Goal: Information Seeking & Learning: Understand process/instructions

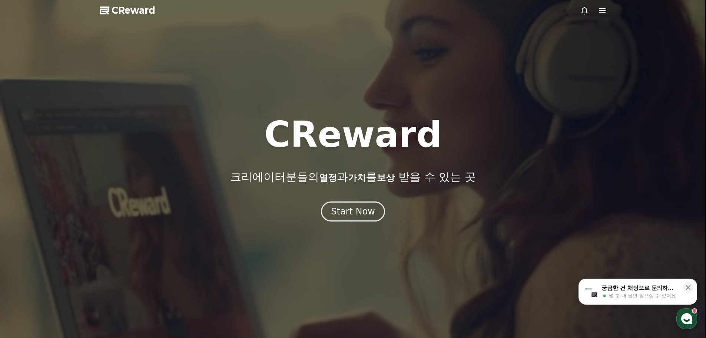
click at [599, 13] on icon at bounding box center [602, 10] width 9 height 9
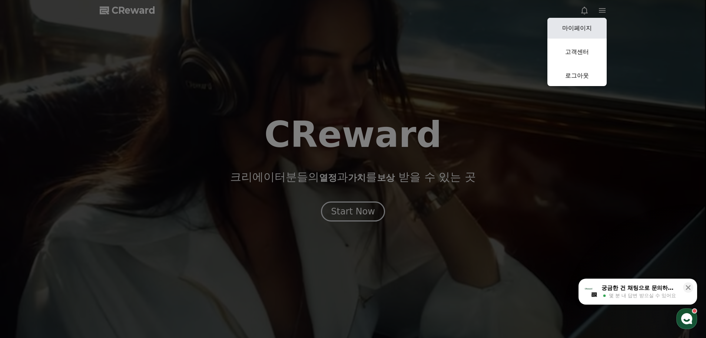
click at [581, 29] on link "마이페이지" at bounding box center [576, 28] width 59 height 21
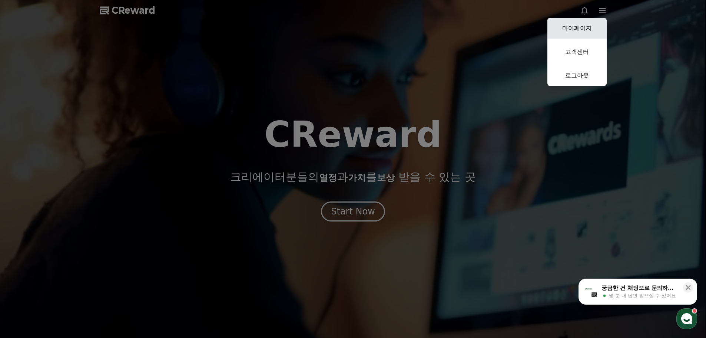
select select "**********"
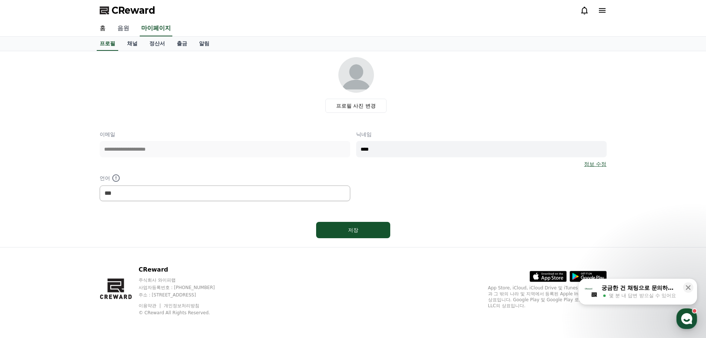
click at [130, 31] on link "음원" at bounding box center [124, 29] width 24 height 16
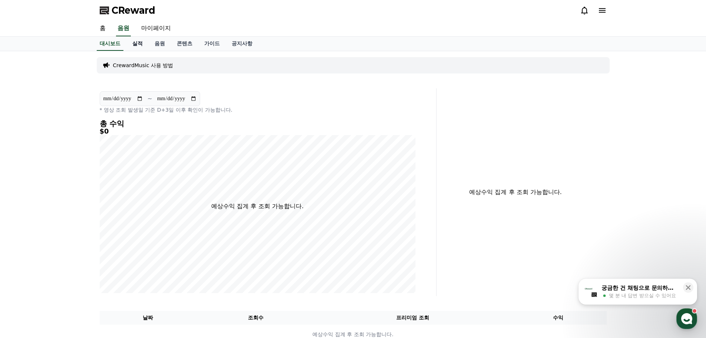
click at [136, 47] on link "실적" at bounding box center [137, 44] width 22 height 14
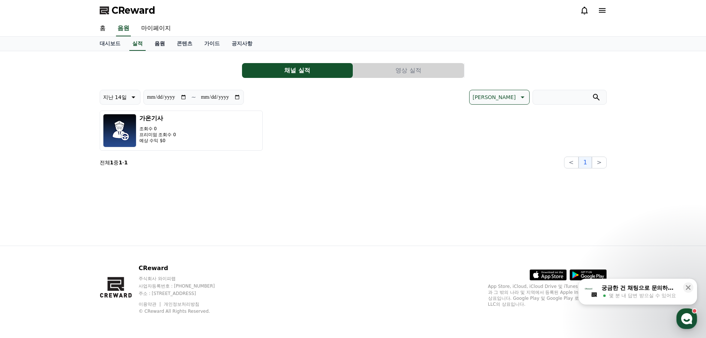
click at [157, 44] on link "음원" at bounding box center [160, 44] width 22 height 14
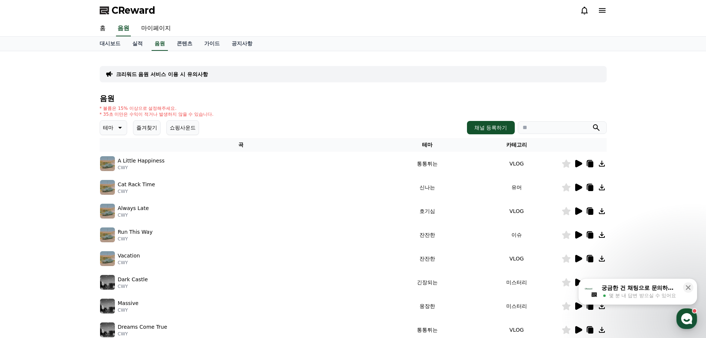
click at [306, 87] on div "크리워드 음원 서비스 이용 시 유의사항 음원 * 볼륨은 15% 이상으로 설정해주세요. * 35초 미만은 수익이 적거나 발생하지 않을 수 있습니…" at bounding box center [353, 230] width 507 height 346
click at [575, 165] on icon at bounding box center [578, 163] width 7 height 7
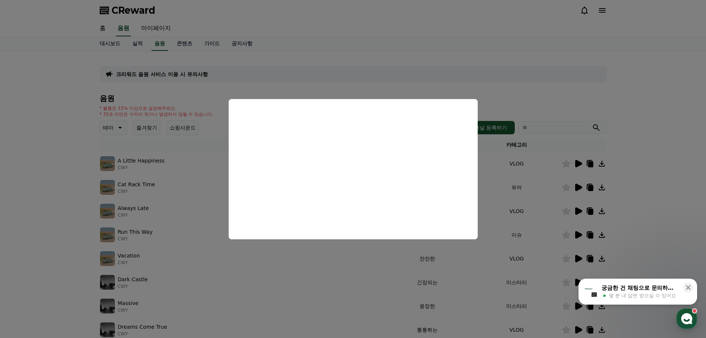
click at [643, 146] on button "close modal" at bounding box center [353, 169] width 706 height 338
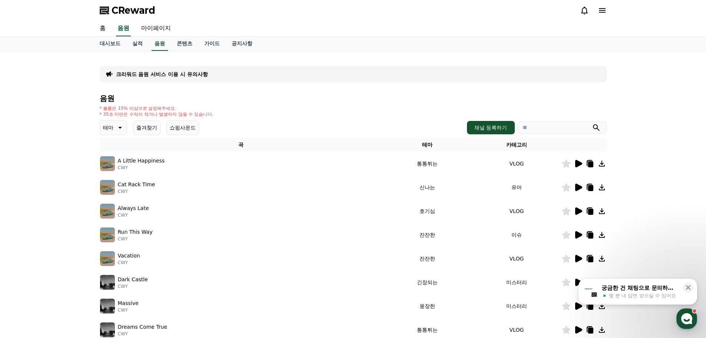
click at [580, 165] on icon at bounding box center [578, 163] width 7 height 7
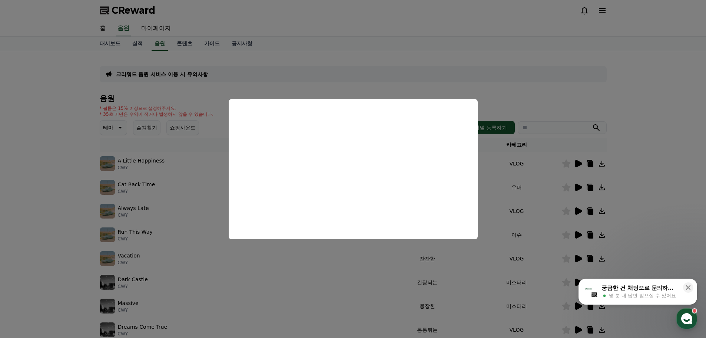
click at [56, 179] on button "close modal" at bounding box center [353, 169] width 706 height 338
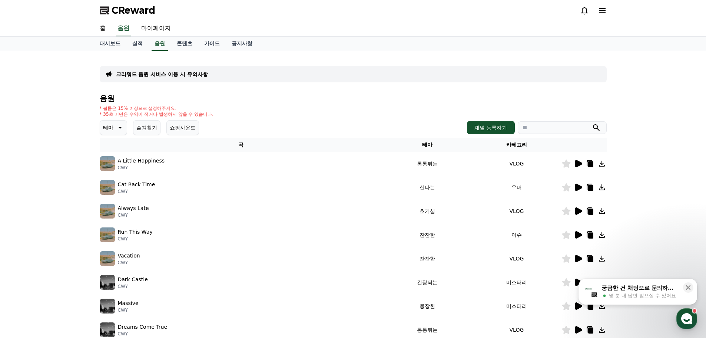
click at [296, 117] on div "음원 * 볼륨은 15% 이상으로 설정해주세요. * 35초 미만은 수익이 적거나 발생하지 않을 수 있습니다. 테마 즐겨찾기 쇼핑사운드 채널 등록…" at bounding box center [353, 248] width 507 height 309
click at [578, 189] on icon at bounding box center [578, 186] width 7 height 7
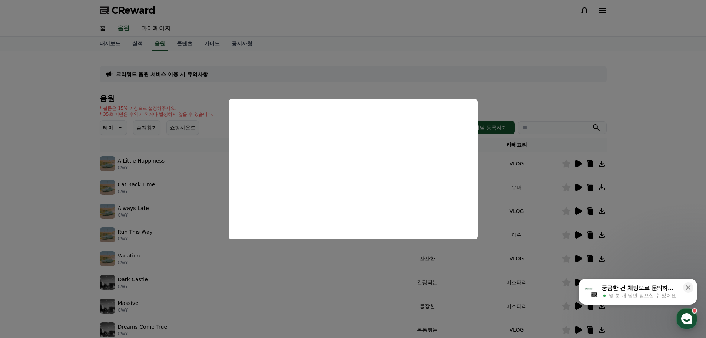
click at [667, 229] on button "close modal" at bounding box center [353, 169] width 706 height 338
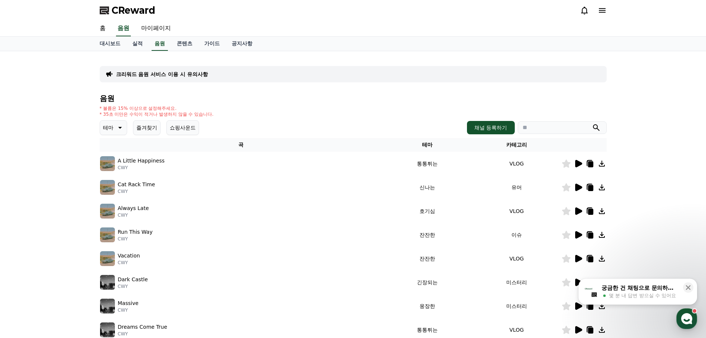
click at [578, 211] on icon at bounding box center [578, 210] width 7 height 7
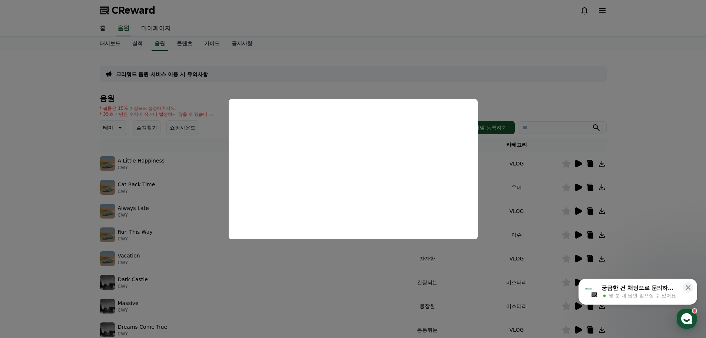
click at [202, 234] on button "close modal" at bounding box center [353, 169] width 706 height 338
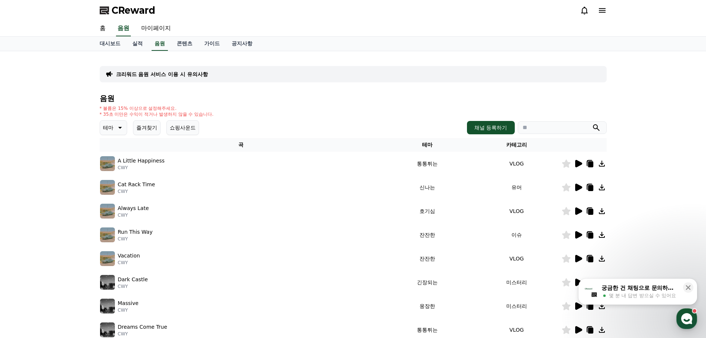
click at [578, 216] on td at bounding box center [583, 211] width 45 height 24
click at [577, 215] on td at bounding box center [583, 211] width 45 height 24
click at [575, 209] on icon at bounding box center [578, 210] width 7 height 7
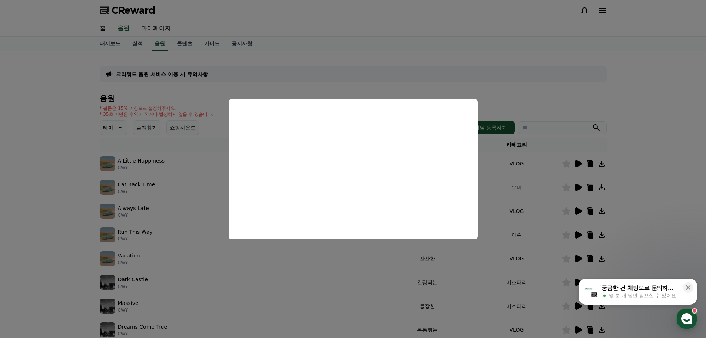
click at [614, 219] on button "close modal" at bounding box center [353, 169] width 706 height 338
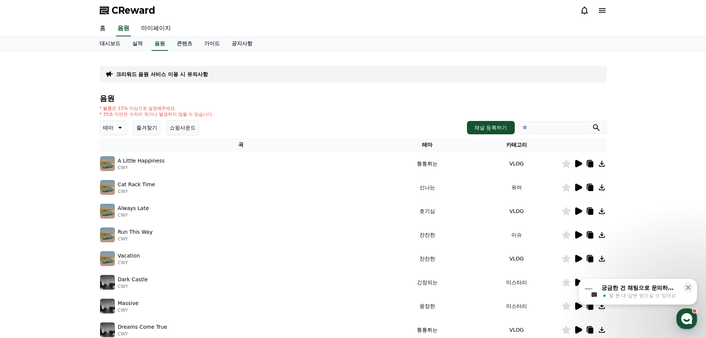
click at [579, 233] on icon at bounding box center [578, 234] width 7 height 7
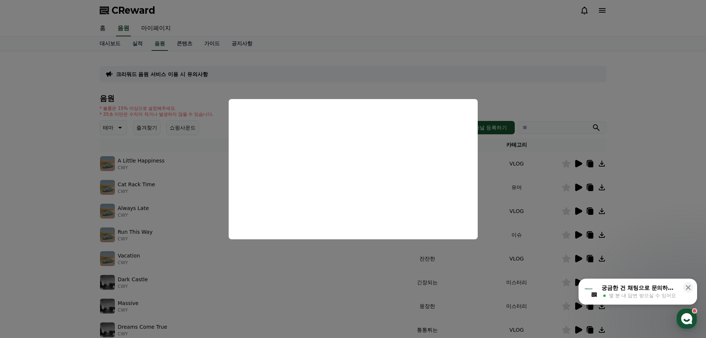
click at [679, 216] on button "close modal" at bounding box center [353, 169] width 706 height 338
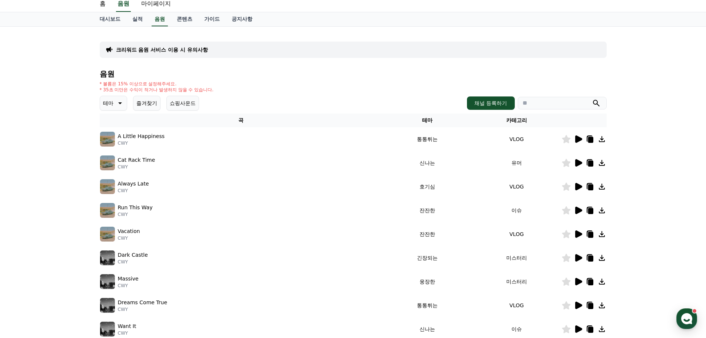
scroll to position [37, 0]
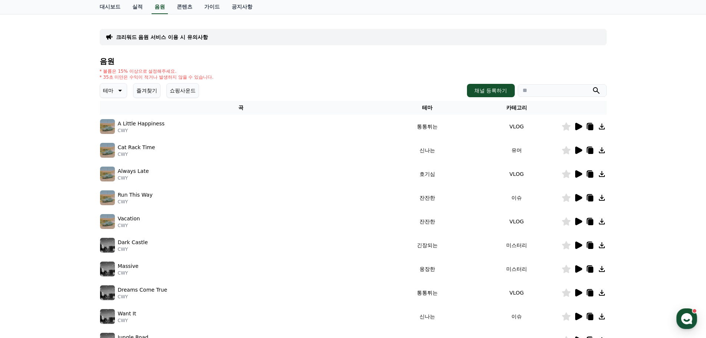
click at [579, 224] on icon at bounding box center [578, 221] width 9 height 9
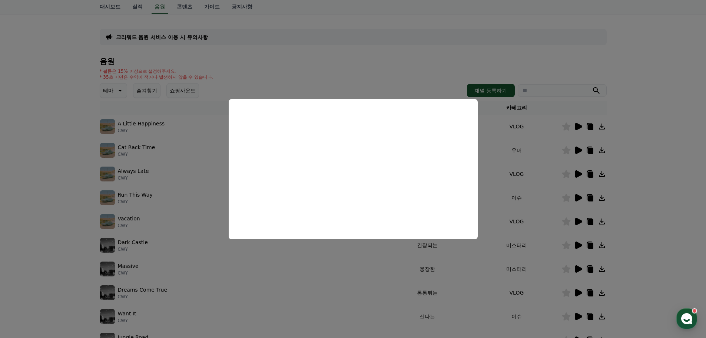
click at [664, 210] on button "close modal" at bounding box center [353, 169] width 706 height 338
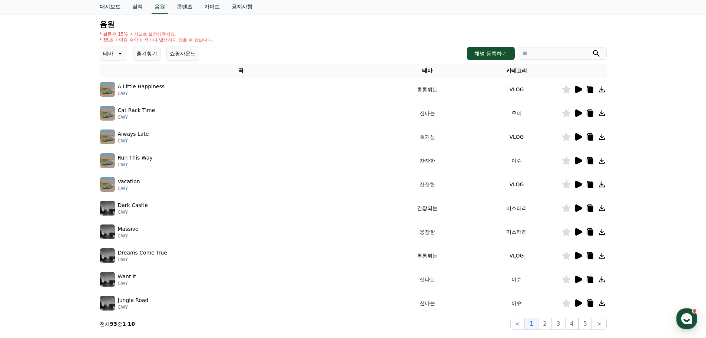
click at [580, 208] on icon at bounding box center [578, 207] width 7 height 7
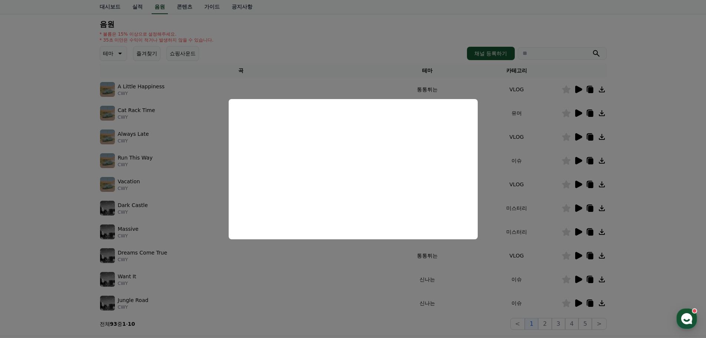
click at [651, 228] on button "close modal" at bounding box center [353, 169] width 706 height 338
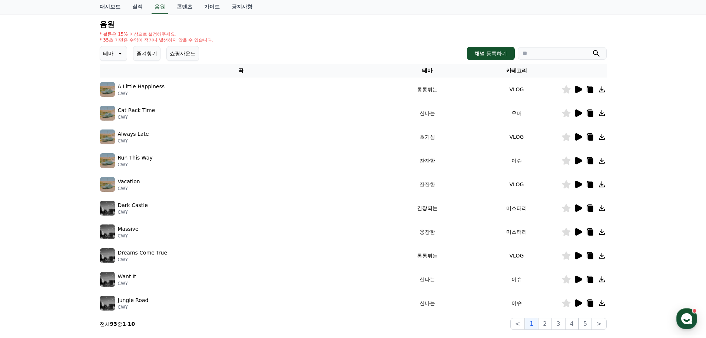
click at [578, 229] on icon at bounding box center [578, 231] width 9 height 9
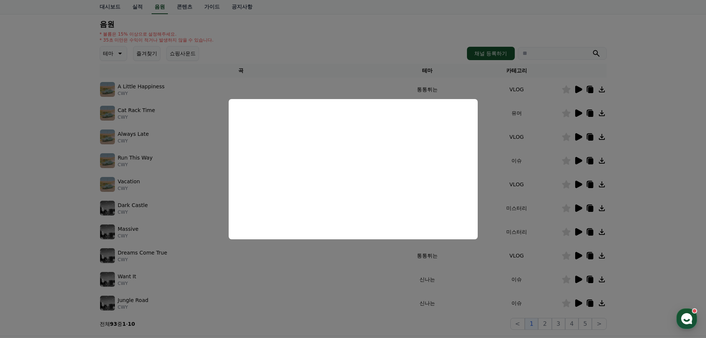
click at [647, 256] on button "close modal" at bounding box center [353, 169] width 706 height 338
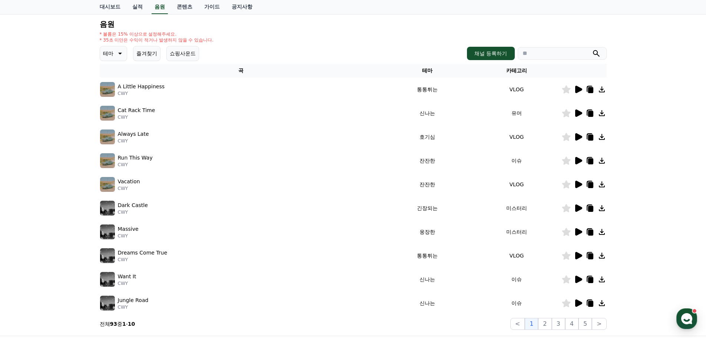
click at [578, 257] on icon at bounding box center [578, 255] width 7 height 7
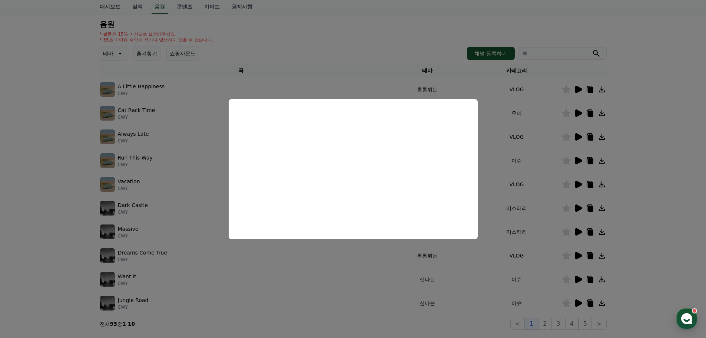
drag, startPoint x: 658, startPoint y: 271, endPoint x: 595, endPoint y: 271, distance: 62.2
click at [658, 271] on button "close modal" at bounding box center [353, 169] width 706 height 338
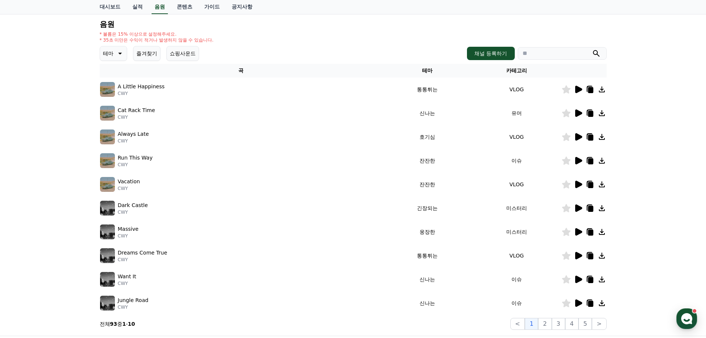
click at [577, 283] on icon at bounding box center [578, 279] width 9 height 9
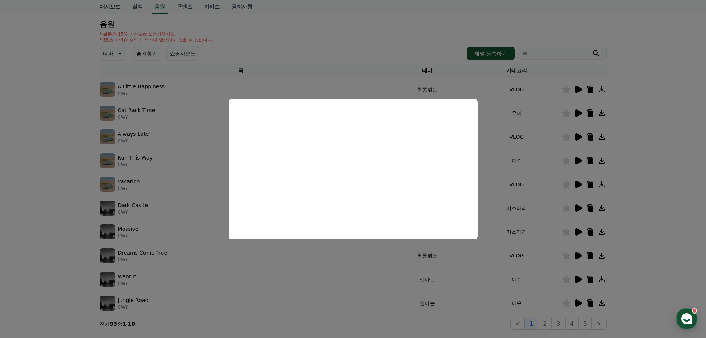
click at [644, 280] on button "close modal" at bounding box center [353, 169] width 706 height 338
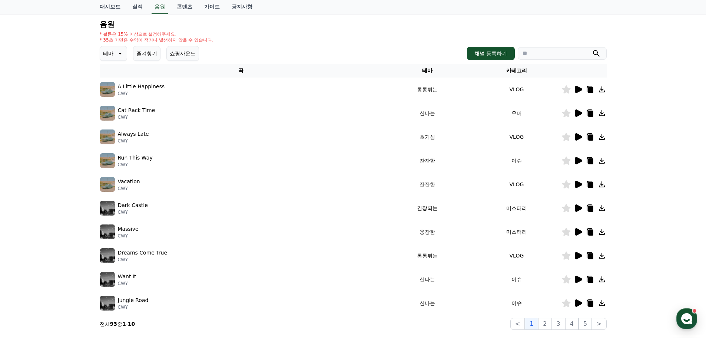
click at [575, 304] on icon at bounding box center [578, 302] width 7 height 7
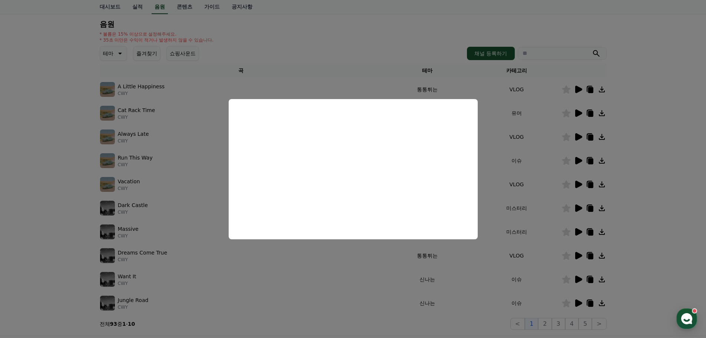
click at [624, 206] on button "close modal" at bounding box center [353, 169] width 706 height 338
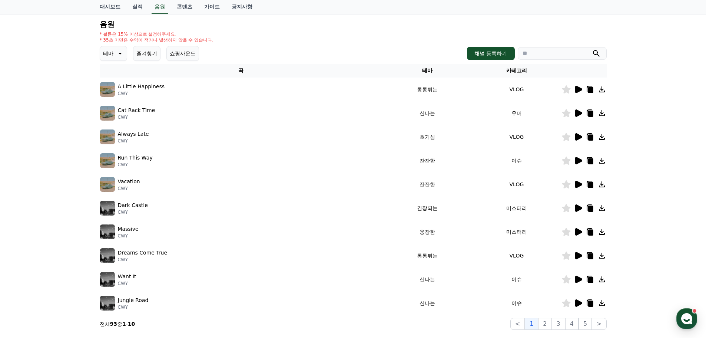
click at [574, 299] on icon at bounding box center [578, 302] width 9 height 9
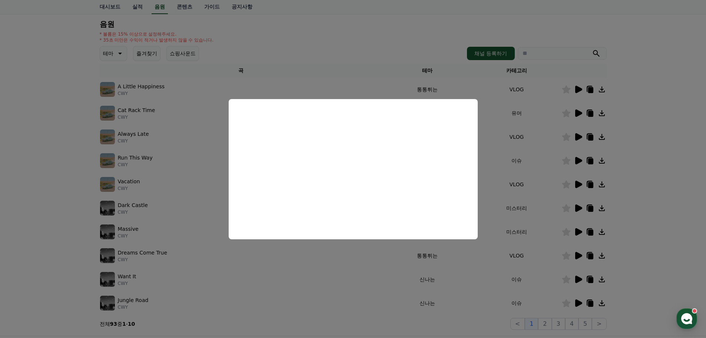
click at [612, 273] on button "close modal" at bounding box center [353, 169] width 706 height 338
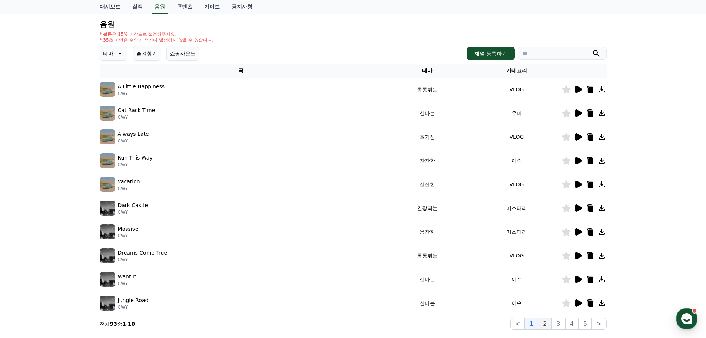
click at [549, 322] on button "2" at bounding box center [544, 324] width 13 height 12
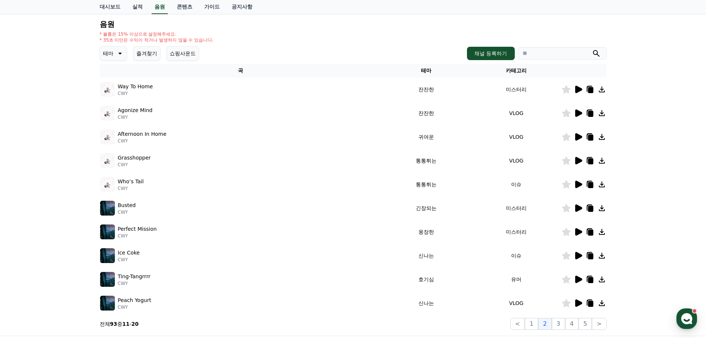
click at [580, 89] on icon at bounding box center [578, 89] width 7 height 7
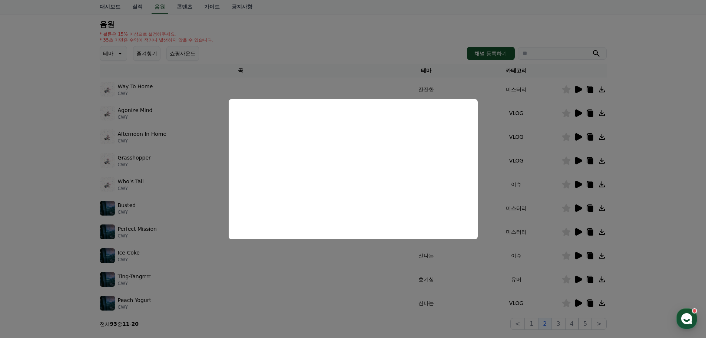
drag, startPoint x: 662, startPoint y: 123, endPoint x: 588, endPoint y: 119, distance: 73.9
click at [659, 123] on button "close modal" at bounding box center [353, 169] width 706 height 338
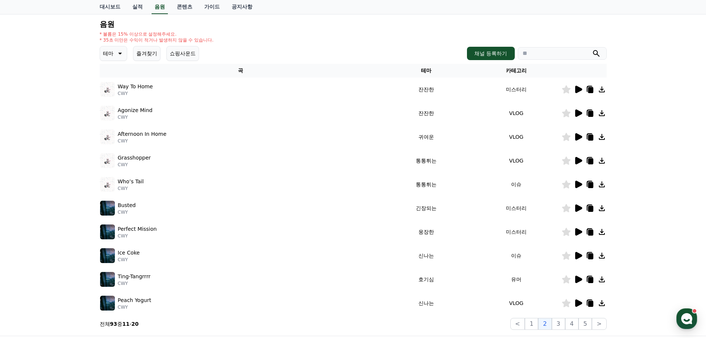
click at [577, 115] on icon at bounding box center [578, 112] width 7 height 7
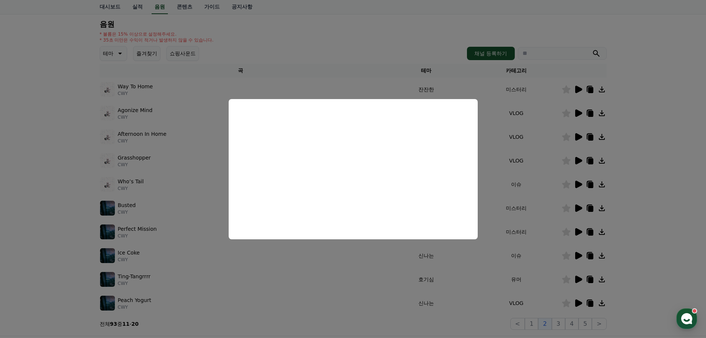
click at [625, 137] on button "close modal" at bounding box center [353, 169] width 706 height 338
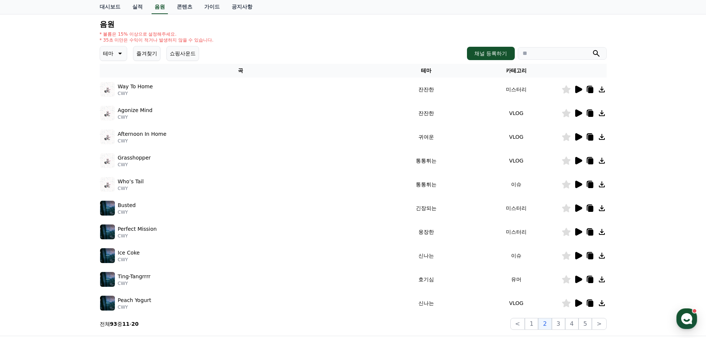
click at [578, 134] on icon at bounding box center [578, 136] width 7 height 7
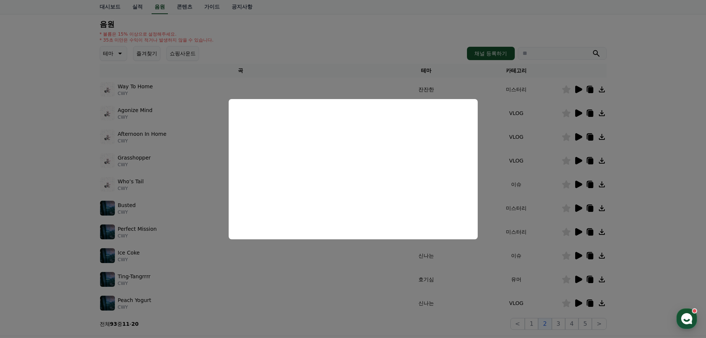
click at [660, 192] on button "close modal" at bounding box center [353, 169] width 706 height 338
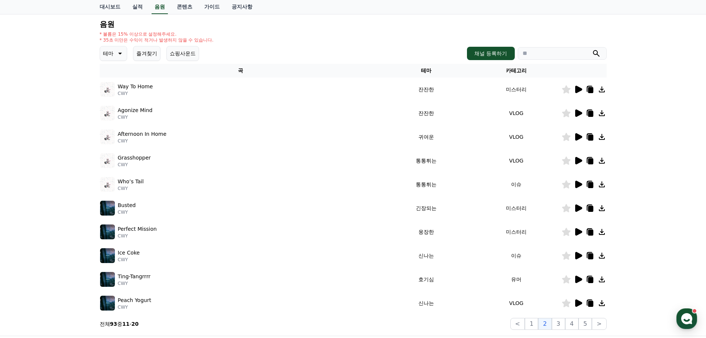
click at [578, 185] on icon at bounding box center [578, 183] width 7 height 7
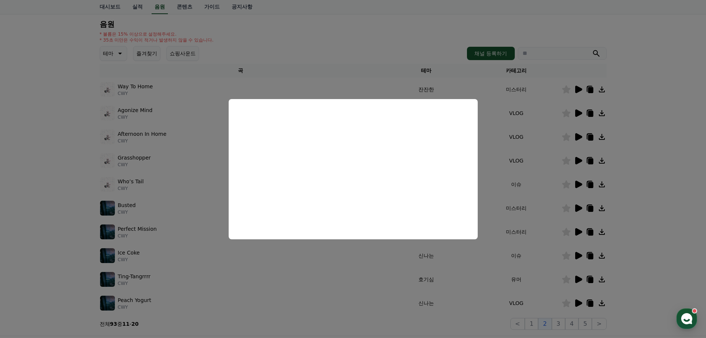
click at [676, 196] on button "close modal" at bounding box center [353, 169] width 706 height 338
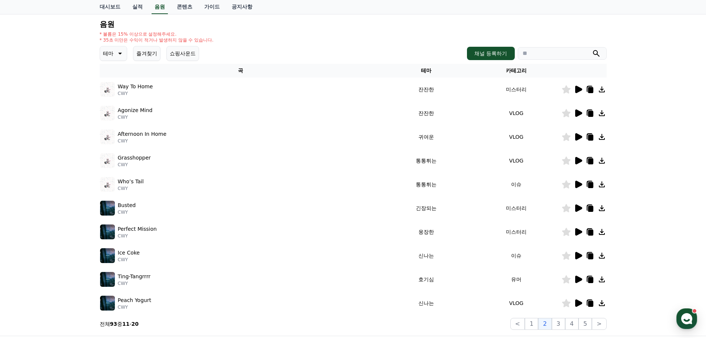
click at [575, 208] on icon at bounding box center [578, 207] width 7 height 7
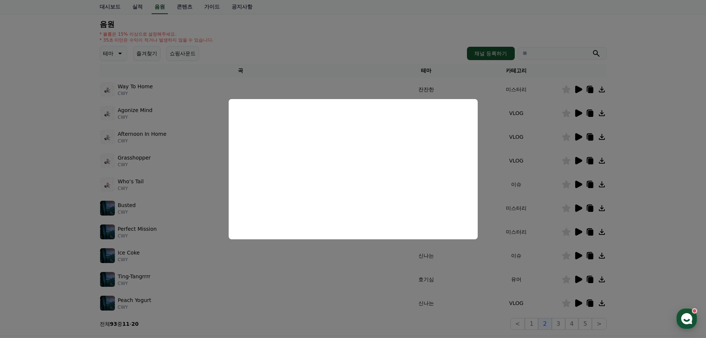
drag, startPoint x: 640, startPoint y: 249, endPoint x: 632, endPoint y: 249, distance: 7.8
click at [640, 249] on button "close modal" at bounding box center [353, 169] width 706 height 338
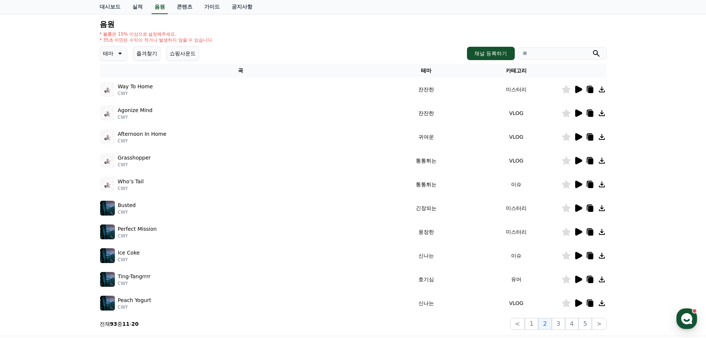
click at [578, 237] on td at bounding box center [583, 232] width 45 height 24
click at [578, 229] on icon at bounding box center [578, 231] width 9 height 9
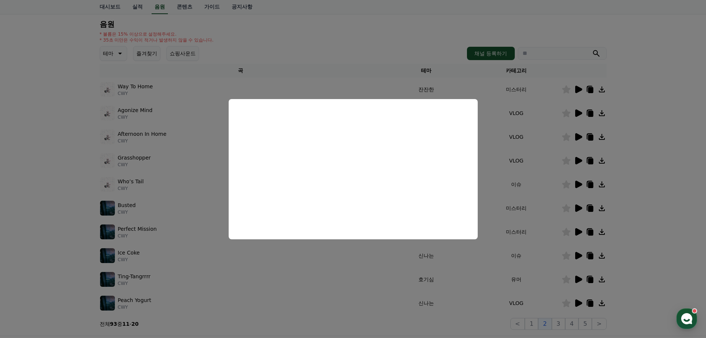
click at [632, 229] on button "close modal" at bounding box center [353, 169] width 706 height 338
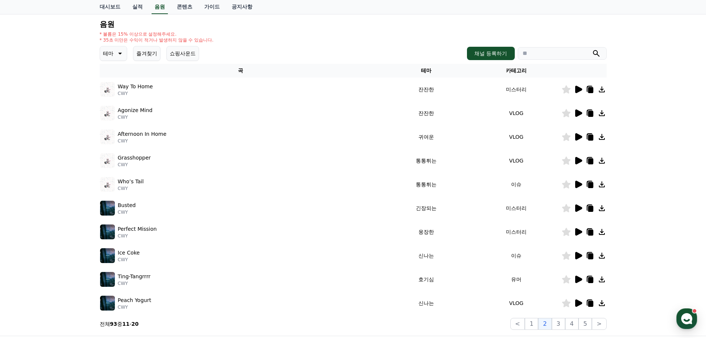
click at [577, 257] on icon at bounding box center [578, 255] width 7 height 7
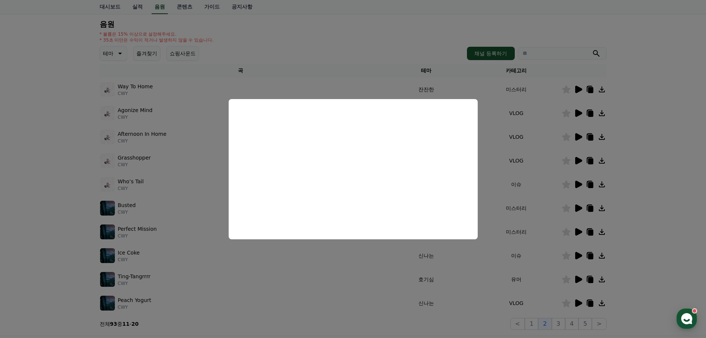
drag, startPoint x: 625, startPoint y: 275, endPoint x: 575, endPoint y: 282, distance: 50.5
click at [620, 276] on button "close modal" at bounding box center [353, 169] width 706 height 338
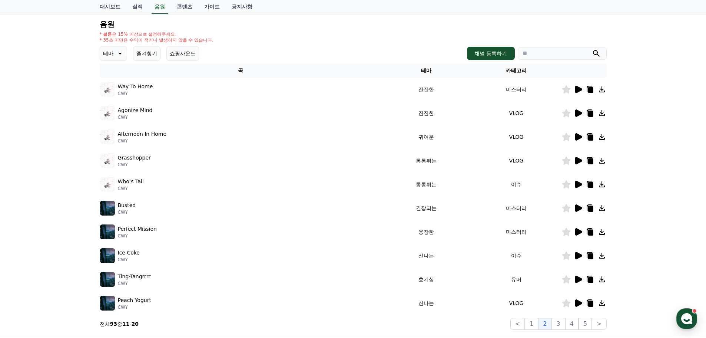
click at [578, 278] on icon at bounding box center [578, 278] width 7 height 7
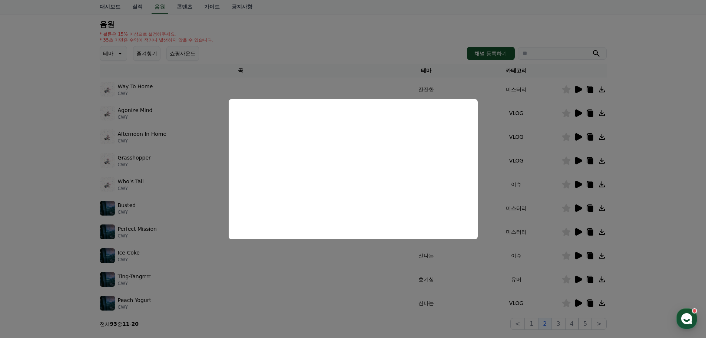
click at [638, 291] on button "close modal" at bounding box center [353, 169] width 706 height 338
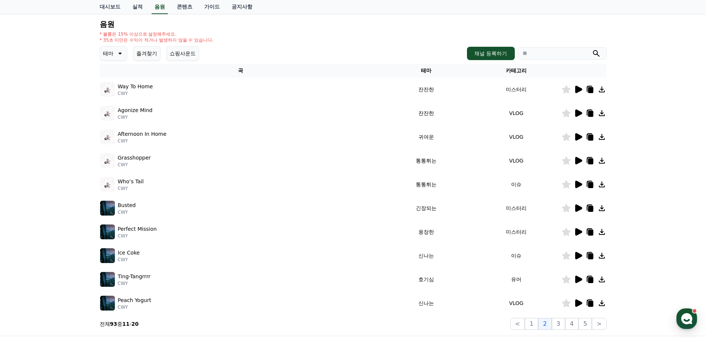
click at [576, 304] on icon at bounding box center [578, 302] width 7 height 7
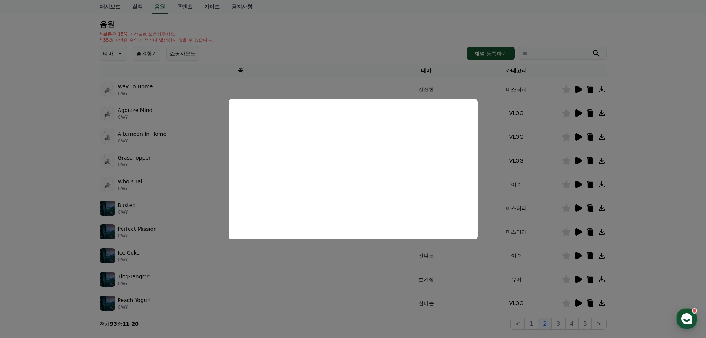
click at [671, 247] on button "close modal" at bounding box center [353, 169] width 706 height 338
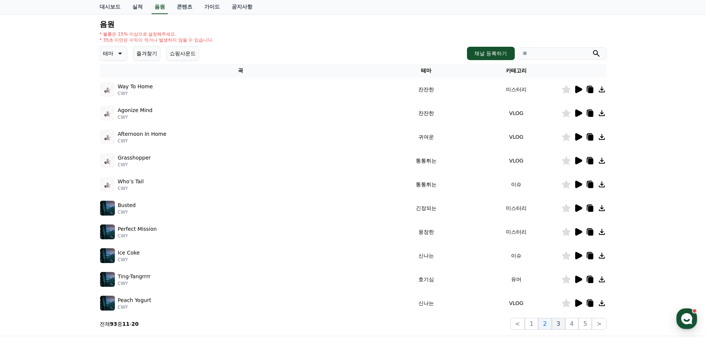
click at [560, 327] on button "3" at bounding box center [558, 324] width 13 height 12
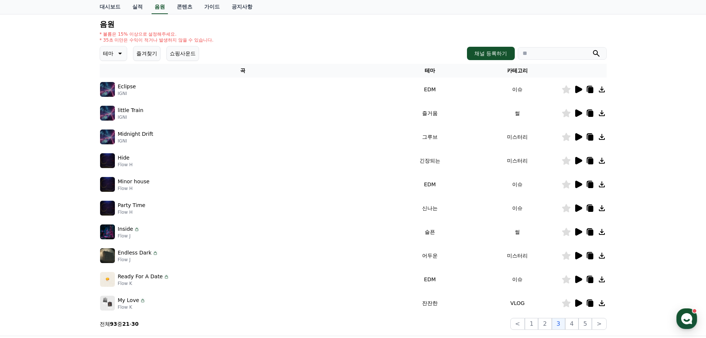
click at [578, 90] on icon at bounding box center [578, 89] width 7 height 7
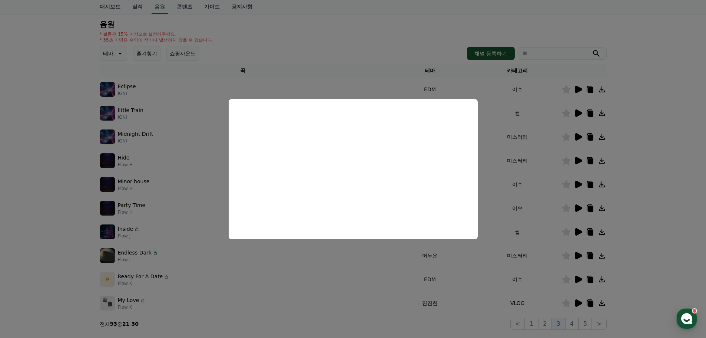
click at [623, 146] on button "close modal" at bounding box center [353, 169] width 706 height 338
click at [577, 110] on icon at bounding box center [578, 112] width 7 height 7
click at [637, 142] on button "close modal" at bounding box center [353, 169] width 706 height 338
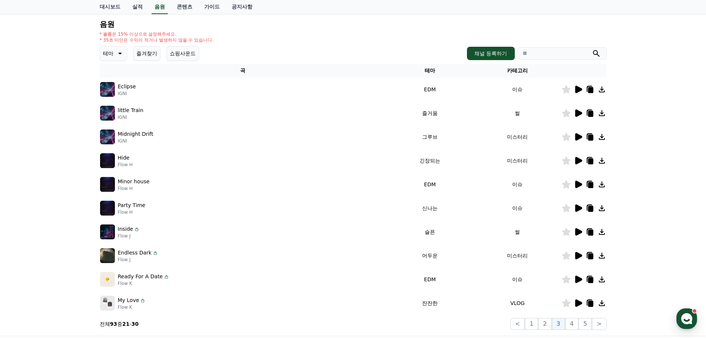
click at [579, 160] on icon at bounding box center [578, 160] width 7 height 7
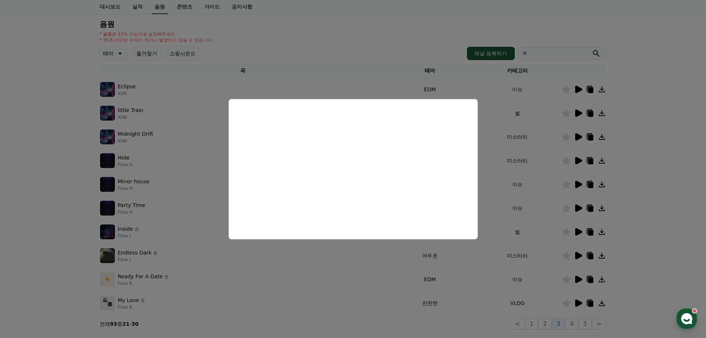
click at [637, 181] on button "close modal" at bounding box center [353, 169] width 706 height 338
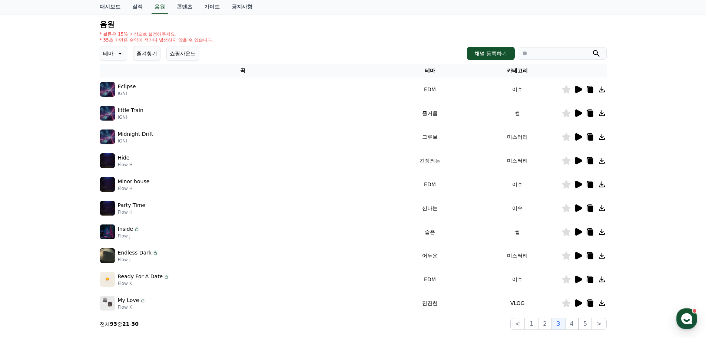
click at [574, 182] on icon at bounding box center [578, 184] width 9 height 9
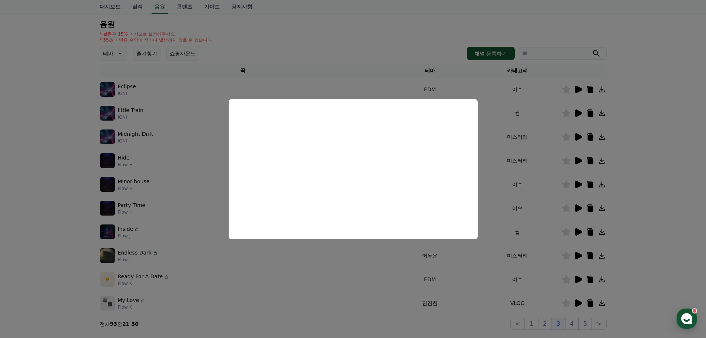
click at [640, 197] on button "close modal" at bounding box center [353, 169] width 706 height 338
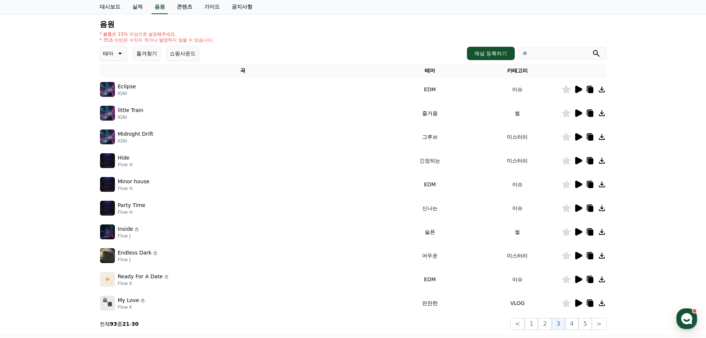
click at [575, 232] on icon at bounding box center [578, 231] width 9 height 9
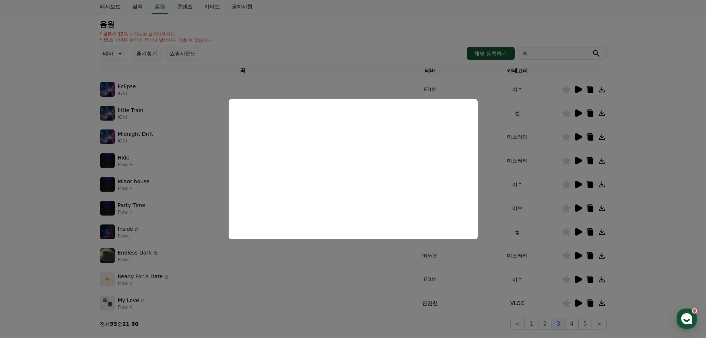
click at [644, 238] on button "close modal" at bounding box center [353, 169] width 706 height 338
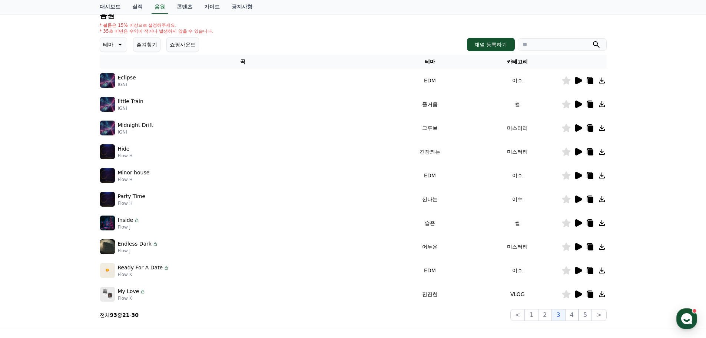
scroll to position [111, 0]
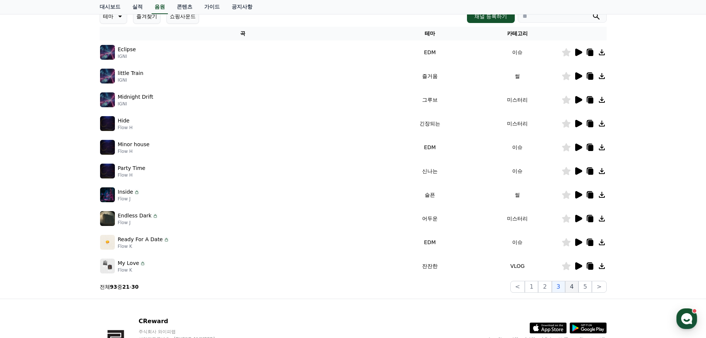
click at [574, 282] on button "4" at bounding box center [571, 286] width 13 height 12
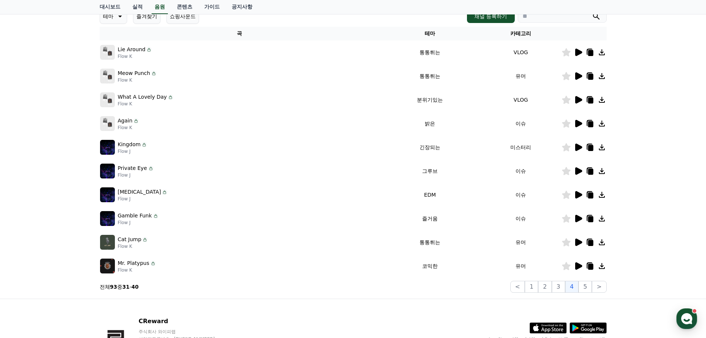
click at [575, 196] on icon at bounding box center [578, 194] width 7 height 7
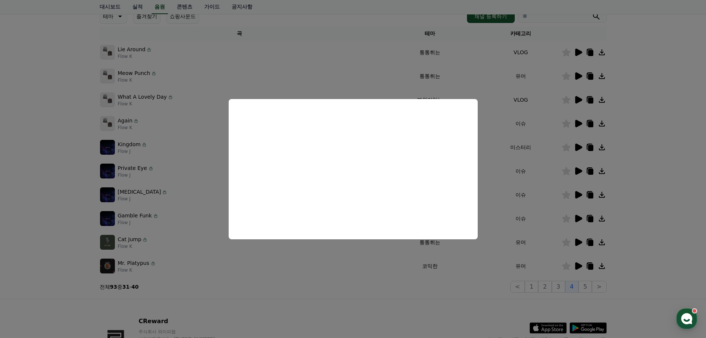
click at [634, 143] on button "close modal" at bounding box center [353, 169] width 706 height 338
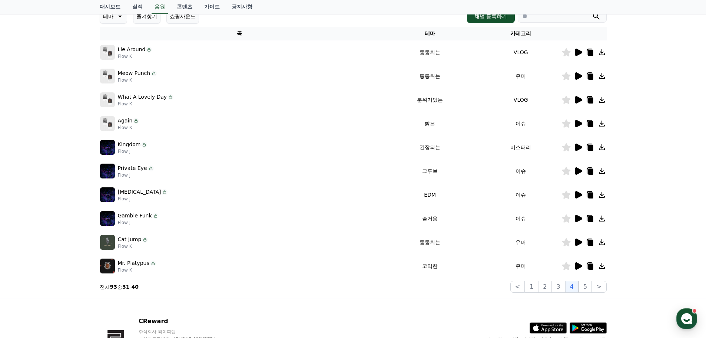
click at [594, 146] on div at bounding box center [584, 147] width 44 height 9
click at [590, 147] on icon at bounding box center [590, 148] width 5 height 6
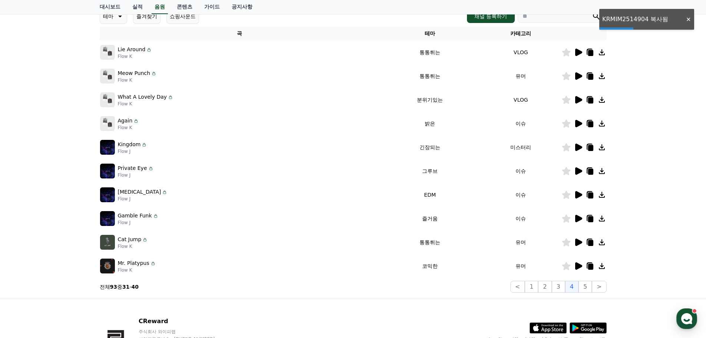
click at [602, 147] on icon at bounding box center [602, 147] width 6 height 6
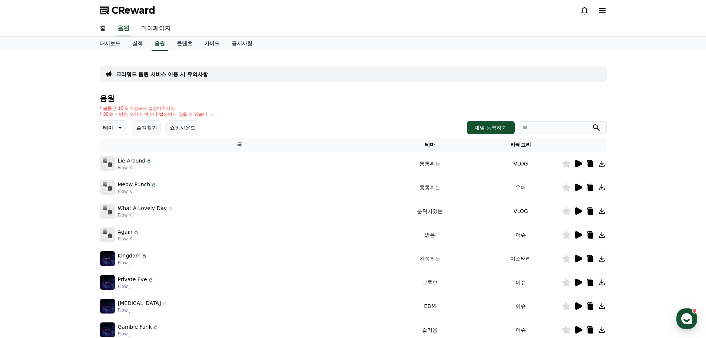
click at [215, 41] on link "가이드" at bounding box center [211, 44] width 27 height 14
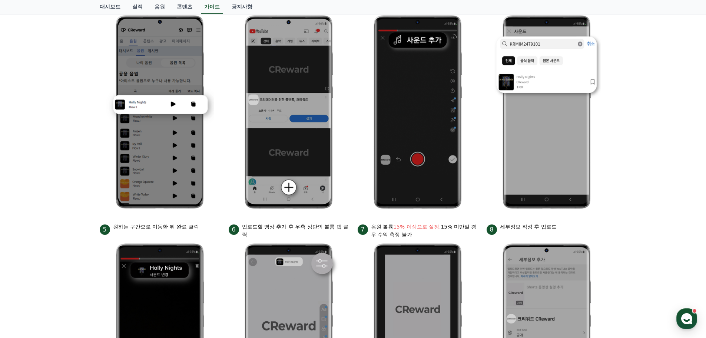
scroll to position [185, 0]
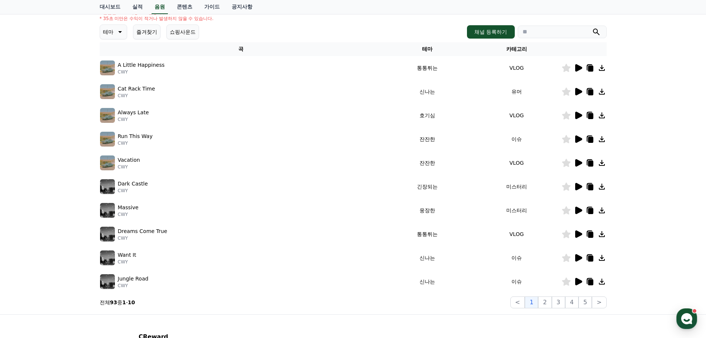
scroll to position [148, 0]
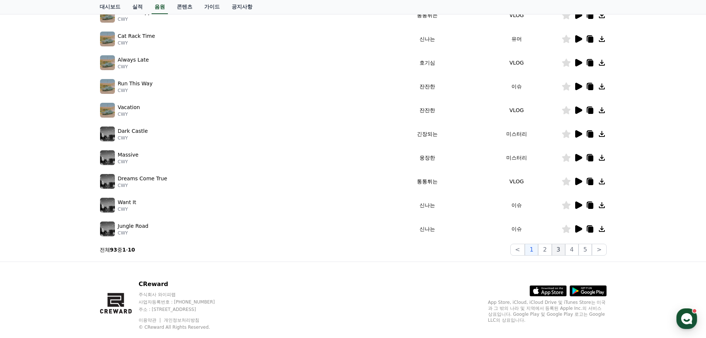
click at [564, 247] on button "3" at bounding box center [558, 249] width 13 height 12
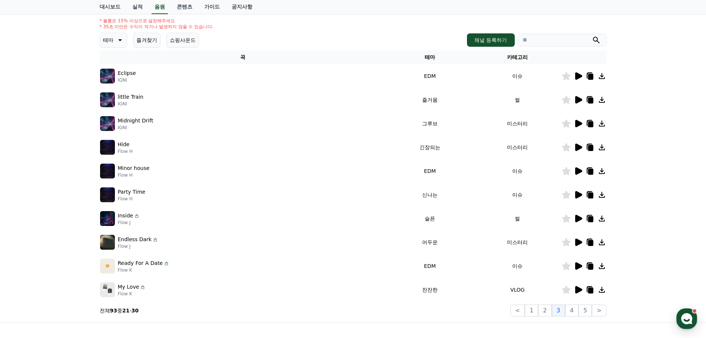
scroll to position [74, 0]
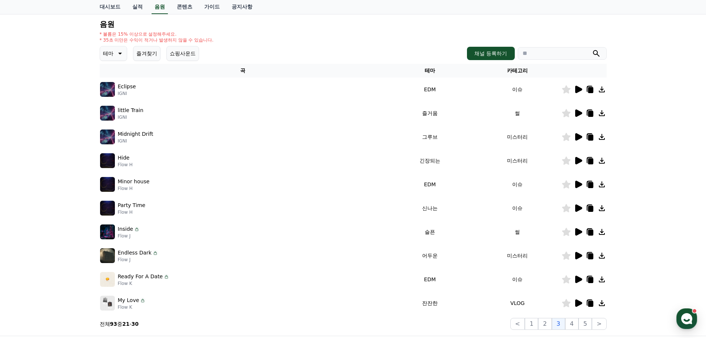
click at [581, 205] on icon at bounding box center [578, 207] width 9 height 9
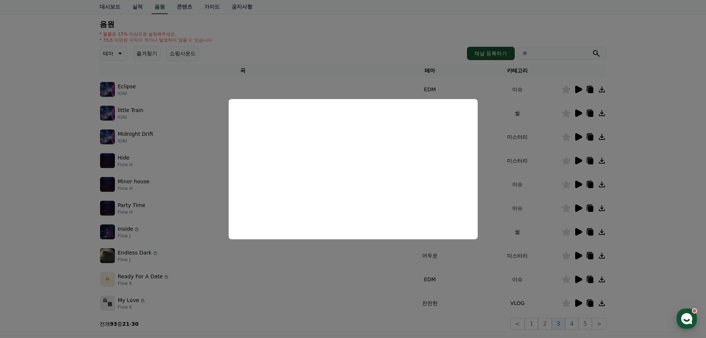
click at [672, 219] on button "close modal" at bounding box center [353, 169] width 706 height 338
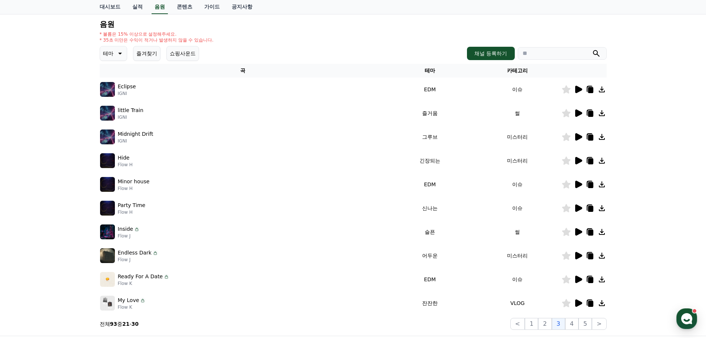
click at [580, 254] on icon at bounding box center [578, 255] width 7 height 7
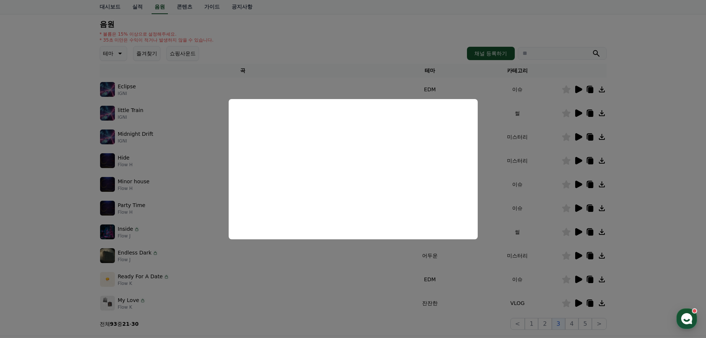
click at [644, 246] on button "close modal" at bounding box center [353, 169] width 706 height 338
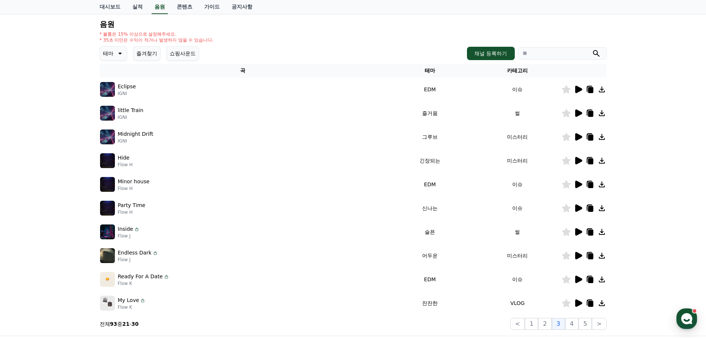
click at [578, 282] on icon at bounding box center [578, 279] width 9 height 9
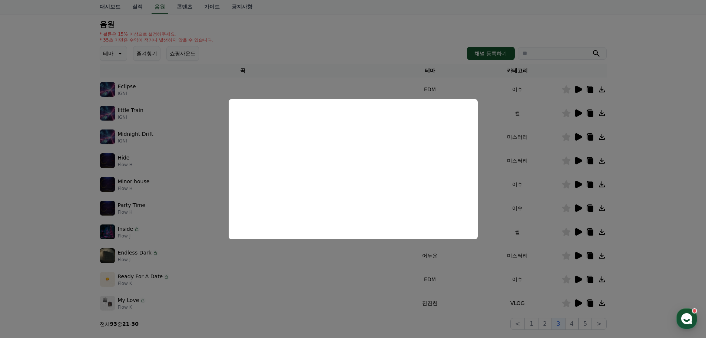
click at [663, 199] on button "close modal" at bounding box center [353, 169] width 706 height 338
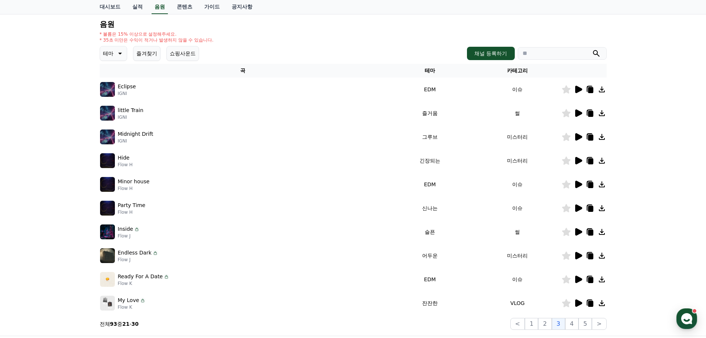
click at [579, 280] on icon at bounding box center [578, 278] width 7 height 7
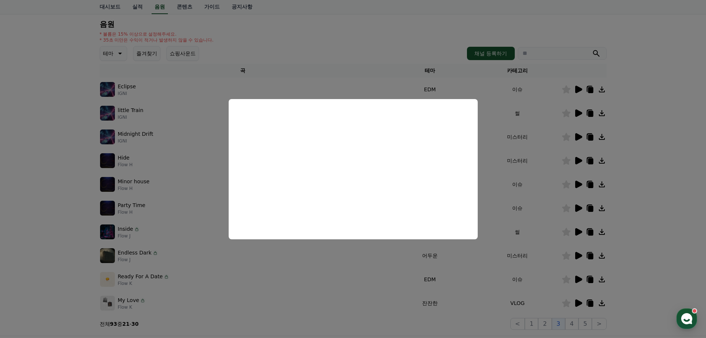
click at [634, 291] on button "close modal" at bounding box center [353, 169] width 706 height 338
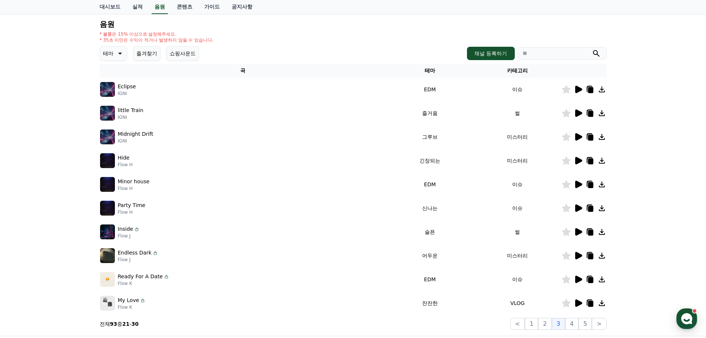
click at [579, 283] on td at bounding box center [583, 279] width 45 height 24
click at [579, 282] on icon at bounding box center [578, 279] width 9 height 9
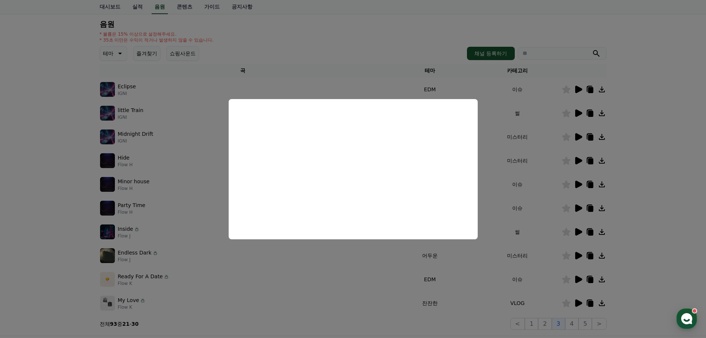
click at [631, 300] on button "close modal" at bounding box center [353, 169] width 706 height 338
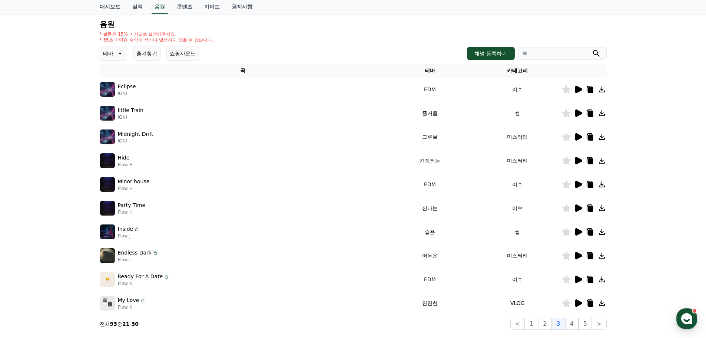
click at [576, 305] on icon at bounding box center [578, 302] width 7 height 7
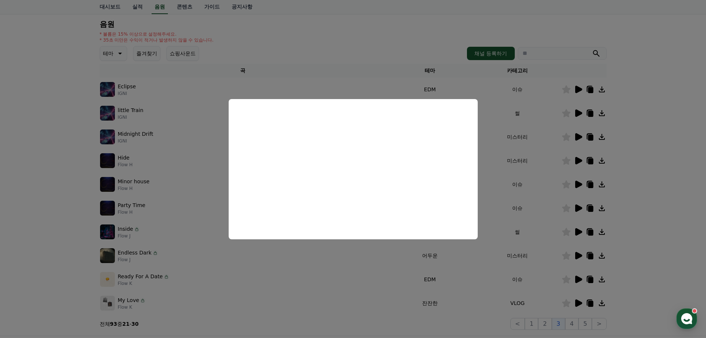
drag, startPoint x: 618, startPoint y: 290, endPoint x: 603, endPoint y: 302, distance: 19.8
click at [618, 290] on button "close modal" at bounding box center [353, 169] width 706 height 338
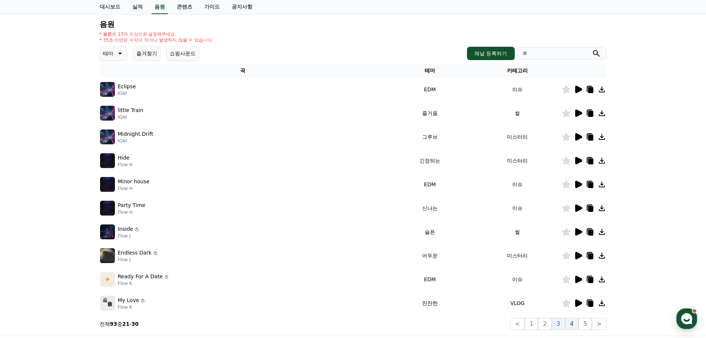
click at [575, 323] on button "4" at bounding box center [571, 324] width 13 height 12
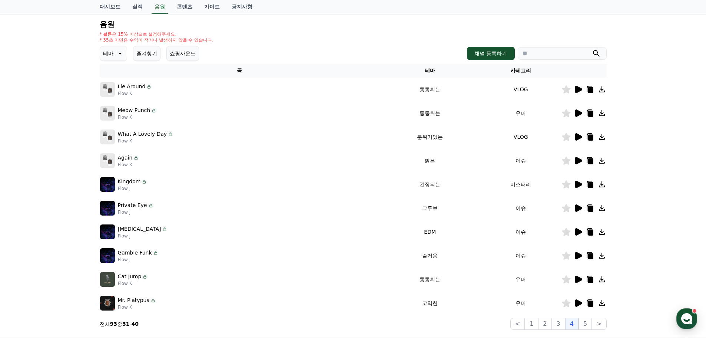
click at [579, 90] on icon at bounding box center [578, 89] width 7 height 7
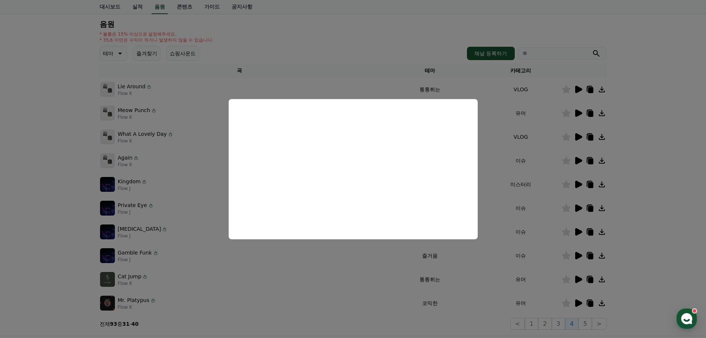
click at [642, 141] on button "close modal" at bounding box center [353, 169] width 706 height 338
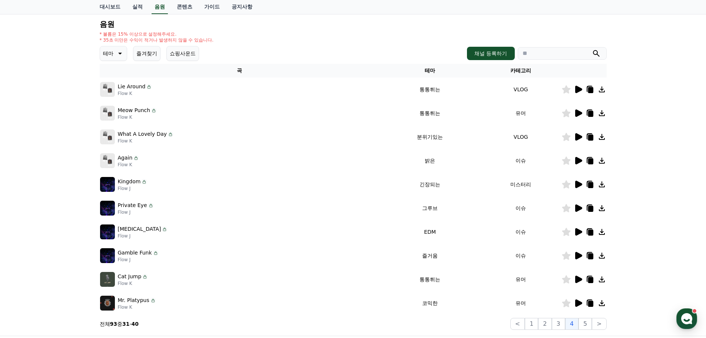
click at [575, 89] on icon at bounding box center [578, 89] width 7 height 7
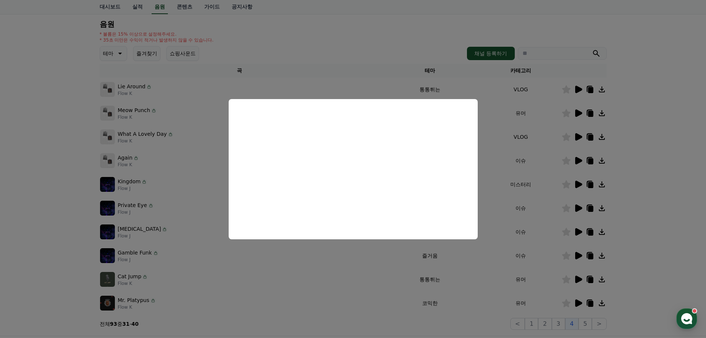
click at [647, 102] on button "close modal" at bounding box center [353, 169] width 706 height 338
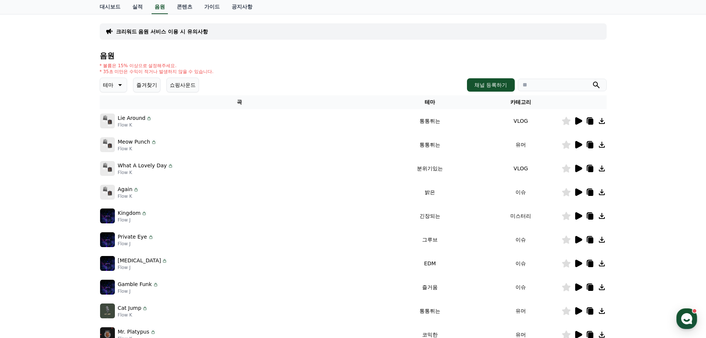
scroll to position [74, 0]
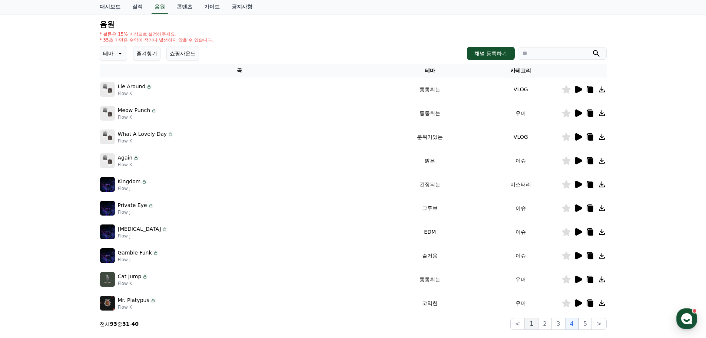
click at [537, 319] on button "1" at bounding box center [531, 324] width 13 height 12
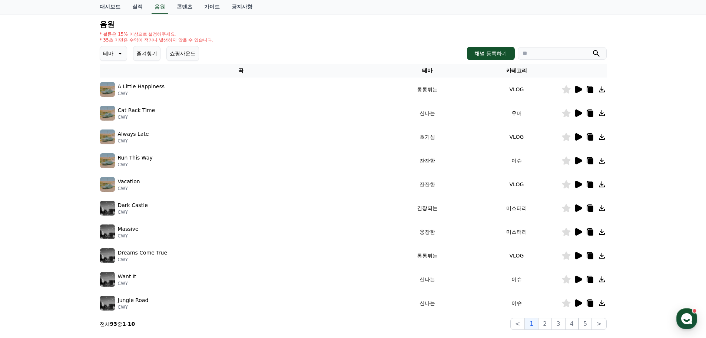
click at [588, 87] on icon at bounding box center [589, 89] width 9 height 9
click at [638, 132] on div "크리워드 음원 서비스 이용 시 유의사항 음원 * 볼륨은 15% 이상으로 설정해주세요. * 35초 미만은 수익이 적거나 발생하지 않을 수 있습니…" at bounding box center [353, 156] width 706 height 358
click at [592, 115] on icon at bounding box center [590, 114] width 5 height 6
click at [588, 186] on icon at bounding box center [590, 185] width 5 height 6
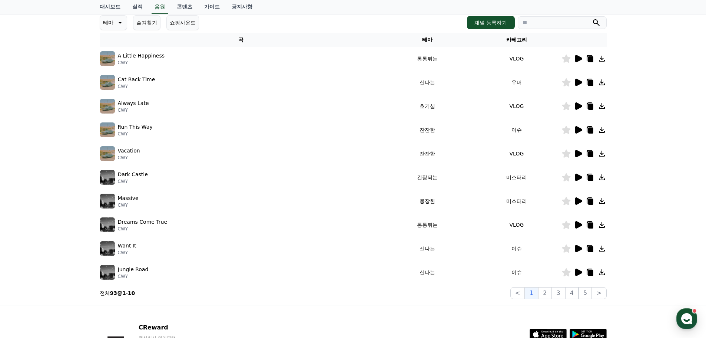
scroll to position [148, 0]
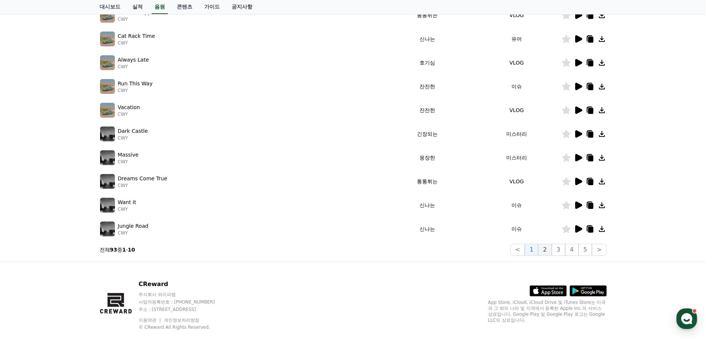
click at [547, 250] on button "2" at bounding box center [544, 249] width 13 height 12
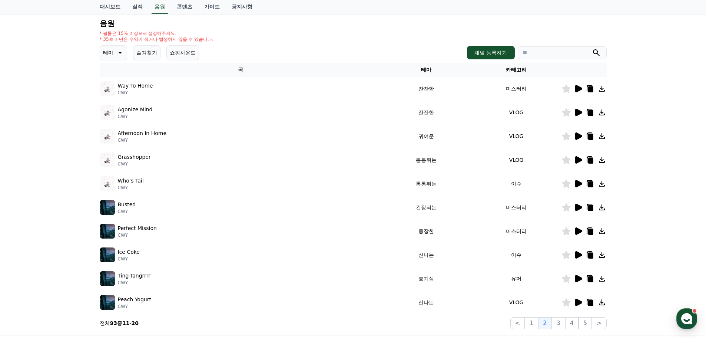
scroll to position [74, 0]
click at [591, 137] on icon at bounding box center [590, 137] width 5 height 6
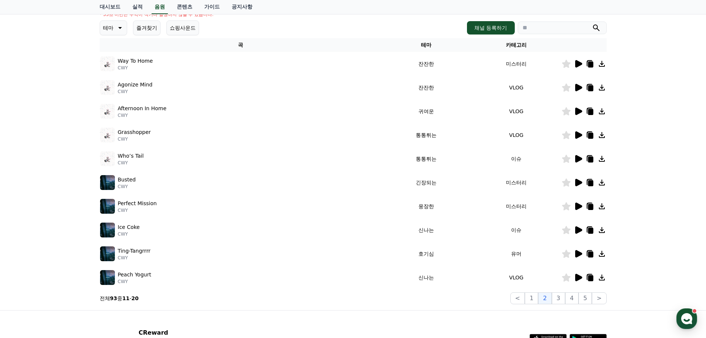
scroll to position [111, 0]
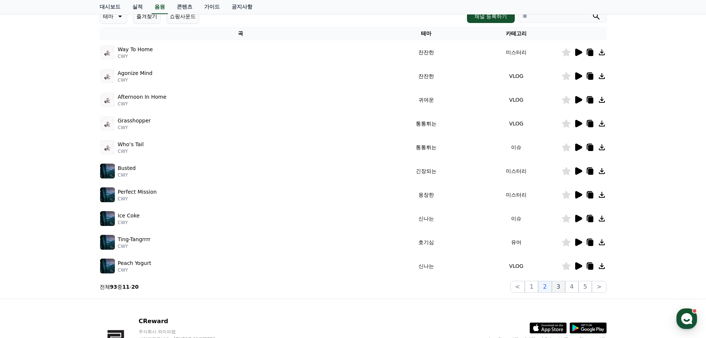
click at [559, 288] on button "3" at bounding box center [558, 286] width 13 height 12
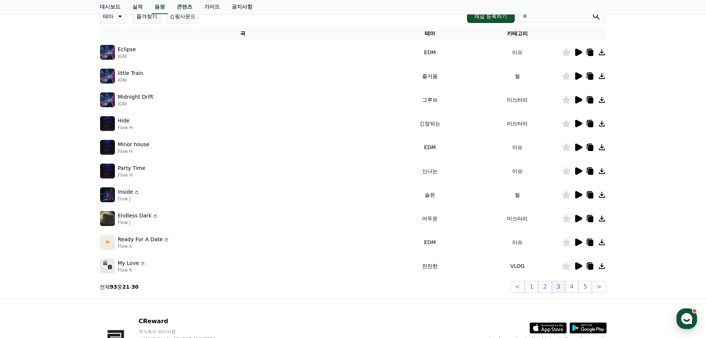
click at [589, 75] on icon at bounding box center [590, 77] width 5 height 6
click at [538, 287] on button "1" at bounding box center [531, 286] width 13 height 12
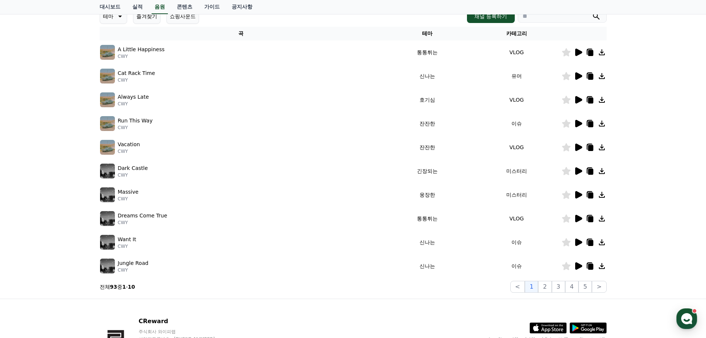
click at [590, 263] on icon at bounding box center [590, 266] width 5 height 6
click at [548, 283] on button "2" at bounding box center [544, 286] width 13 height 12
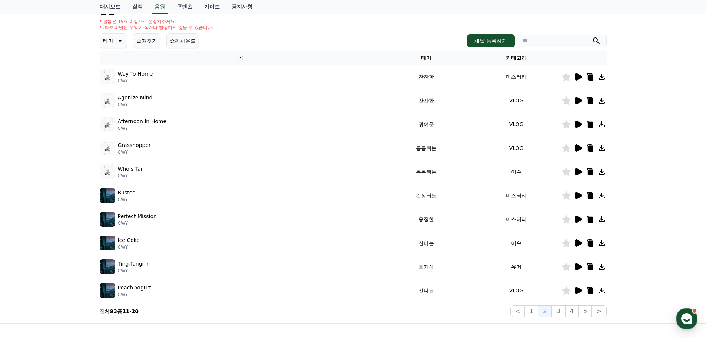
scroll to position [74, 0]
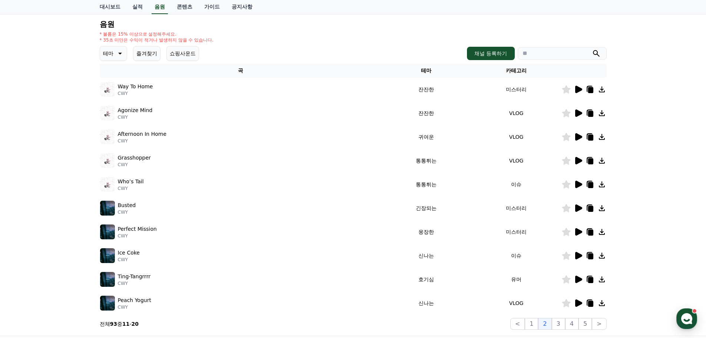
click at [592, 91] on icon at bounding box center [590, 90] width 5 height 6
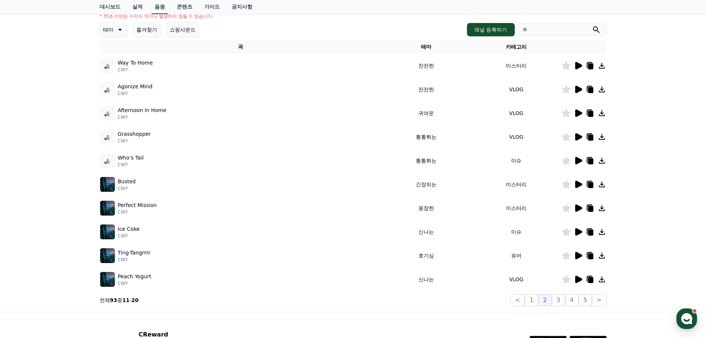
scroll to position [111, 0]
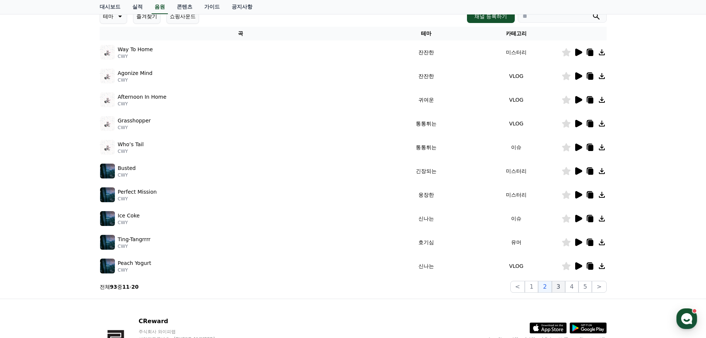
click at [564, 285] on button "3" at bounding box center [558, 286] width 13 height 12
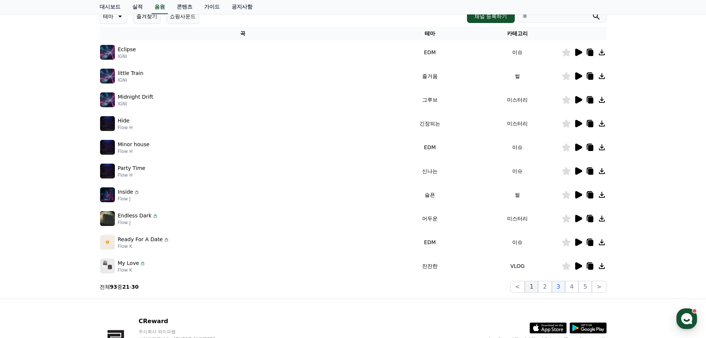
click at [538, 286] on button "1" at bounding box center [531, 286] width 13 height 12
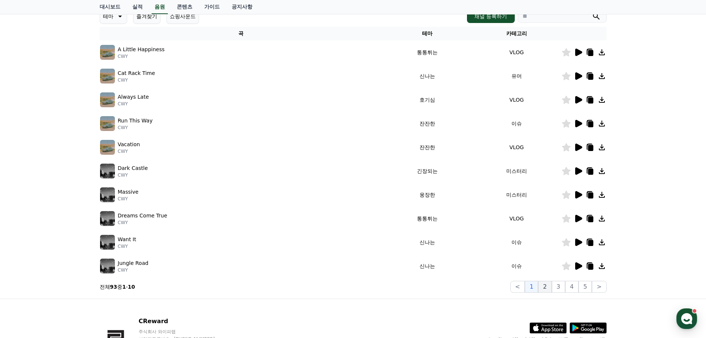
click at [550, 286] on button "2" at bounding box center [544, 286] width 13 height 12
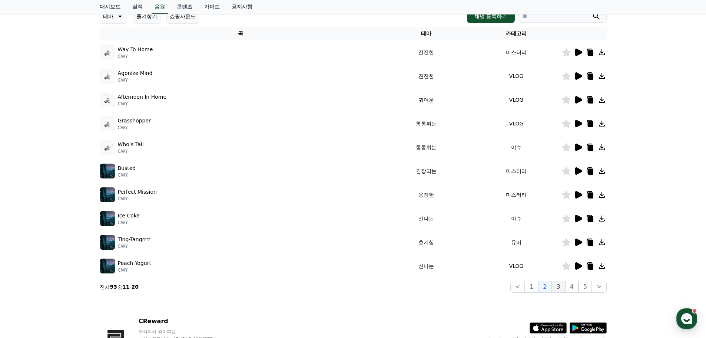
click at [562, 286] on button "3" at bounding box center [558, 286] width 13 height 12
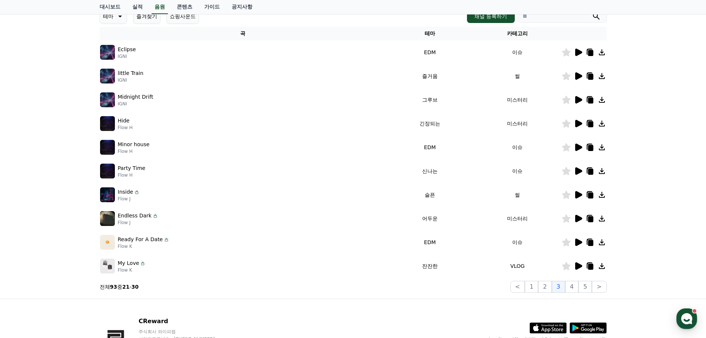
click at [592, 266] on icon at bounding box center [590, 266] width 5 height 6
click at [590, 263] on icon at bounding box center [589, 265] width 9 height 9
click at [578, 286] on button "4" at bounding box center [571, 286] width 13 height 12
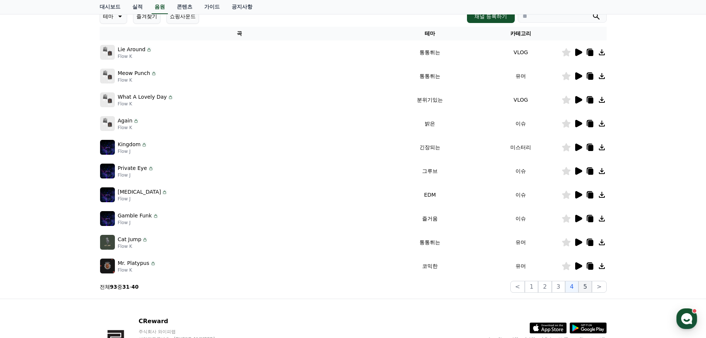
click at [588, 286] on button "5" at bounding box center [584, 286] width 13 height 12
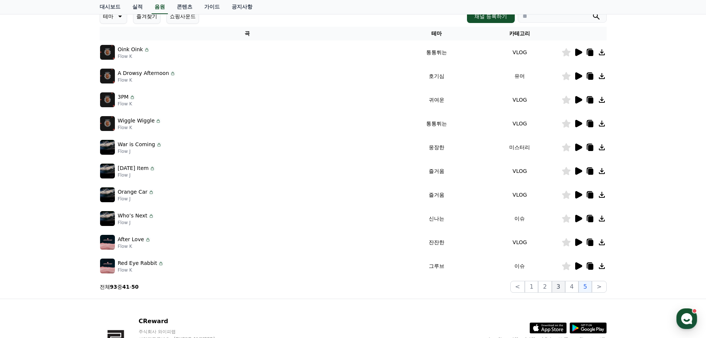
click at [565, 286] on button "3" at bounding box center [558, 286] width 13 height 12
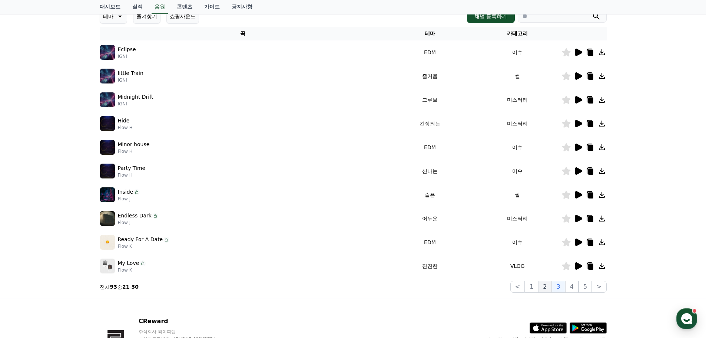
click at [546, 287] on button "2" at bounding box center [544, 286] width 13 height 12
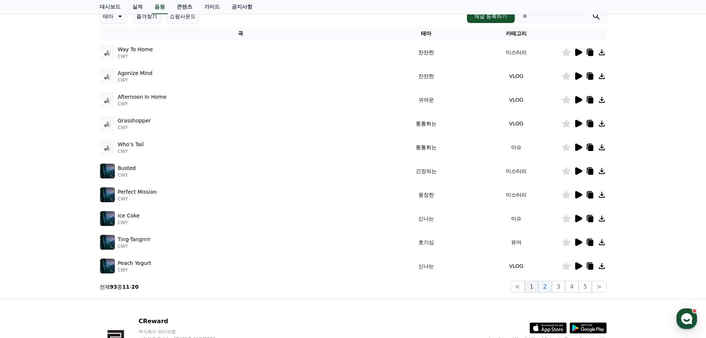
click at [537, 288] on button "1" at bounding box center [531, 286] width 13 height 12
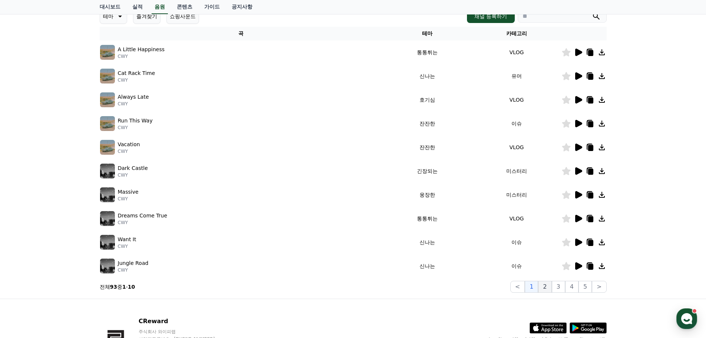
click at [548, 289] on button "2" at bounding box center [544, 286] width 13 height 12
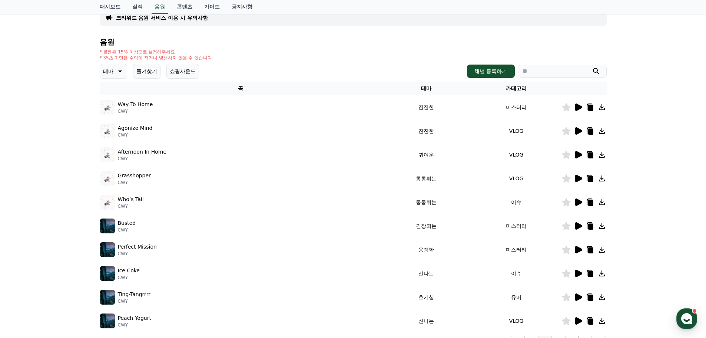
scroll to position [37, 0]
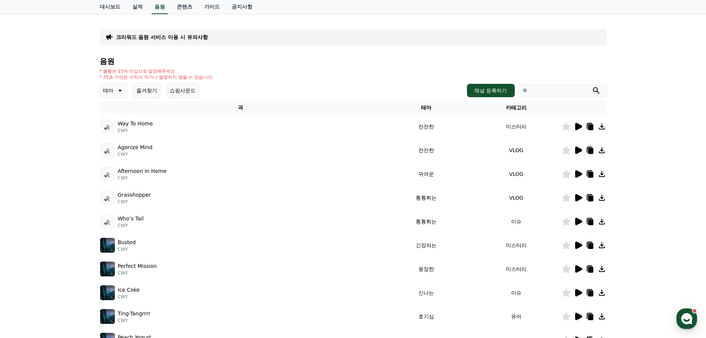
click at [538, 90] on input "search" at bounding box center [562, 90] width 89 height 13
type input "*"
type input "*****"
click at [592, 86] on button "submit" at bounding box center [596, 90] width 9 height 9
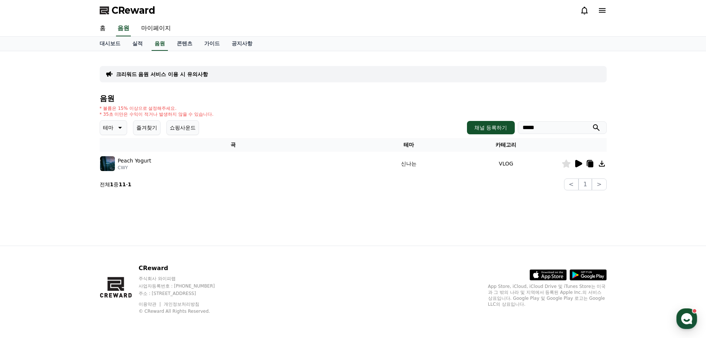
click at [587, 164] on icon at bounding box center [589, 163] width 9 height 9
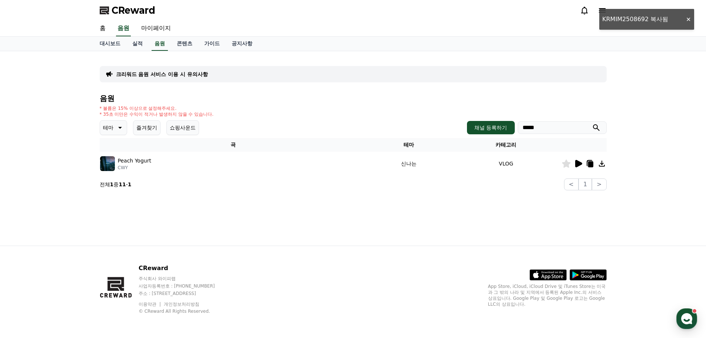
click at [198, 226] on div "크리워드 음원 서비스 이용 시 유의사항 음원 * 볼륨은 15% 이상으로 설정해주세요. * 35초 미만은 수익이 적거나 발생하지 않을 수 있습니…" at bounding box center [353, 148] width 519 height 194
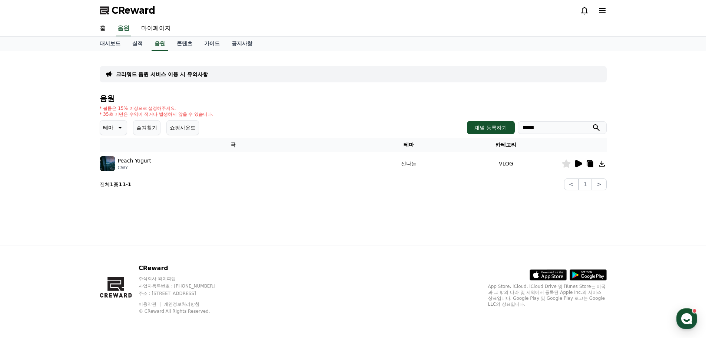
click at [418, 276] on div "CReward 주식회사 와이피랩 사업자등록번호 : [PHONE_NUMBER] 주소 : [STREET_ADDRESS] 이용약관 개인정보처리방침 …" at bounding box center [353, 292] width 519 height 92
click at [163, 47] on link "음원" at bounding box center [160, 44] width 16 height 14
click at [161, 44] on link "음원" at bounding box center [160, 44] width 16 height 14
click at [139, 43] on link "실적" at bounding box center [137, 44] width 22 height 14
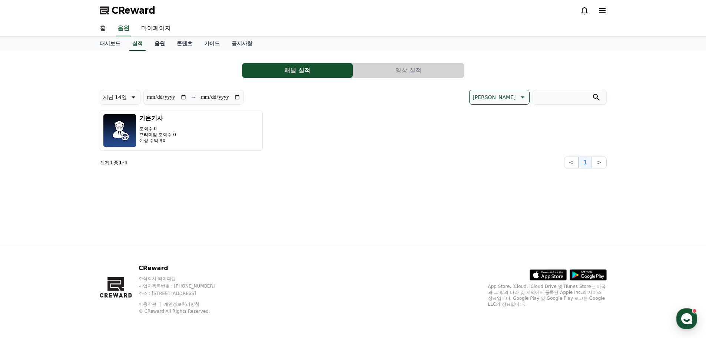
click at [157, 43] on link "음원" at bounding box center [160, 44] width 22 height 14
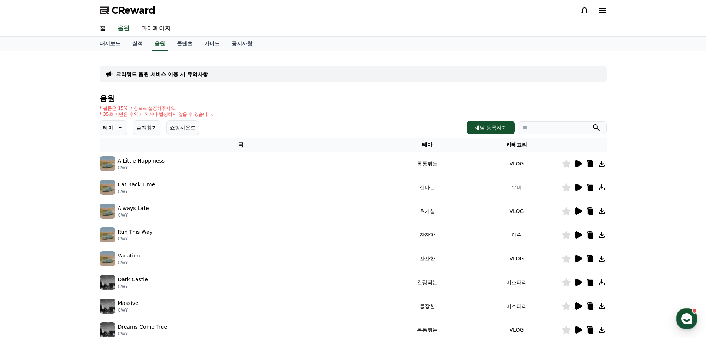
click at [577, 165] on icon at bounding box center [578, 163] width 7 height 7
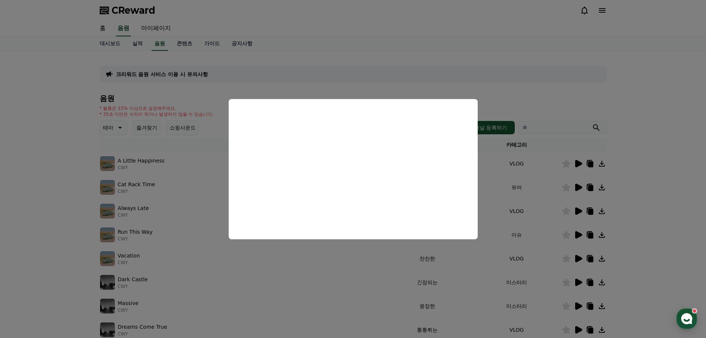
click at [581, 164] on button "close modal" at bounding box center [353, 169] width 706 height 338
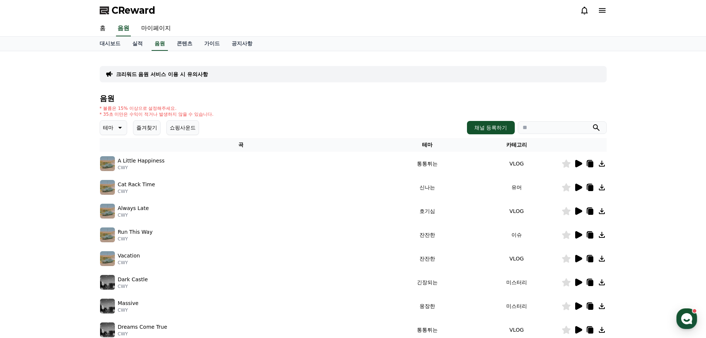
click at [580, 186] on icon at bounding box center [578, 186] width 7 height 7
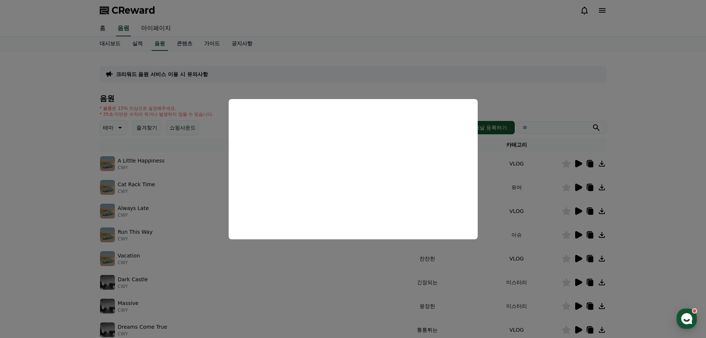
click at [618, 191] on button "close modal" at bounding box center [353, 169] width 706 height 338
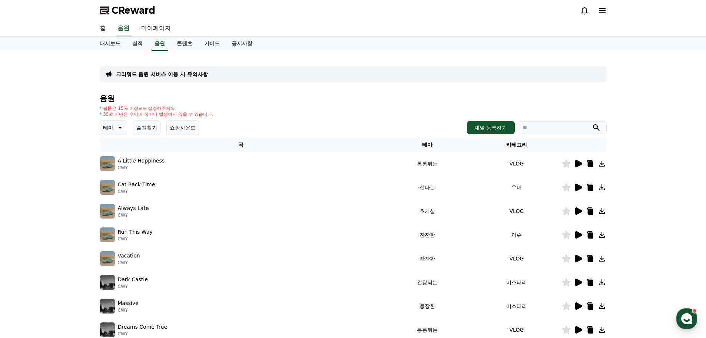
click at [580, 212] on icon at bounding box center [578, 210] width 7 height 7
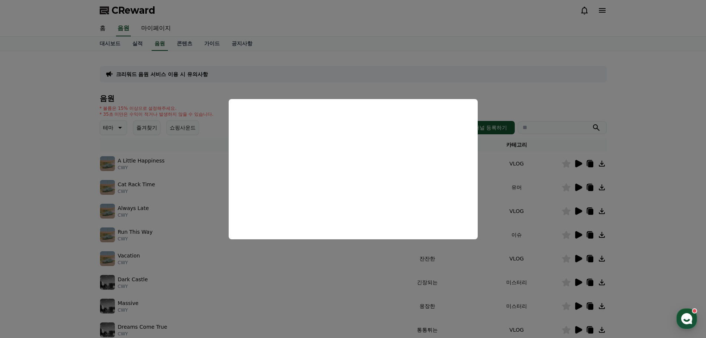
click at [638, 206] on button "close modal" at bounding box center [353, 169] width 706 height 338
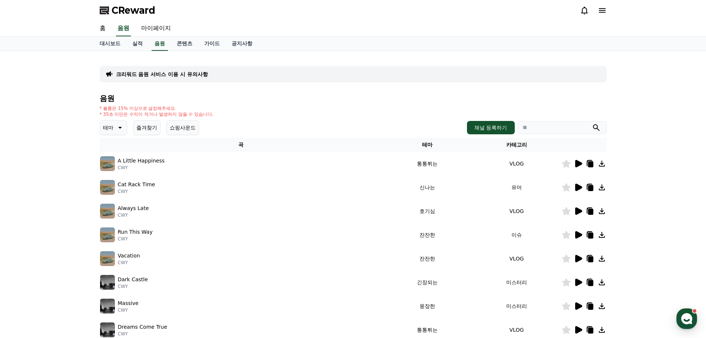
click at [577, 233] on icon at bounding box center [578, 234] width 7 height 7
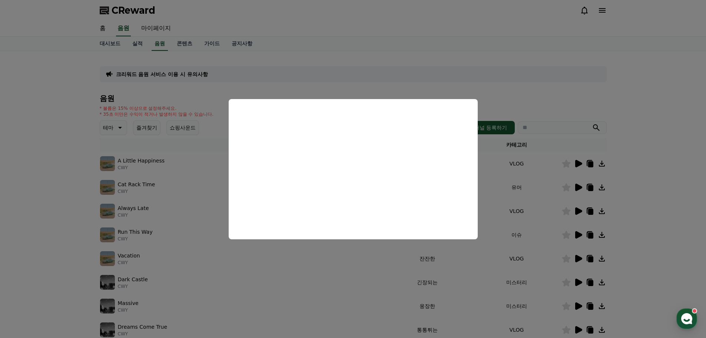
click at [648, 199] on button "close modal" at bounding box center [353, 169] width 706 height 338
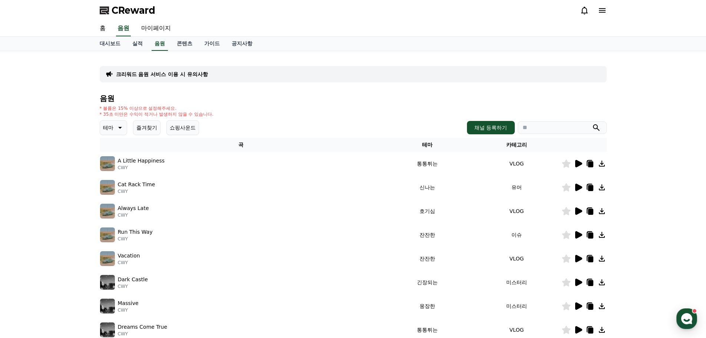
click at [576, 258] on icon at bounding box center [578, 258] width 7 height 7
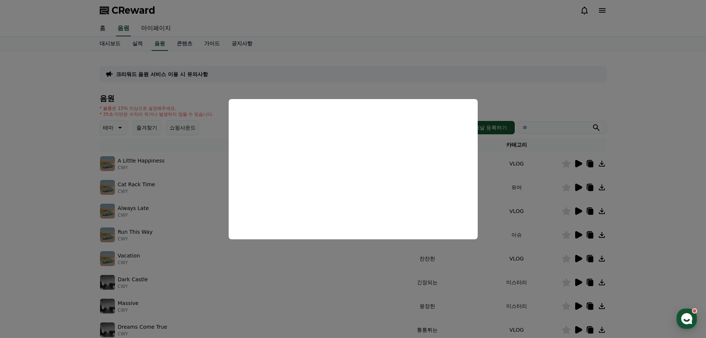
click at [647, 190] on button "close modal" at bounding box center [353, 169] width 706 height 338
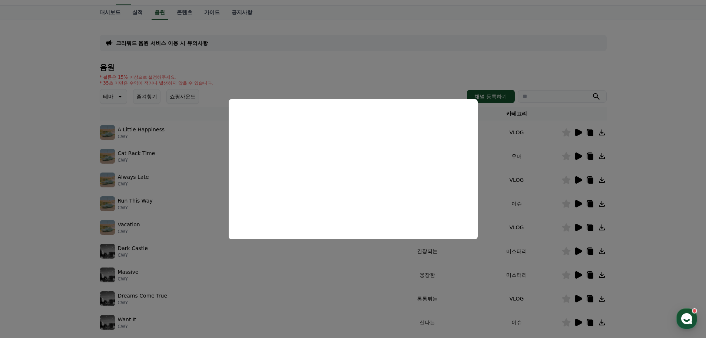
scroll to position [74, 0]
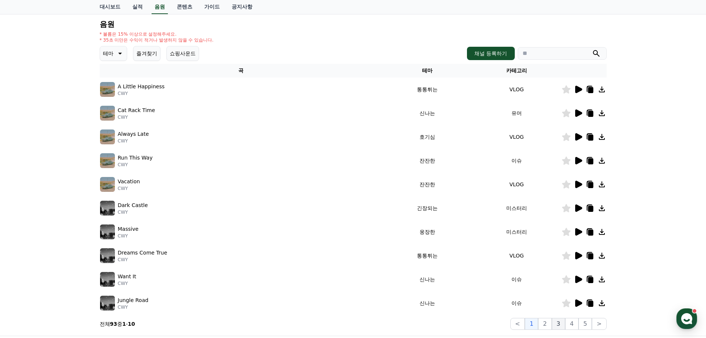
click at [558, 324] on button "3" at bounding box center [558, 324] width 13 height 12
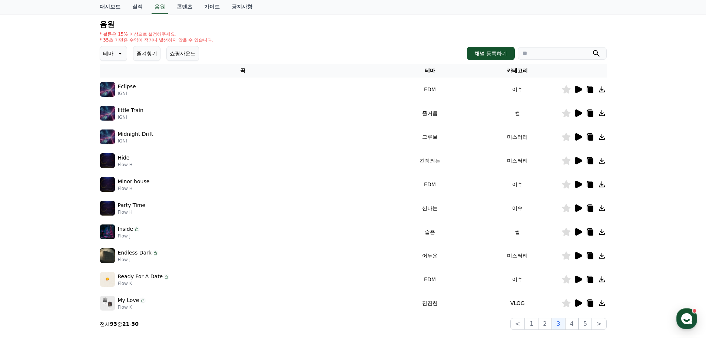
click at [579, 113] on icon at bounding box center [578, 112] width 7 height 7
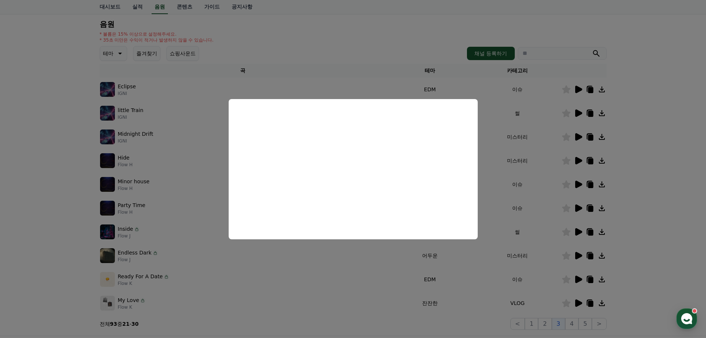
click at [638, 143] on button "close modal" at bounding box center [353, 169] width 706 height 338
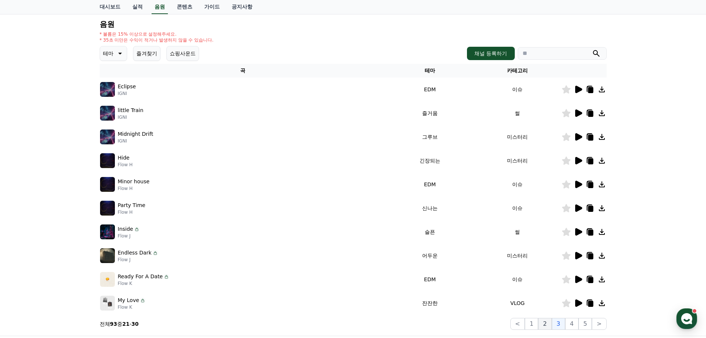
click at [544, 325] on button "2" at bounding box center [544, 324] width 13 height 12
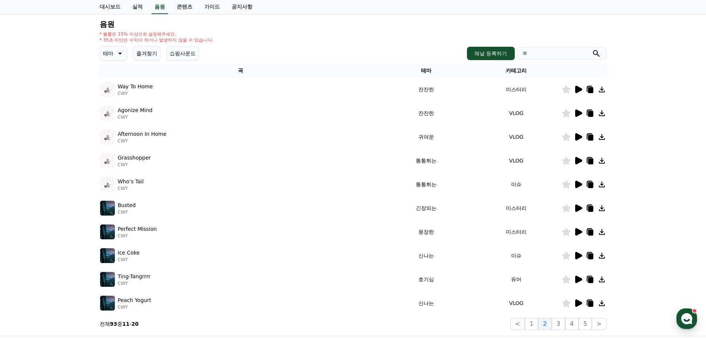
click at [578, 114] on icon at bounding box center [578, 112] width 7 height 7
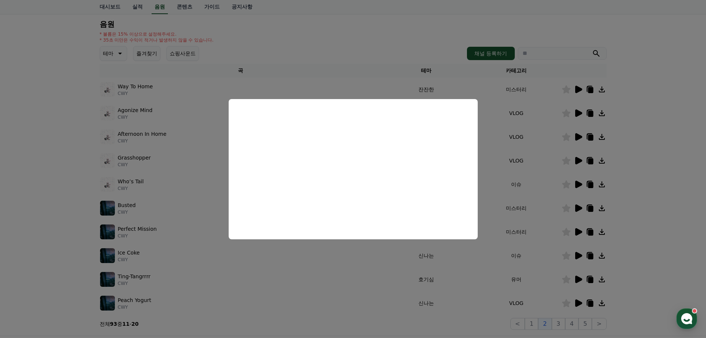
click at [701, 170] on button "close modal" at bounding box center [353, 169] width 706 height 338
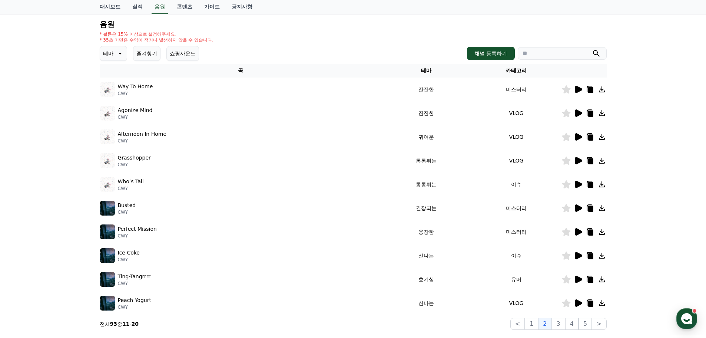
click at [587, 92] on icon at bounding box center [589, 89] width 9 height 9
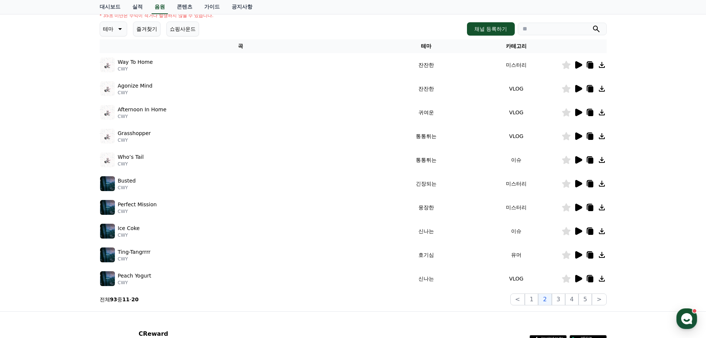
scroll to position [111, 0]
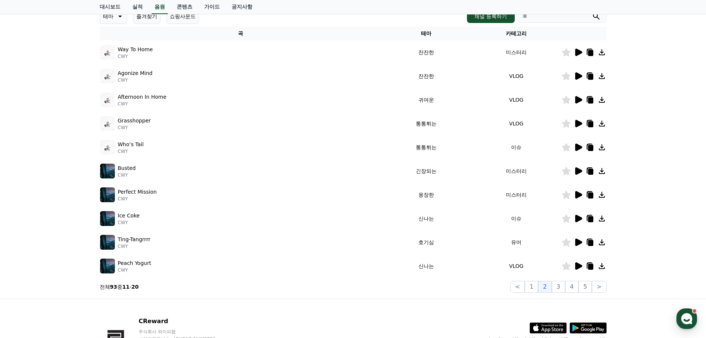
click at [595, 267] on div at bounding box center [584, 265] width 44 height 9
click at [589, 266] on icon at bounding box center [590, 266] width 5 height 6
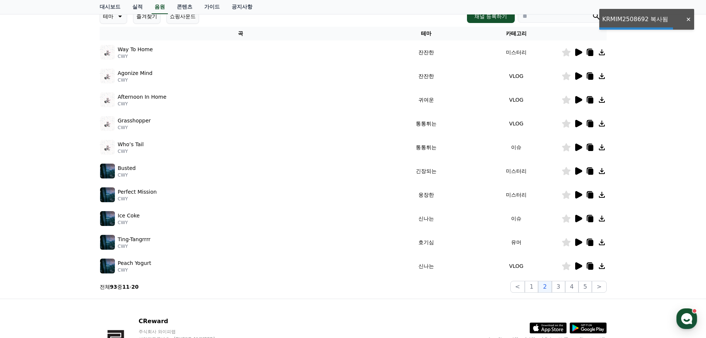
click at [592, 242] on icon at bounding box center [590, 243] width 5 height 6
click at [593, 263] on icon at bounding box center [589, 265] width 9 height 9
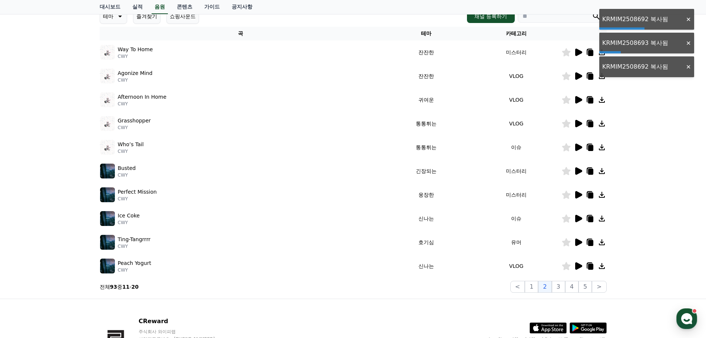
click at [576, 265] on icon at bounding box center [578, 265] width 7 height 7
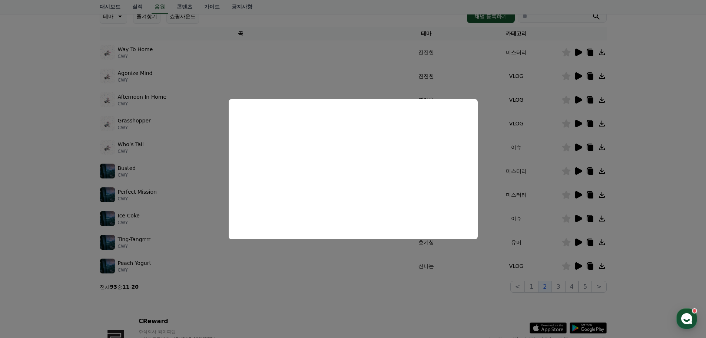
drag, startPoint x: 435, startPoint y: 304, endPoint x: 555, endPoint y: 268, distance: 125.1
click at [436, 301] on button "close modal" at bounding box center [353, 169] width 706 height 338
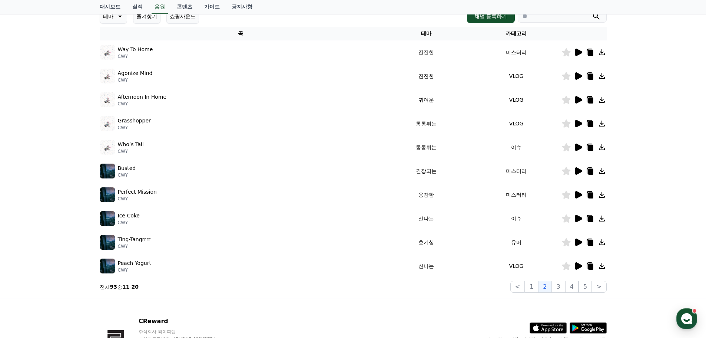
click at [592, 266] on icon at bounding box center [590, 266] width 5 height 6
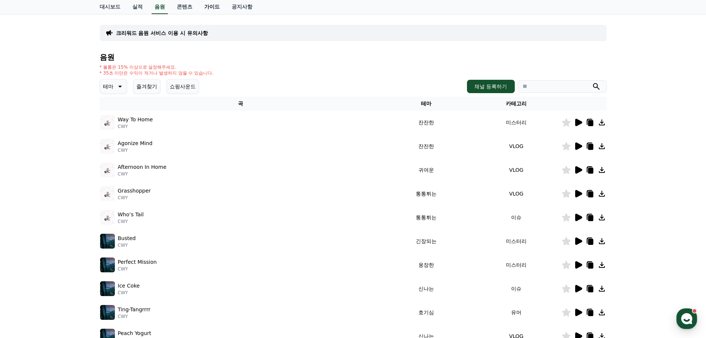
scroll to position [0, 0]
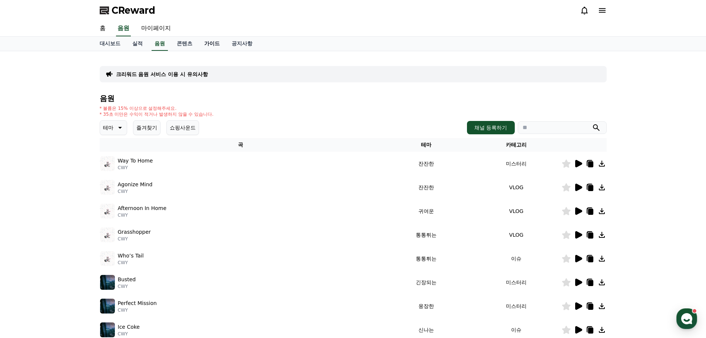
click at [211, 39] on link "가이드" at bounding box center [211, 44] width 27 height 14
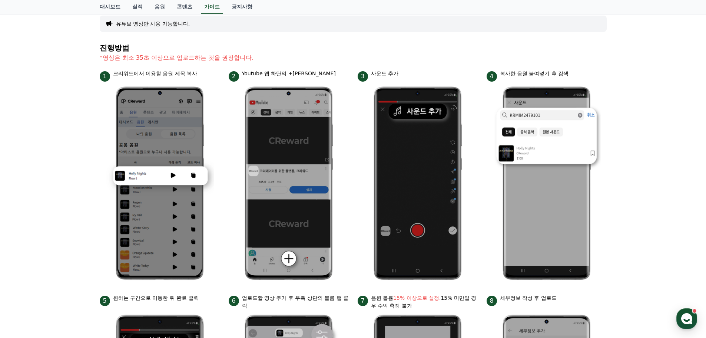
scroll to position [111, 0]
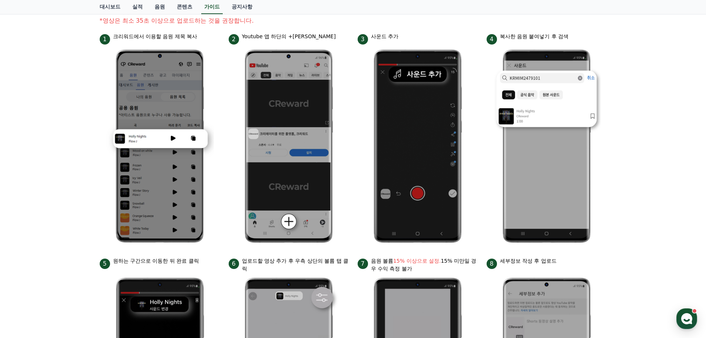
click at [86, 246] on div "안드로이드 아이폰 PC 유튜브 영상만 사용 가능합니다. 진행방법 *영상은 최소 35초 이상으로 업로드하는 것을 권장합니다. 1 크리워드에서 이…" at bounding box center [353, 211] width 706 height 542
click at [34, 115] on div "안드로이드 아이폰 PC 유튜브 영상만 사용 가능합니다. 진행방법 *영상은 최소 35초 이상으로 업로드하는 것을 권장합니다. 1 크리워드에서 이…" at bounding box center [353, 211] width 706 height 542
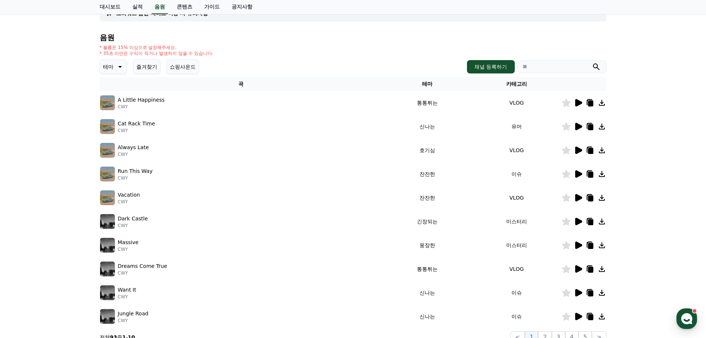
scroll to position [148, 0]
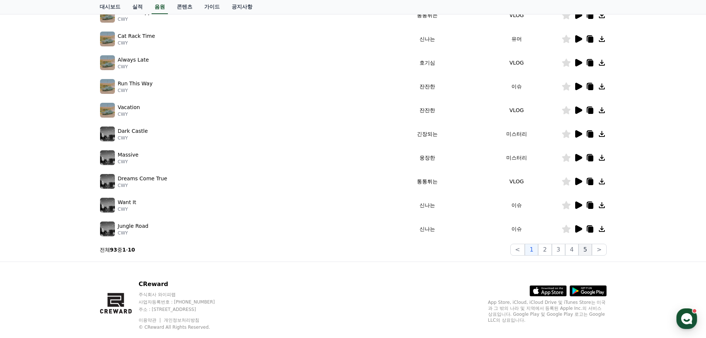
click at [581, 247] on button "5" at bounding box center [584, 249] width 13 height 12
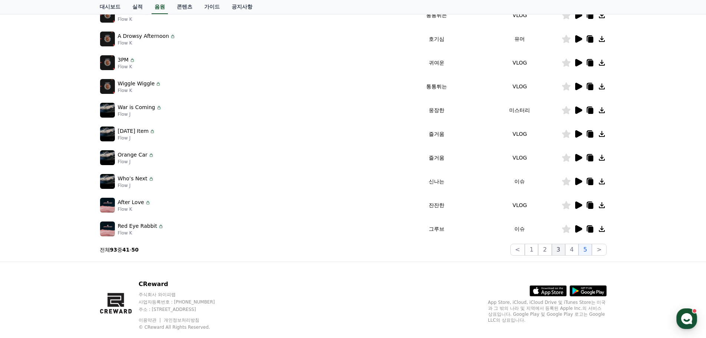
click at [565, 250] on button "3" at bounding box center [558, 249] width 13 height 12
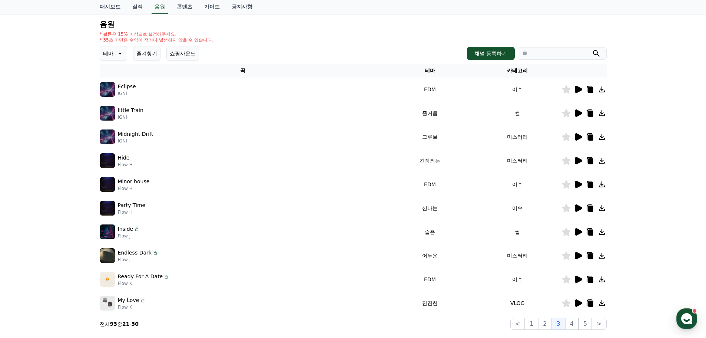
scroll to position [164, 0]
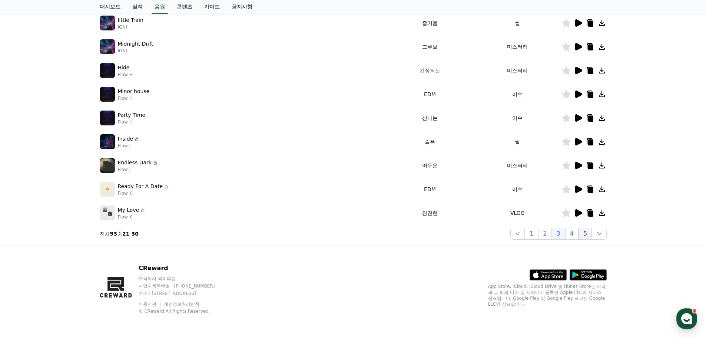
click at [580, 235] on button "5" at bounding box center [584, 233] width 13 height 12
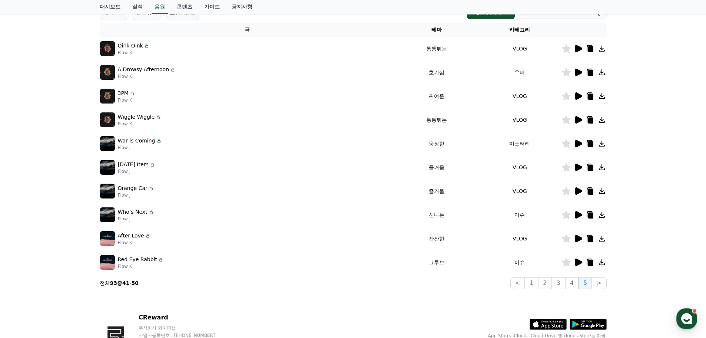
scroll to position [16, 0]
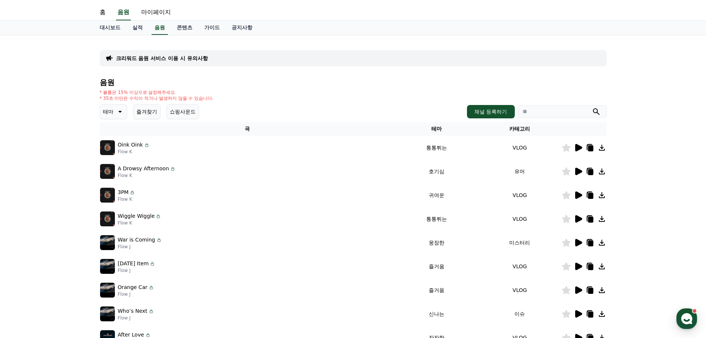
click at [577, 144] on icon at bounding box center [578, 147] width 7 height 7
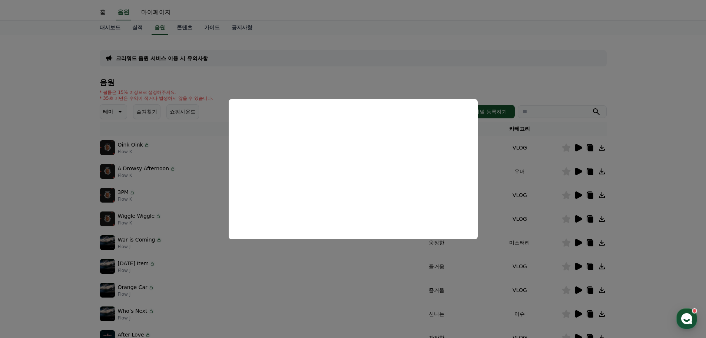
click at [303, 286] on button "close modal" at bounding box center [353, 169] width 706 height 338
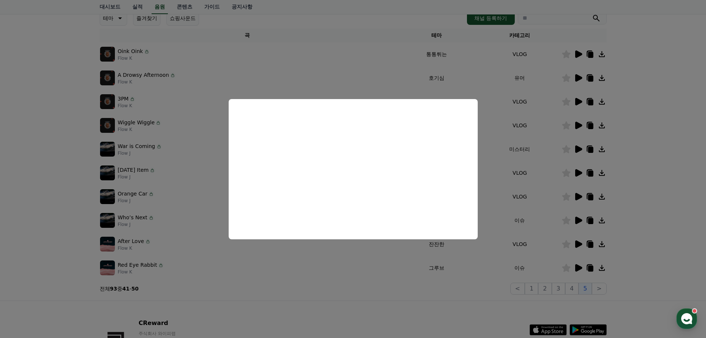
scroll to position [164, 0]
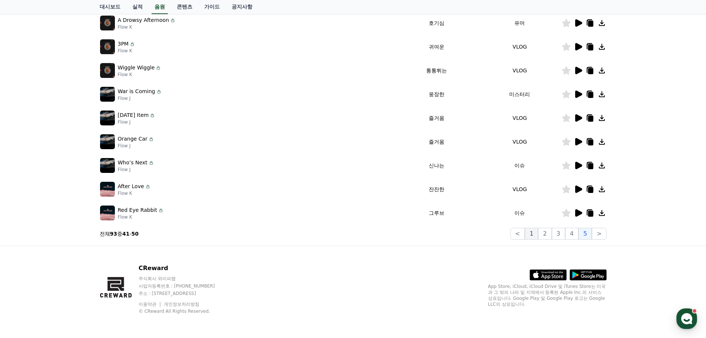
click at [538, 237] on button "1" at bounding box center [531, 233] width 13 height 12
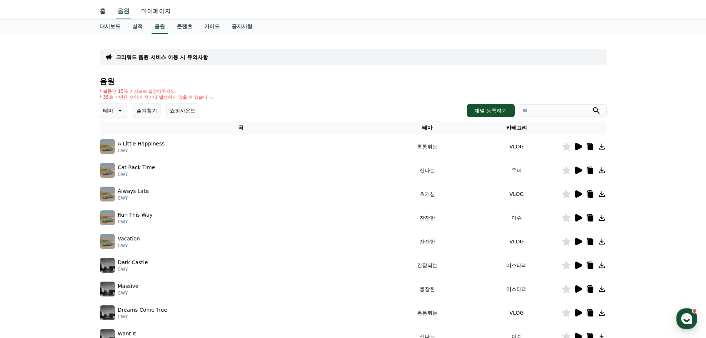
scroll to position [16, 0]
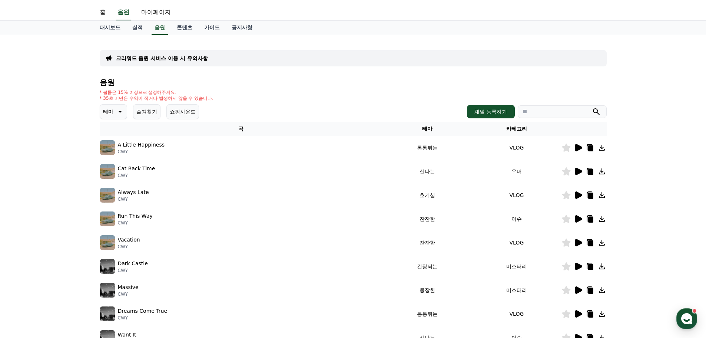
click at [579, 149] on icon at bounding box center [578, 147] width 7 height 7
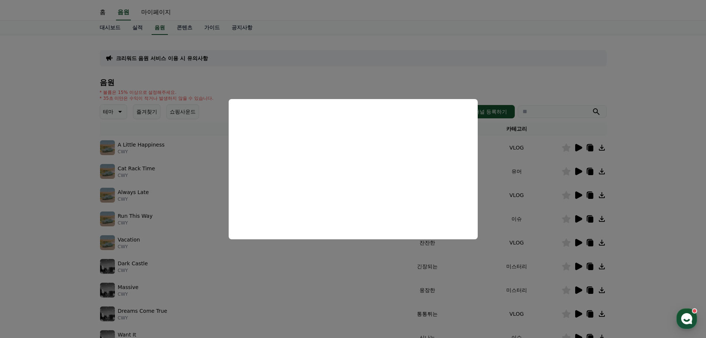
click at [670, 153] on button "close modal" at bounding box center [353, 169] width 706 height 338
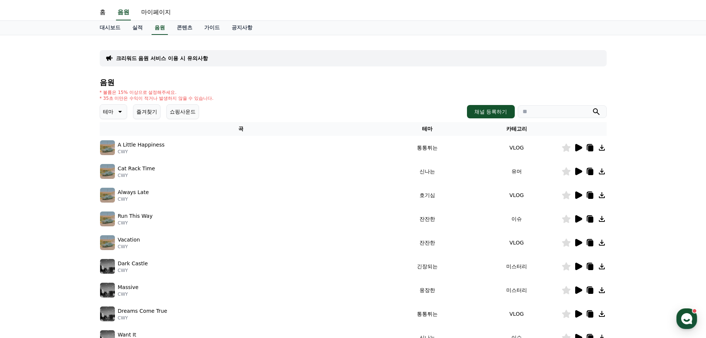
click at [589, 147] on icon at bounding box center [590, 148] width 5 height 6
click at [588, 144] on icon at bounding box center [590, 147] width 6 height 7
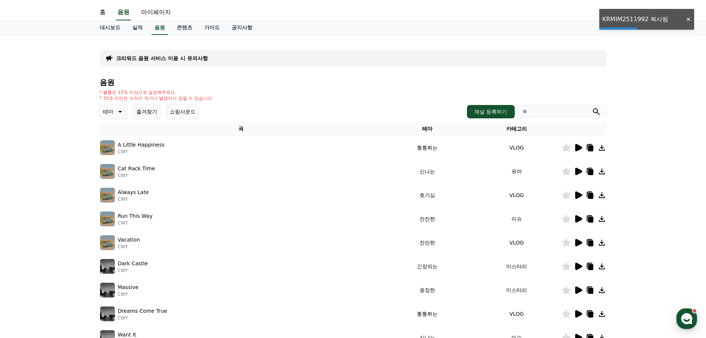
click at [578, 146] on icon at bounding box center [578, 147] width 7 height 7
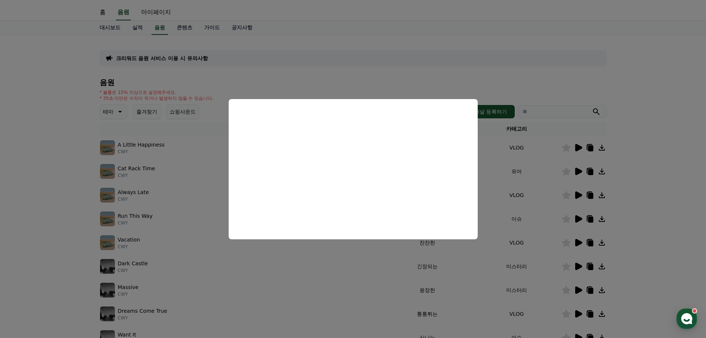
click at [618, 177] on button "close modal" at bounding box center [353, 169] width 706 height 338
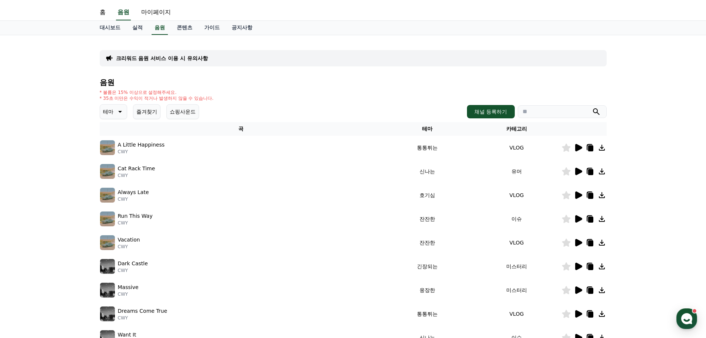
click at [589, 171] on icon at bounding box center [590, 172] width 5 height 6
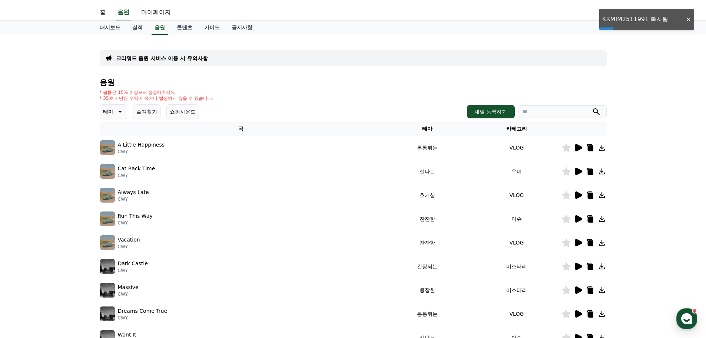
click at [576, 169] on icon at bounding box center [578, 170] width 7 height 7
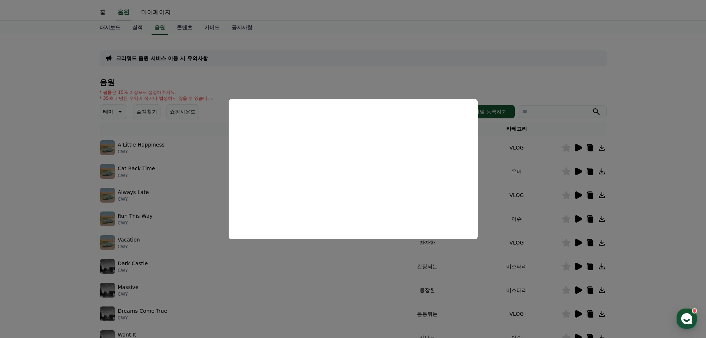
click at [36, 193] on button "close modal" at bounding box center [353, 169] width 706 height 338
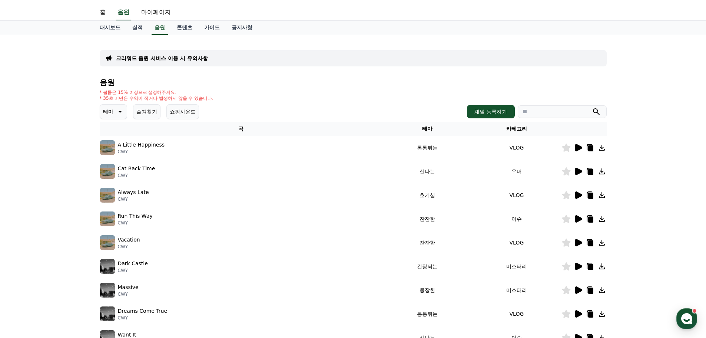
click at [588, 195] on icon at bounding box center [590, 196] width 5 height 6
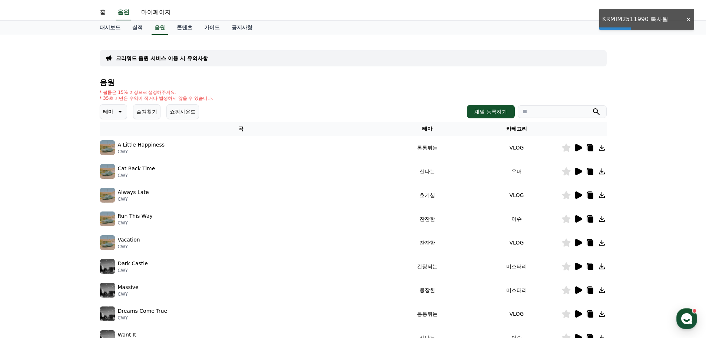
click at [589, 217] on icon at bounding box center [590, 219] width 5 height 6
click at [590, 242] on icon at bounding box center [590, 243] width 5 height 6
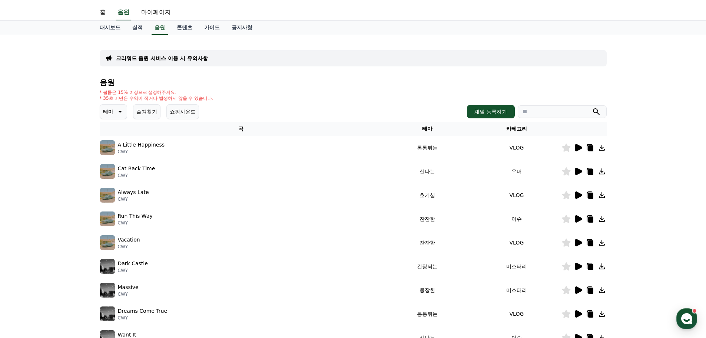
click at [576, 242] on icon at bounding box center [578, 242] width 7 height 7
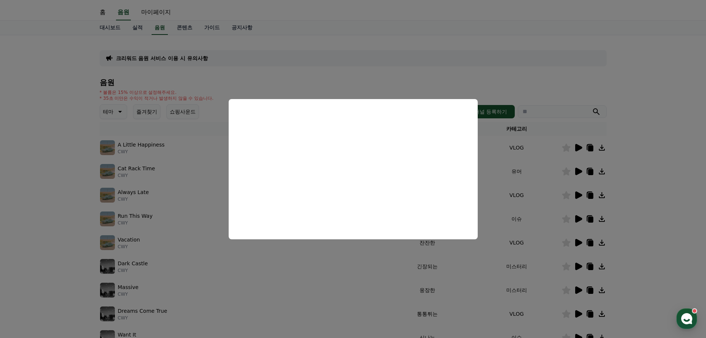
click at [633, 200] on button "close modal" at bounding box center [353, 169] width 706 height 338
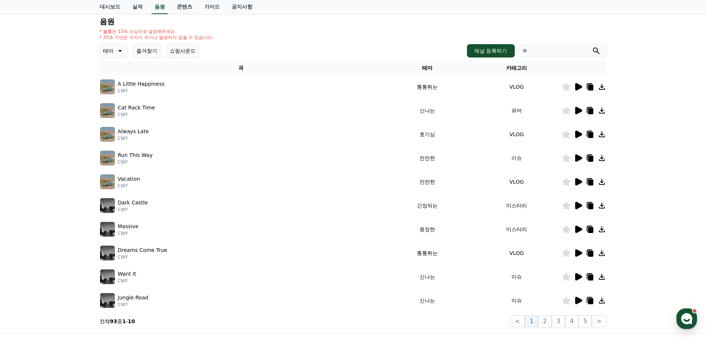
scroll to position [90, 0]
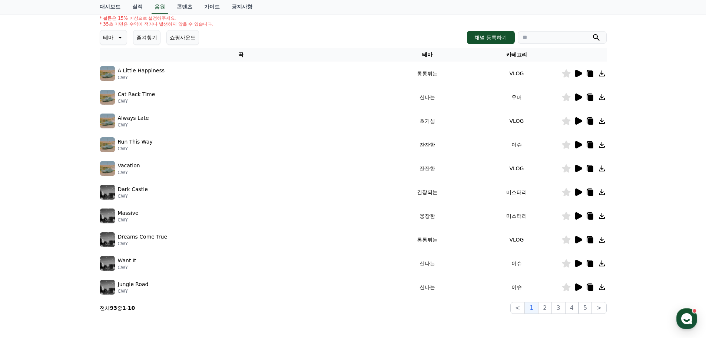
click at [579, 194] on icon at bounding box center [578, 191] width 7 height 7
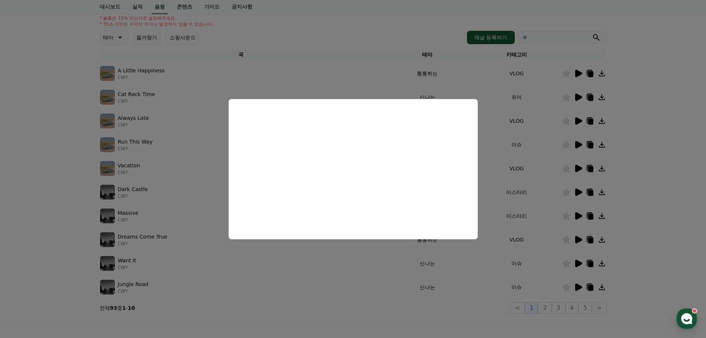
click at [705, 186] on button "close modal" at bounding box center [353, 169] width 706 height 338
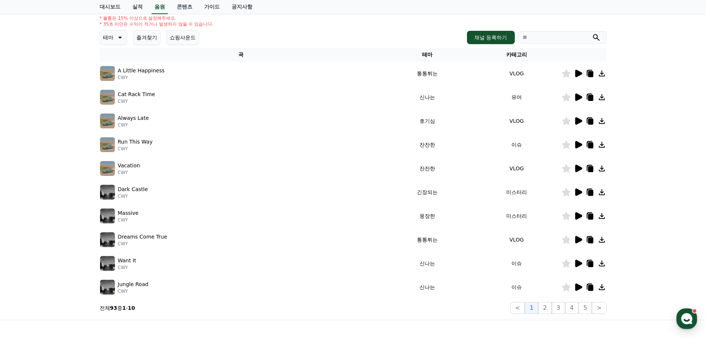
click at [590, 192] on icon at bounding box center [590, 193] width 5 height 6
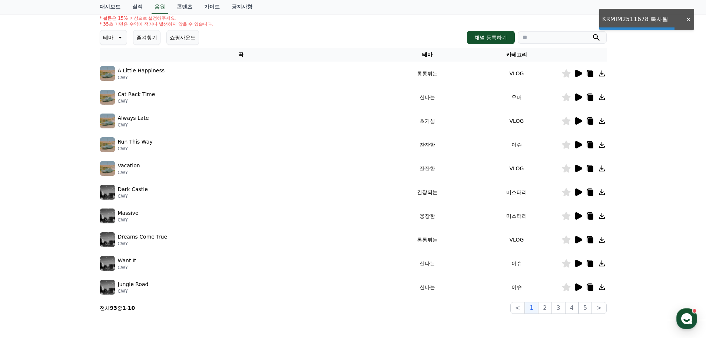
click at [588, 207] on td at bounding box center [583, 216] width 45 height 24
click at [589, 222] on td at bounding box center [583, 216] width 45 height 24
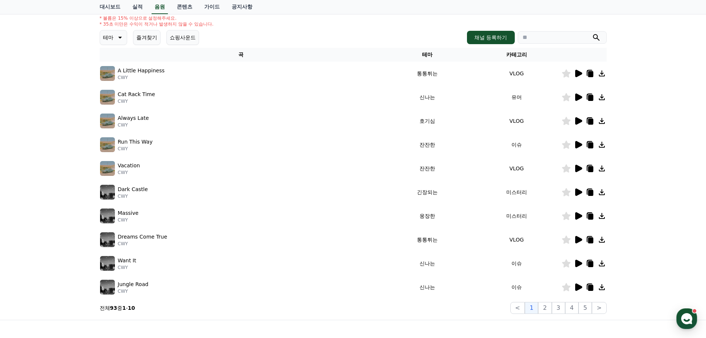
drag, startPoint x: 588, startPoint y: 216, endPoint x: 588, endPoint y: 240, distance: 24.5
click at [588, 216] on icon at bounding box center [590, 216] width 5 height 6
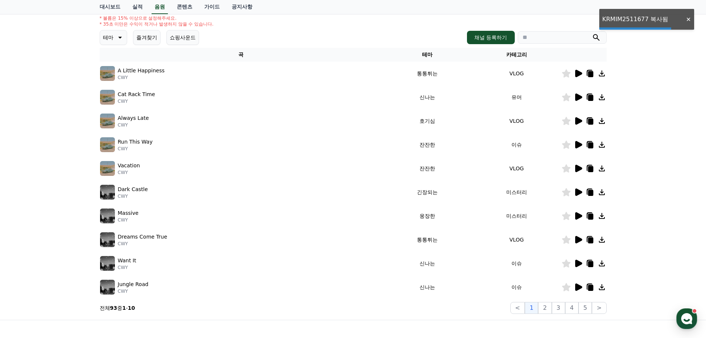
click at [588, 239] on icon at bounding box center [590, 240] width 5 height 6
click at [588, 256] on td at bounding box center [583, 263] width 45 height 24
click at [585, 265] on icon at bounding box center [589, 263] width 9 height 9
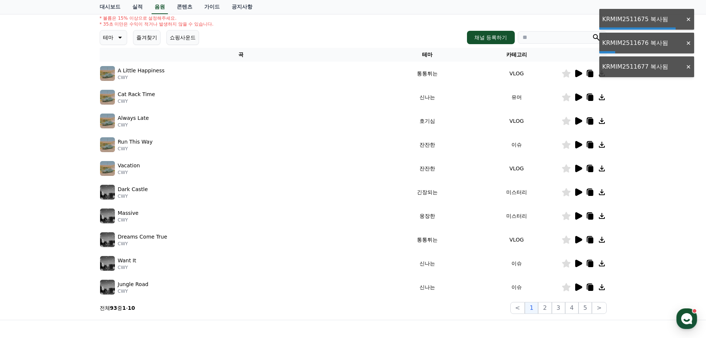
click at [588, 289] on icon at bounding box center [590, 288] width 5 height 6
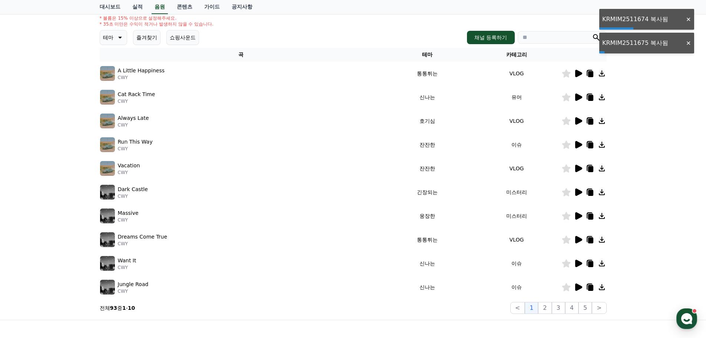
click at [588, 288] on icon at bounding box center [590, 288] width 5 height 6
click at [547, 304] on button "2" at bounding box center [544, 308] width 13 height 12
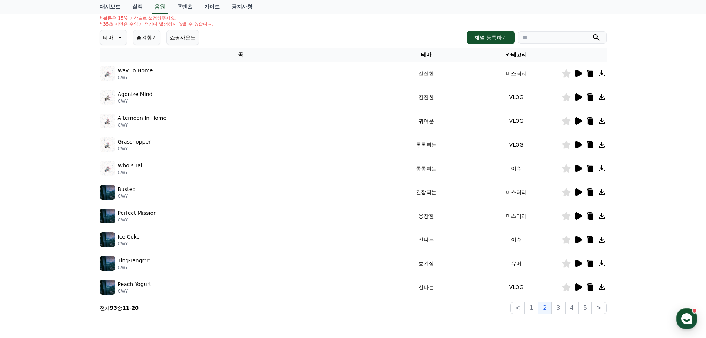
click at [590, 73] on icon at bounding box center [590, 74] width 5 height 6
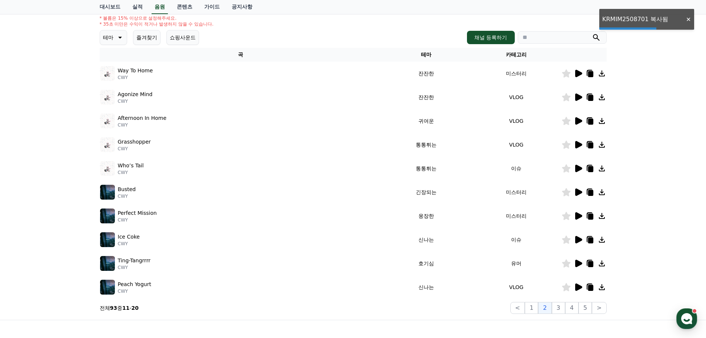
click at [591, 93] on icon at bounding box center [589, 97] width 9 height 9
click at [589, 120] on icon at bounding box center [590, 122] width 5 height 6
click at [577, 121] on icon at bounding box center [578, 120] width 7 height 7
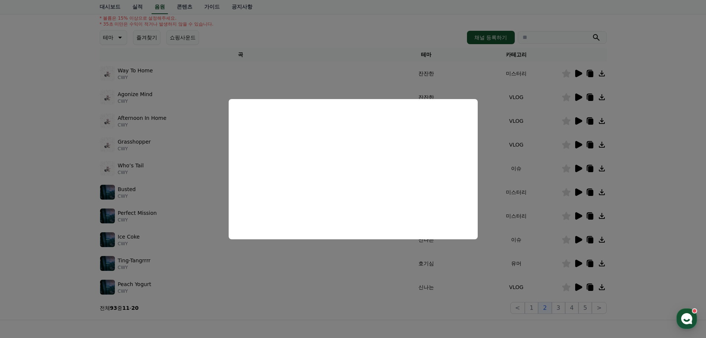
click at [640, 221] on button "close modal" at bounding box center [353, 169] width 706 height 338
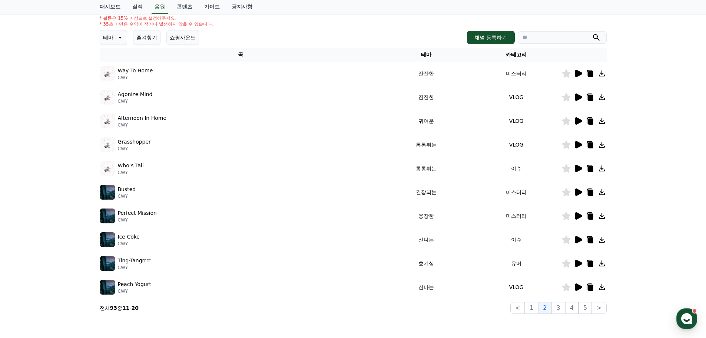
click at [585, 167] on icon at bounding box center [589, 168] width 9 height 9
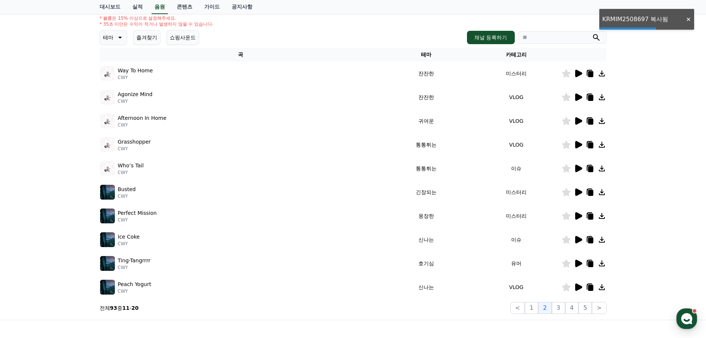
click at [587, 152] on td at bounding box center [583, 145] width 45 height 24
click at [588, 143] on icon at bounding box center [589, 144] width 9 height 9
click at [560, 306] on button "3" at bounding box center [558, 308] width 13 height 12
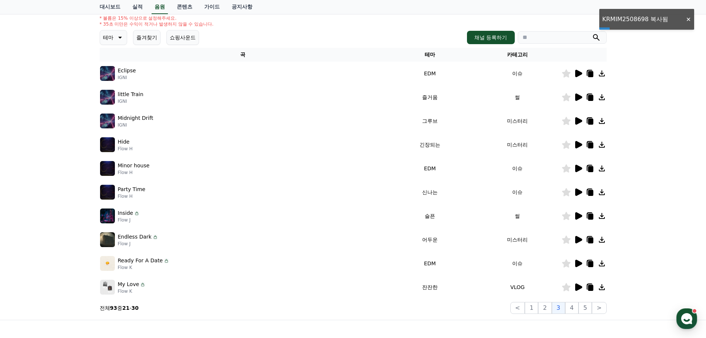
click at [589, 74] on icon at bounding box center [590, 74] width 5 height 6
click at [589, 95] on icon at bounding box center [590, 98] width 5 height 6
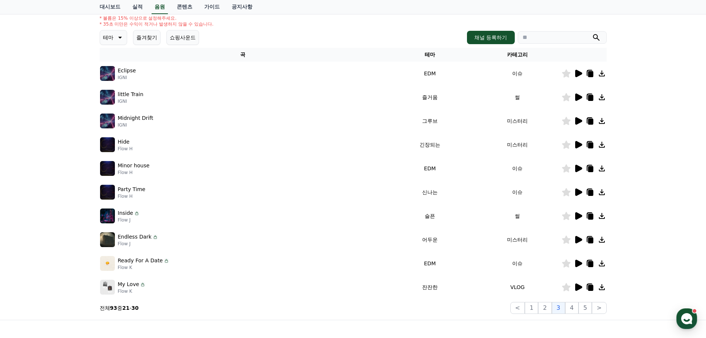
click at [589, 95] on icon at bounding box center [590, 98] width 5 height 6
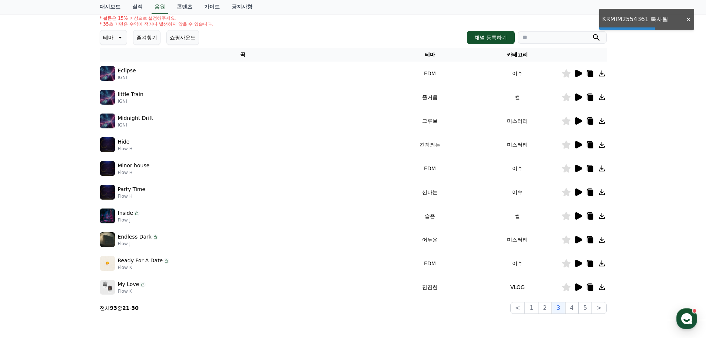
click at [588, 76] on icon at bounding box center [590, 74] width 5 height 6
click at [588, 97] on icon at bounding box center [590, 98] width 5 height 6
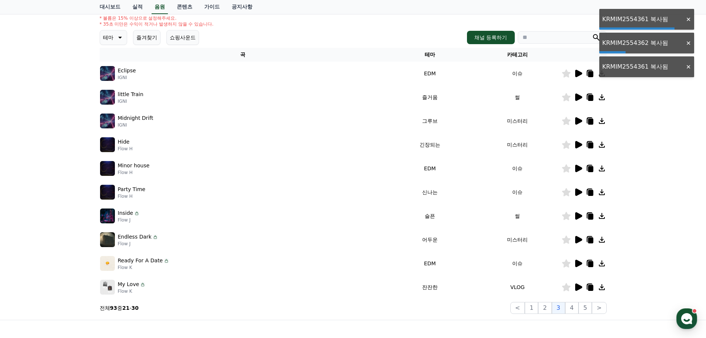
click at [578, 100] on icon at bounding box center [578, 97] width 9 height 9
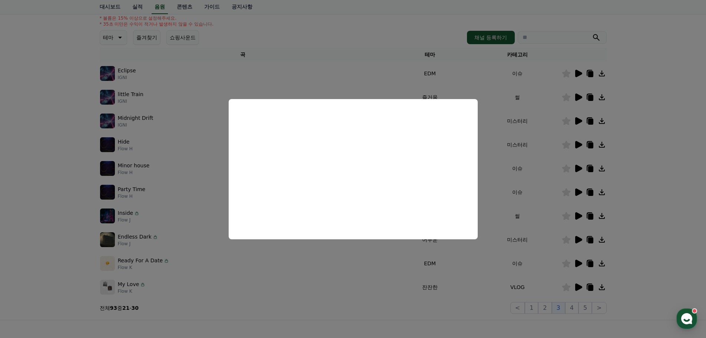
drag, startPoint x: 631, startPoint y: 182, endPoint x: 614, endPoint y: 204, distance: 27.7
click at [631, 182] on button "close modal" at bounding box center [353, 169] width 706 height 338
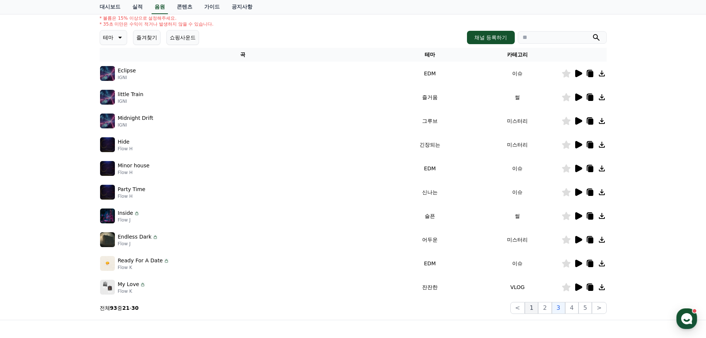
click at [531, 309] on button "1" at bounding box center [531, 308] width 13 height 12
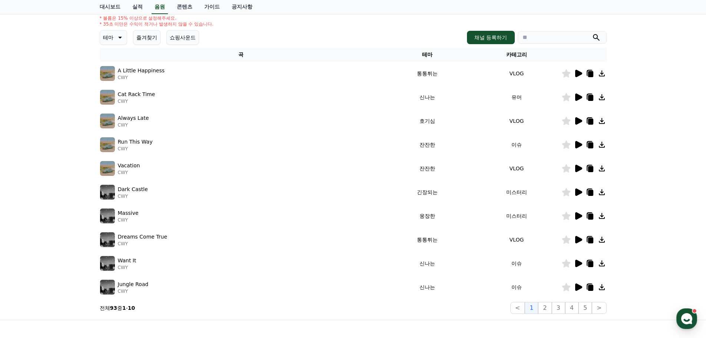
click at [590, 192] on icon at bounding box center [590, 193] width 5 height 6
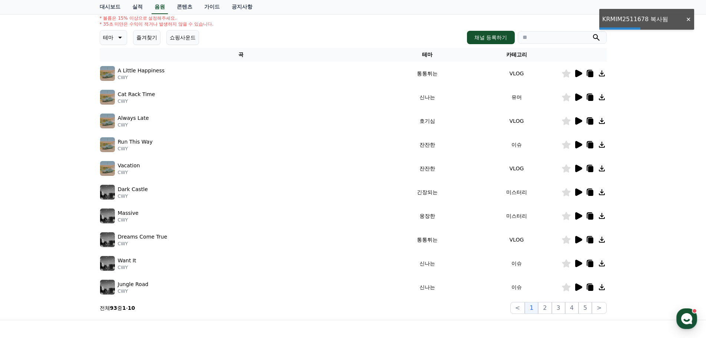
click at [589, 212] on icon at bounding box center [589, 215] width 9 height 9
click at [591, 232] on td at bounding box center [583, 239] width 45 height 24
click at [591, 237] on icon at bounding box center [590, 240] width 5 height 6
click at [588, 264] on icon at bounding box center [589, 263] width 9 height 9
click at [589, 291] on td at bounding box center [583, 287] width 45 height 24
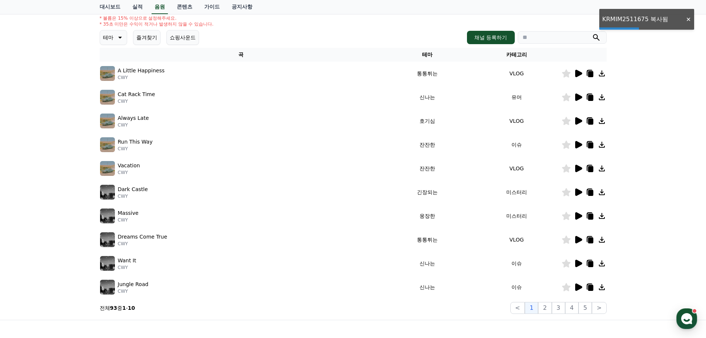
drag, startPoint x: 589, startPoint y: 296, endPoint x: 588, endPoint y: 289, distance: 7.6
click at [589, 296] on td at bounding box center [583, 287] width 45 height 24
click at [588, 288] on icon at bounding box center [589, 286] width 9 height 9
click at [572, 285] on div at bounding box center [584, 286] width 44 height 9
click at [575, 285] on icon at bounding box center [578, 286] width 7 height 7
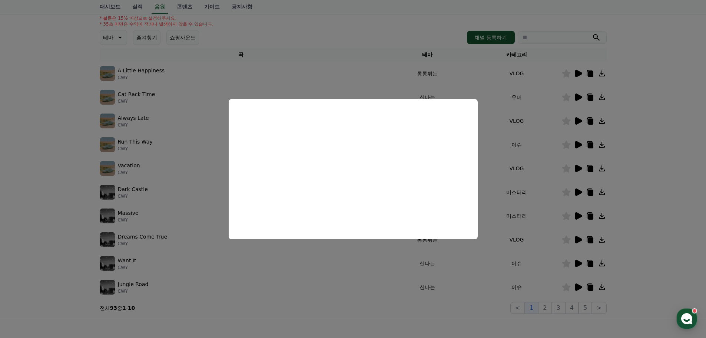
click at [638, 216] on button "close modal" at bounding box center [353, 169] width 706 height 338
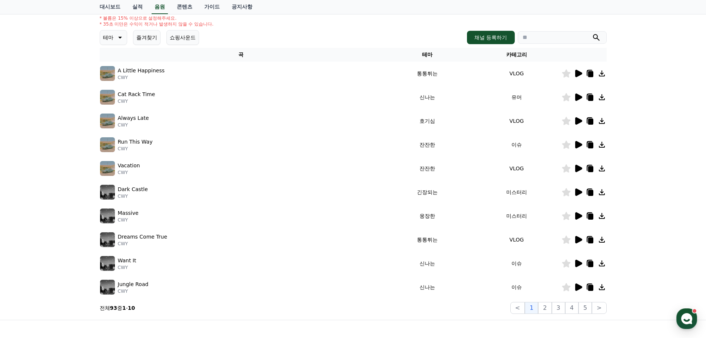
click at [588, 168] on icon at bounding box center [589, 168] width 9 height 9
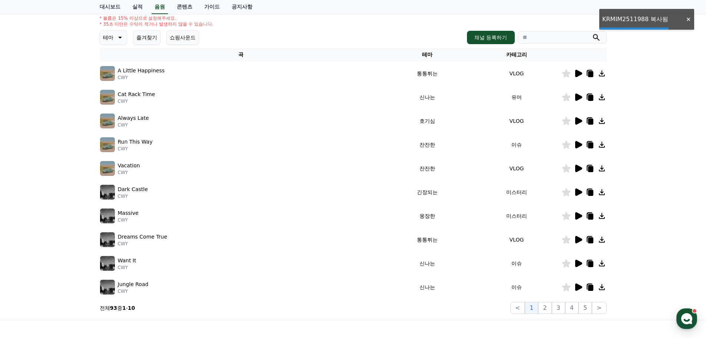
click at [591, 195] on icon at bounding box center [590, 193] width 5 height 6
click at [585, 220] on td at bounding box center [583, 216] width 45 height 24
click at [589, 285] on icon at bounding box center [590, 288] width 5 height 6
click at [547, 310] on button "2" at bounding box center [544, 308] width 13 height 12
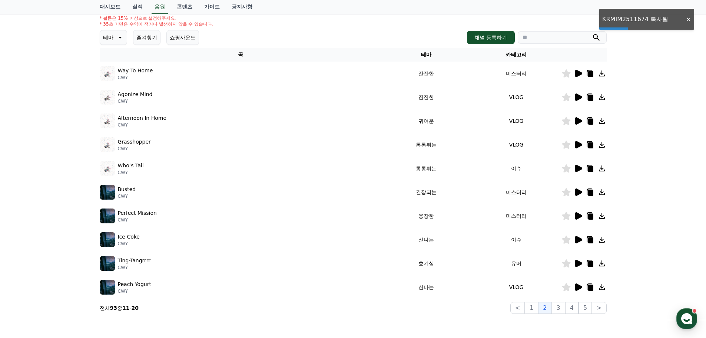
click at [593, 73] on icon at bounding box center [590, 74] width 5 height 6
click at [588, 74] on icon at bounding box center [590, 74] width 5 height 6
click at [574, 74] on icon at bounding box center [578, 73] width 9 height 9
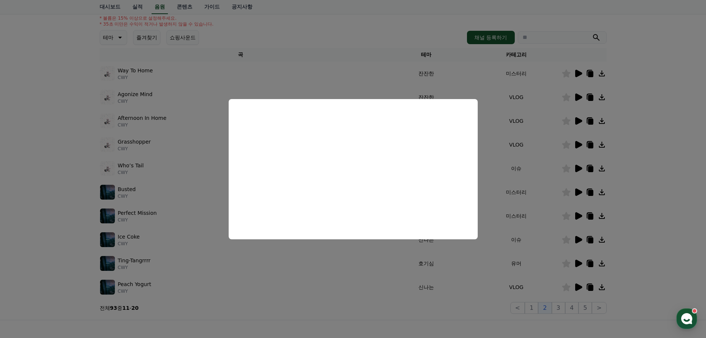
click at [652, 172] on button "close modal" at bounding box center [353, 169] width 706 height 338
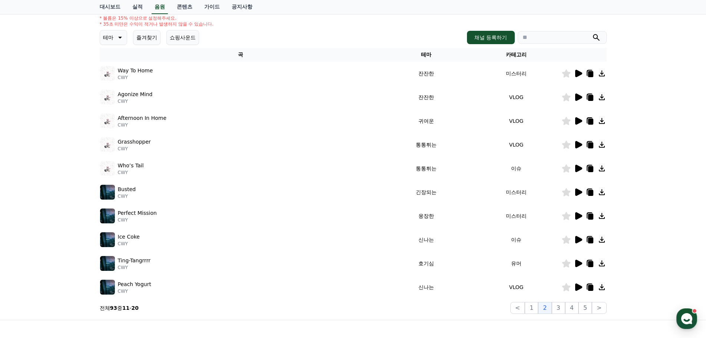
click at [577, 94] on icon at bounding box center [578, 96] width 7 height 7
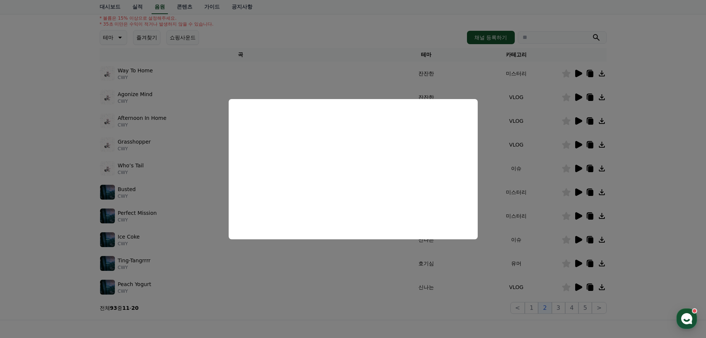
click at [606, 105] on button "close modal" at bounding box center [353, 169] width 706 height 338
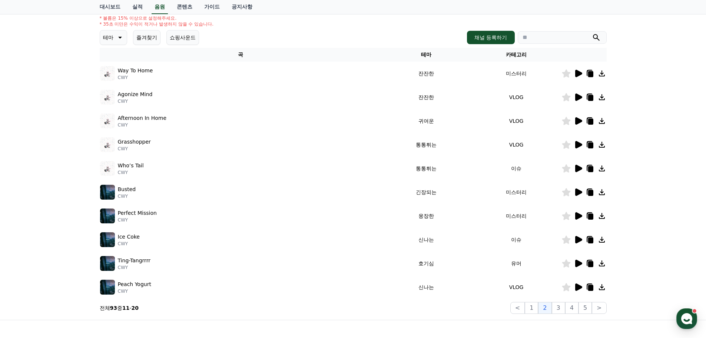
click at [589, 96] on icon at bounding box center [590, 98] width 5 height 6
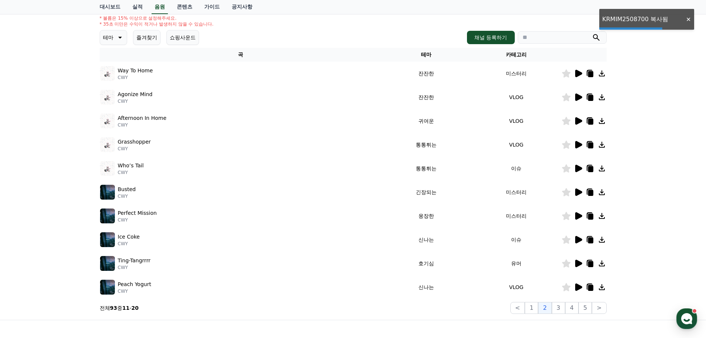
click at [592, 117] on icon at bounding box center [589, 120] width 9 height 9
click at [586, 172] on icon at bounding box center [589, 168] width 9 height 9
click at [586, 237] on icon at bounding box center [589, 239] width 9 height 9
click at [589, 262] on icon at bounding box center [590, 264] width 5 height 6
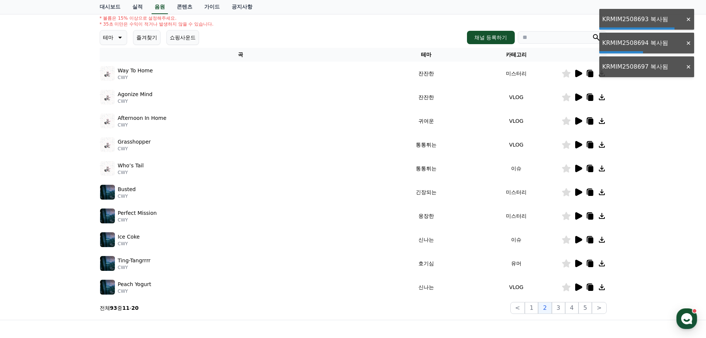
click at [589, 275] on td at bounding box center [583, 287] width 45 height 24
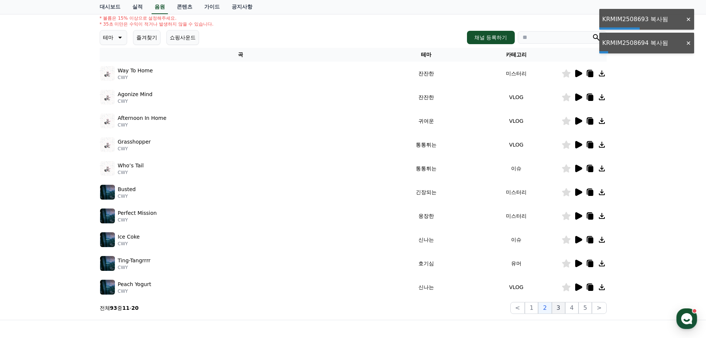
click at [559, 305] on button "3" at bounding box center [558, 308] width 13 height 12
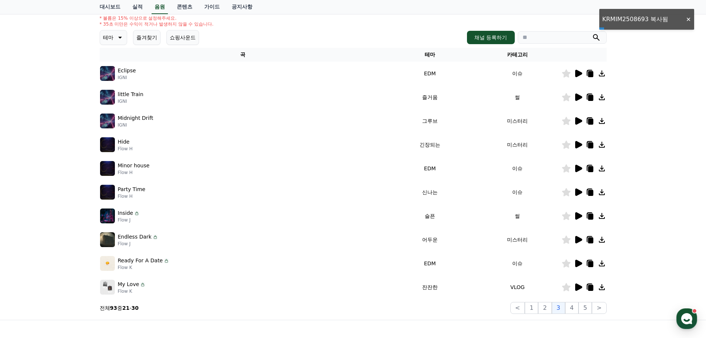
click at [594, 78] on td at bounding box center [583, 74] width 45 height 24
click at [592, 74] on icon at bounding box center [590, 74] width 5 height 6
click at [589, 97] on icon at bounding box center [590, 98] width 5 height 6
click at [589, 113] on td at bounding box center [583, 121] width 45 height 24
click at [587, 122] on icon at bounding box center [589, 120] width 9 height 9
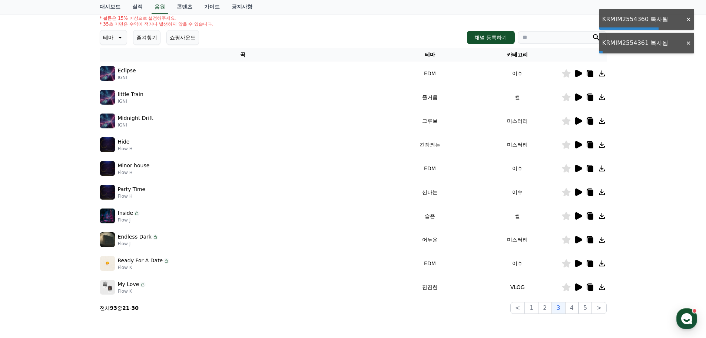
click at [581, 189] on icon at bounding box center [578, 191] width 9 height 9
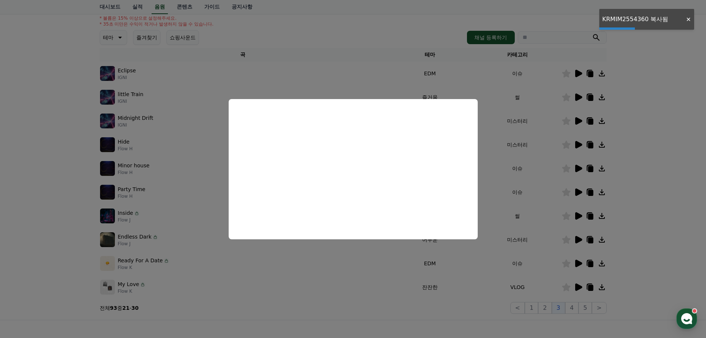
click at [590, 193] on button "close modal" at bounding box center [353, 169] width 706 height 338
click at [590, 193] on icon at bounding box center [590, 193] width 5 height 6
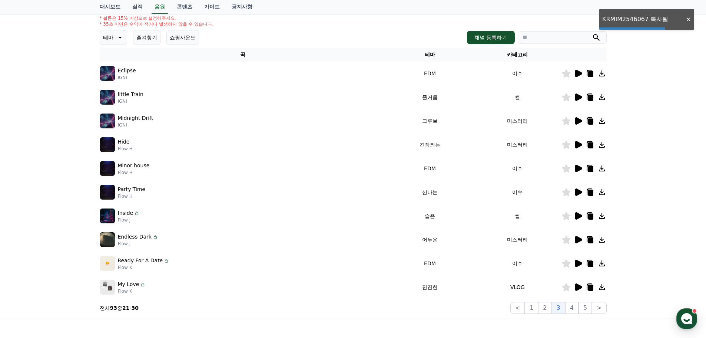
click at [588, 218] on icon at bounding box center [590, 216] width 5 height 6
click at [588, 244] on td at bounding box center [583, 239] width 45 height 24
click at [588, 248] on td at bounding box center [583, 239] width 45 height 24
click at [588, 242] on icon at bounding box center [589, 239] width 9 height 9
click at [589, 255] on td at bounding box center [583, 263] width 45 height 24
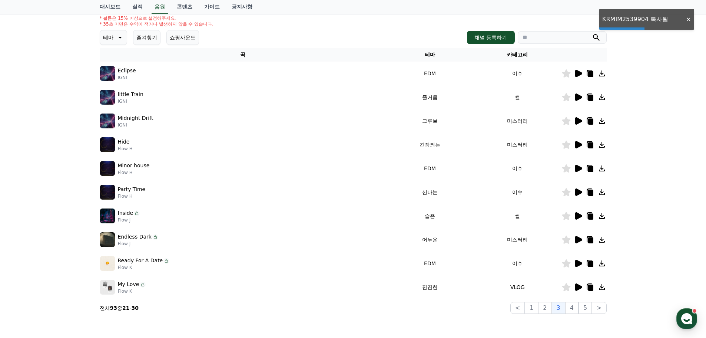
click at [589, 258] on td at bounding box center [583, 263] width 45 height 24
click at [592, 266] on icon at bounding box center [590, 264] width 5 height 6
click at [589, 292] on td at bounding box center [583, 287] width 45 height 24
click at [589, 291] on icon at bounding box center [589, 286] width 9 height 9
click at [580, 289] on icon at bounding box center [578, 286] width 9 height 9
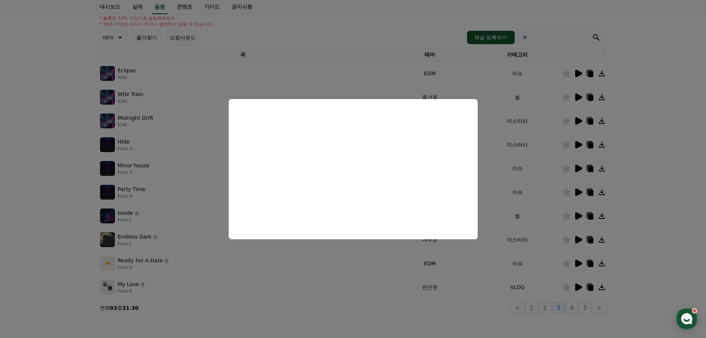
click at [674, 175] on button "close modal" at bounding box center [353, 169] width 706 height 338
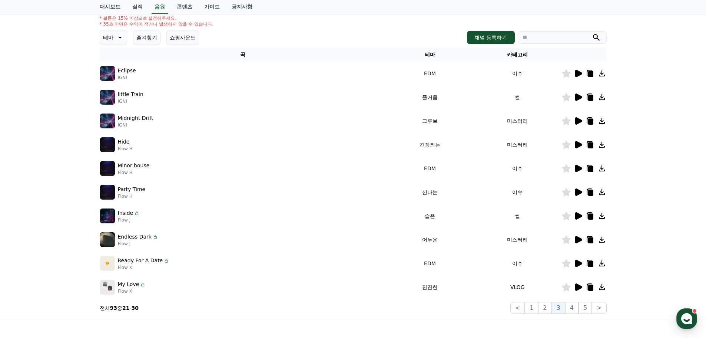
click at [586, 72] on icon at bounding box center [589, 73] width 9 height 9
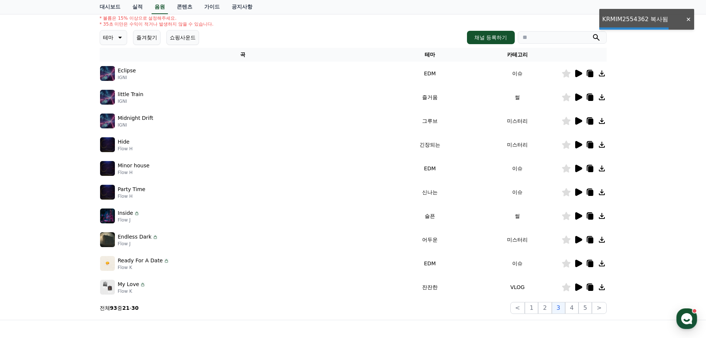
click at [588, 92] on td at bounding box center [583, 97] width 45 height 24
drag, startPoint x: 548, startPoint y: 305, endPoint x: 558, endPoint y: 294, distance: 15.0
click at [547, 305] on button "2" at bounding box center [544, 308] width 13 height 12
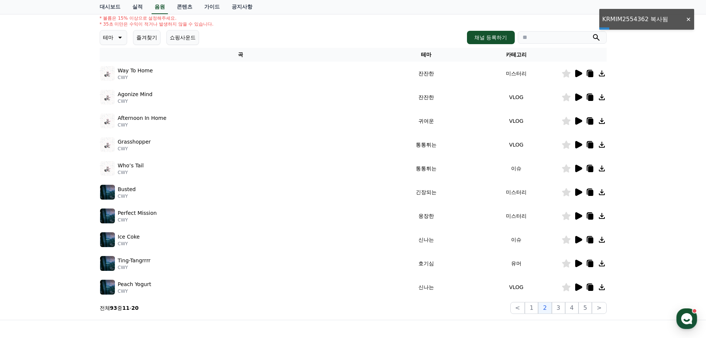
click at [585, 287] on div at bounding box center [584, 286] width 44 height 9
click at [587, 286] on icon at bounding box center [589, 286] width 9 height 9
click at [590, 262] on icon at bounding box center [590, 264] width 5 height 6
click at [589, 286] on icon at bounding box center [590, 288] width 5 height 6
click at [578, 286] on icon at bounding box center [578, 286] width 7 height 7
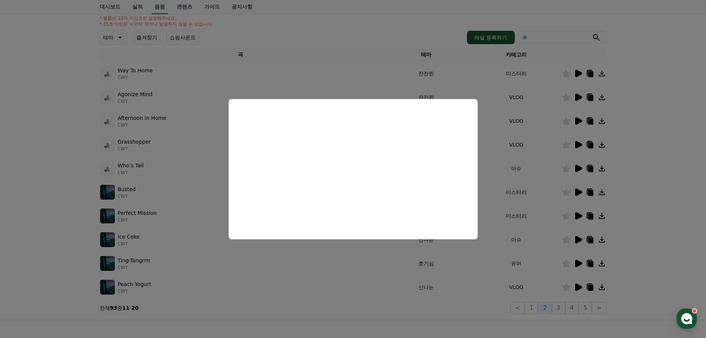
click at [665, 206] on button "close modal" at bounding box center [353, 169] width 706 height 338
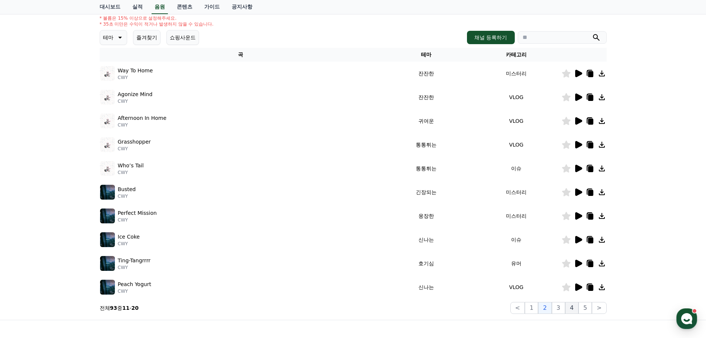
click at [576, 305] on button "4" at bounding box center [571, 308] width 13 height 12
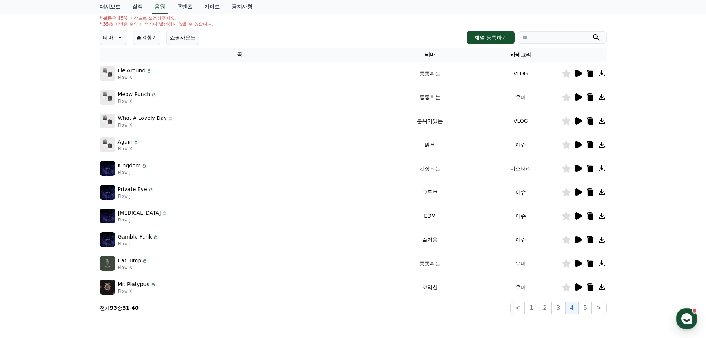
click at [574, 71] on icon at bounding box center [578, 73] width 9 height 9
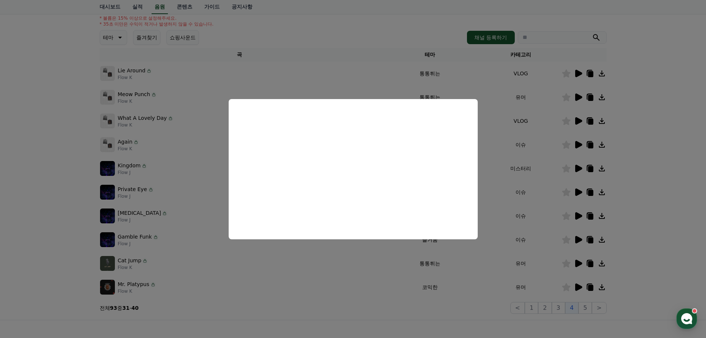
click at [688, 134] on button "close modal" at bounding box center [353, 169] width 706 height 338
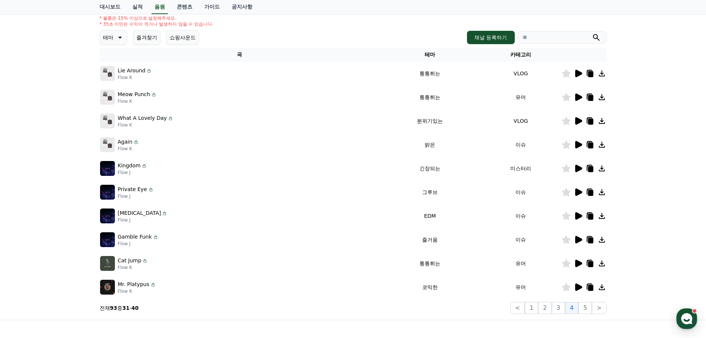
click at [577, 73] on icon at bounding box center [578, 73] width 7 height 7
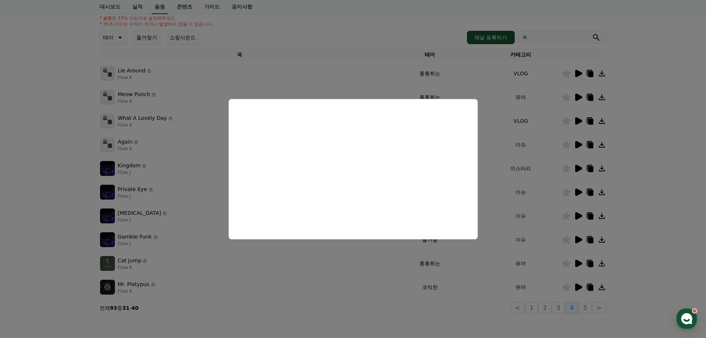
click at [633, 66] on button "close modal" at bounding box center [353, 169] width 706 height 338
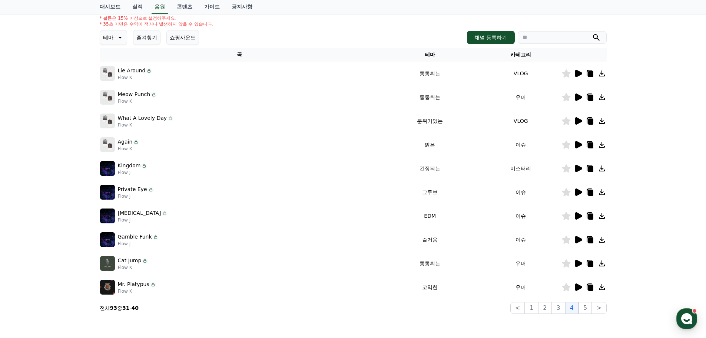
click at [589, 73] on icon at bounding box center [590, 74] width 5 height 6
click at [578, 96] on icon at bounding box center [578, 96] width 7 height 7
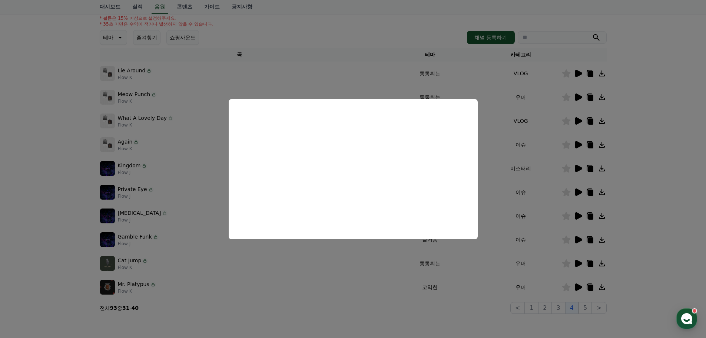
click at [645, 88] on button "close modal" at bounding box center [353, 169] width 706 height 338
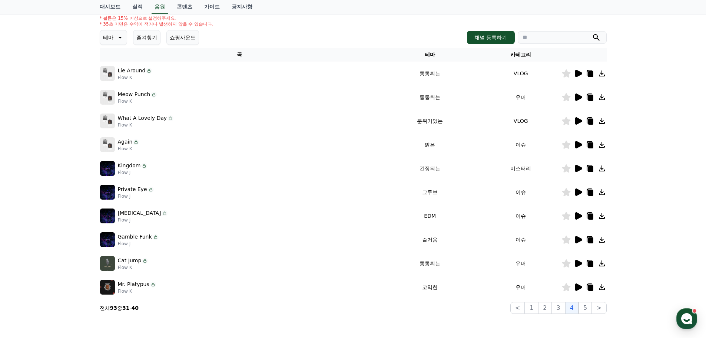
click at [578, 120] on icon at bounding box center [578, 120] width 7 height 7
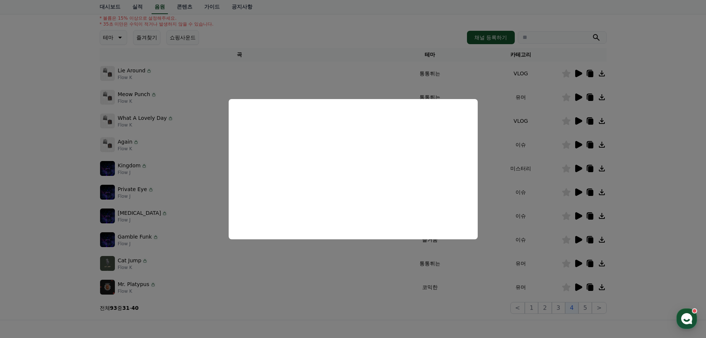
click at [640, 127] on button "close modal" at bounding box center [353, 169] width 706 height 338
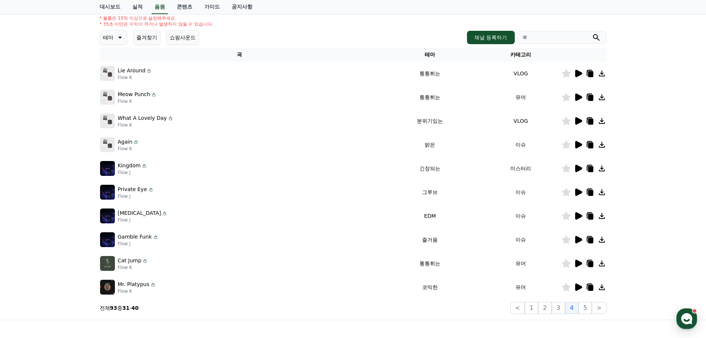
click at [578, 144] on icon at bounding box center [578, 144] width 7 height 7
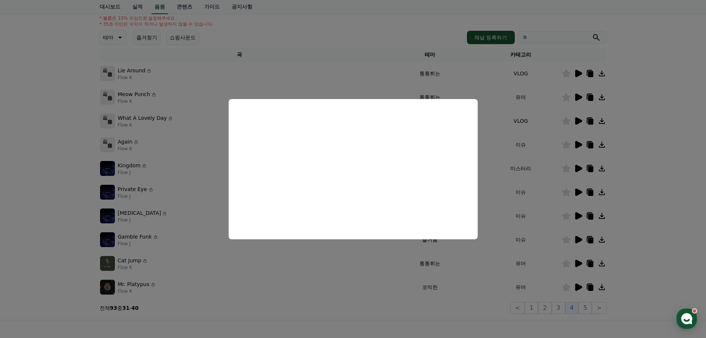
click at [635, 159] on button "close modal" at bounding box center [353, 169] width 706 height 338
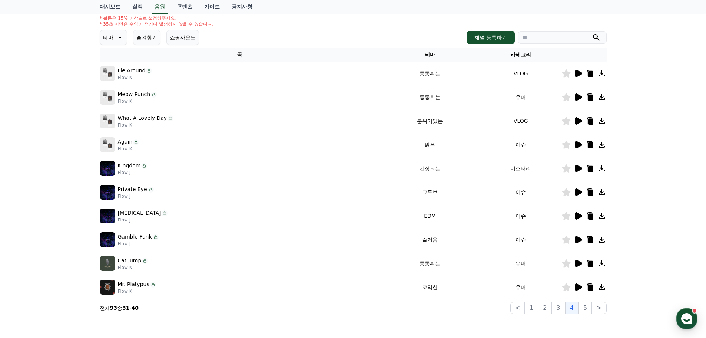
click at [579, 169] on icon at bounding box center [578, 168] width 7 height 7
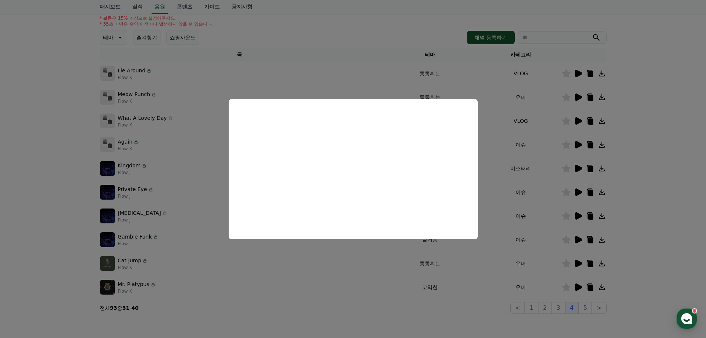
drag, startPoint x: 652, startPoint y: 176, endPoint x: 594, endPoint y: 186, distance: 58.9
click at [652, 176] on button "close modal" at bounding box center [353, 169] width 706 height 338
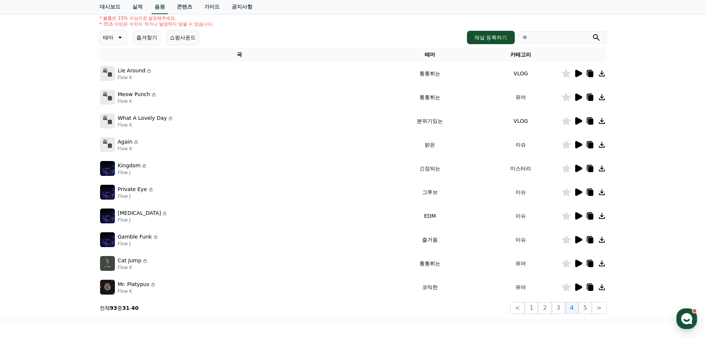
click at [576, 193] on icon at bounding box center [578, 191] width 7 height 7
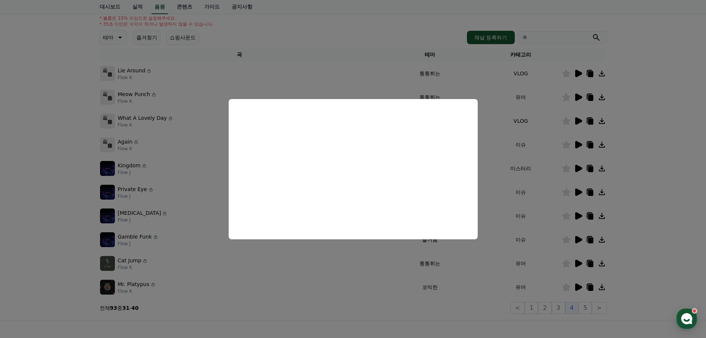
click at [622, 211] on button "close modal" at bounding box center [353, 169] width 706 height 338
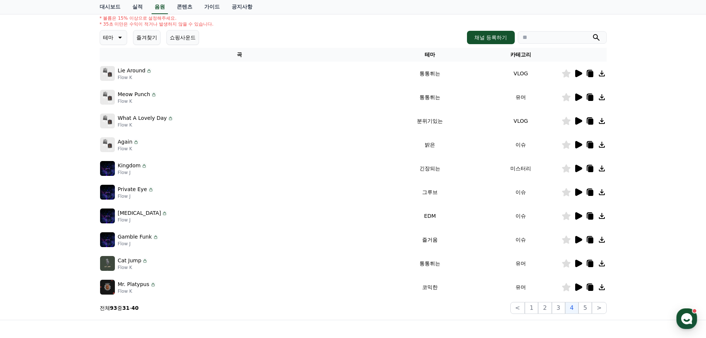
click at [576, 233] on td at bounding box center [583, 239] width 45 height 24
click at [576, 238] on icon at bounding box center [578, 239] width 7 height 7
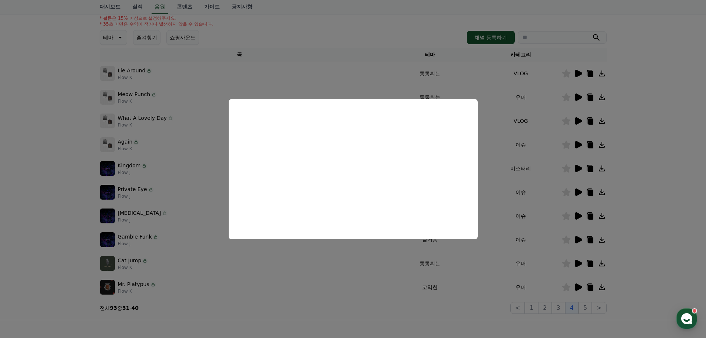
click at [651, 236] on button "close modal" at bounding box center [353, 169] width 706 height 338
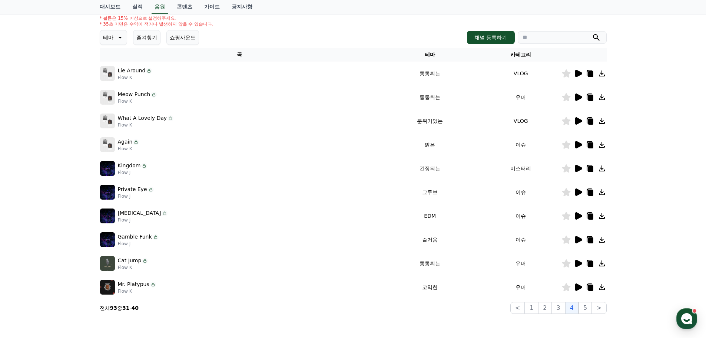
click at [575, 266] on icon at bounding box center [578, 262] width 7 height 7
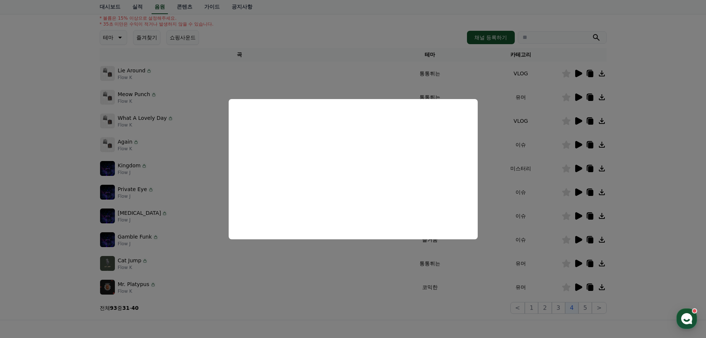
drag, startPoint x: 654, startPoint y: 255, endPoint x: 641, endPoint y: 255, distance: 13.0
click at [654, 255] on button "close modal" at bounding box center [353, 169] width 706 height 338
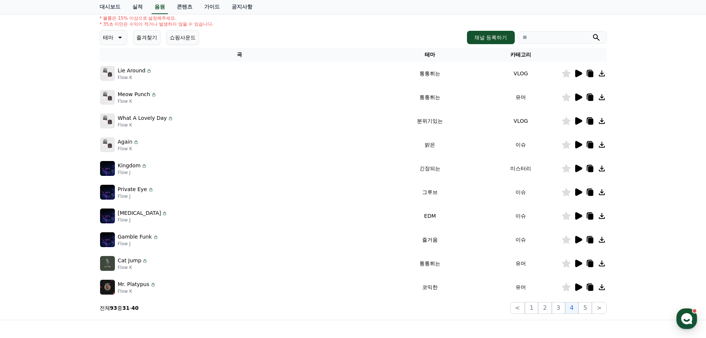
click at [588, 264] on icon at bounding box center [590, 264] width 5 height 6
click at [587, 308] on button "5" at bounding box center [584, 308] width 13 height 12
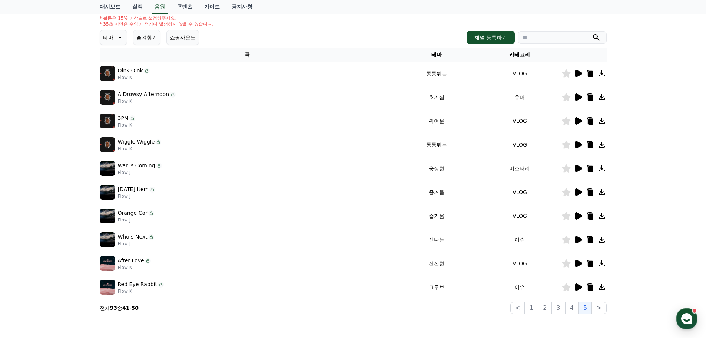
click at [577, 74] on icon at bounding box center [578, 73] width 7 height 7
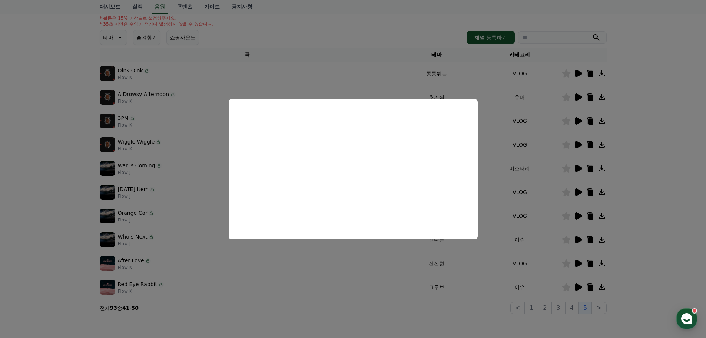
click at [639, 65] on button "close modal" at bounding box center [353, 169] width 706 height 338
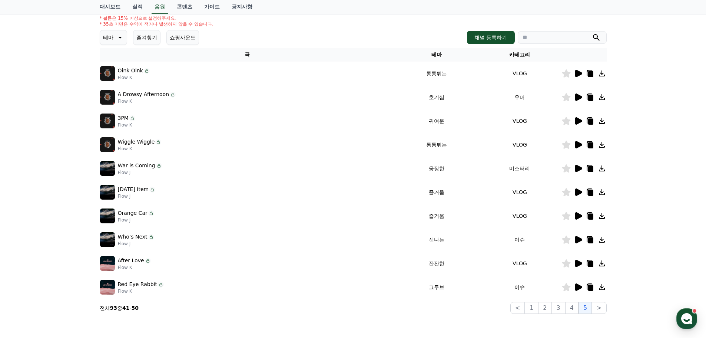
click at [591, 73] on icon at bounding box center [590, 74] width 5 height 6
click at [572, 73] on div at bounding box center [584, 73] width 44 height 9
click at [578, 72] on icon at bounding box center [578, 73] width 7 height 7
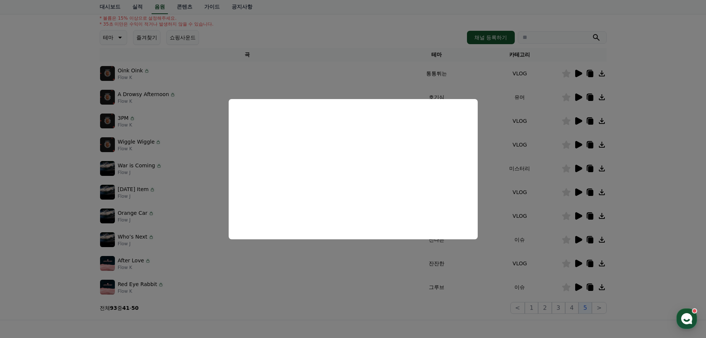
drag, startPoint x: 630, startPoint y: 92, endPoint x: 589, endPoint y: 93, distance: 41.1
click at [630, 92] on button "close modal" at bounding box center [353, 169] width 706 height 338
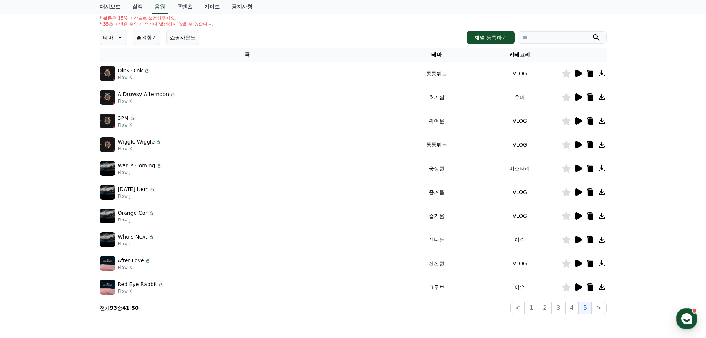
click at [576, 97] on icon at bounding box center [578, 96] width 7 height 7
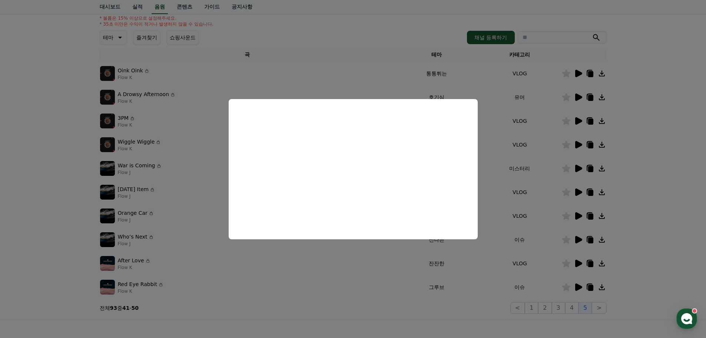
click at [631, 126] on button "close modal" at bounding box center [353, 169] width 706 height 338
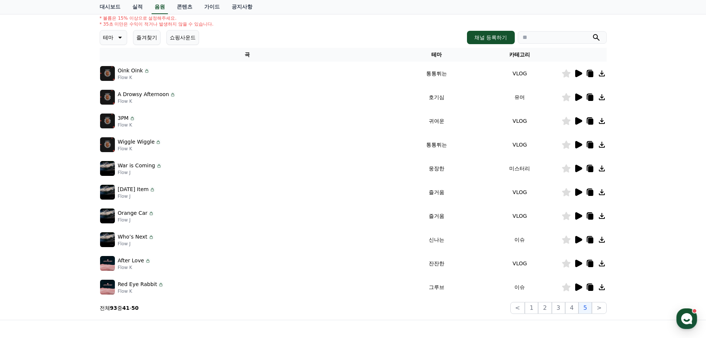
click at [580, 122] on icon at bounding box center [578, 120] width 7 height 7
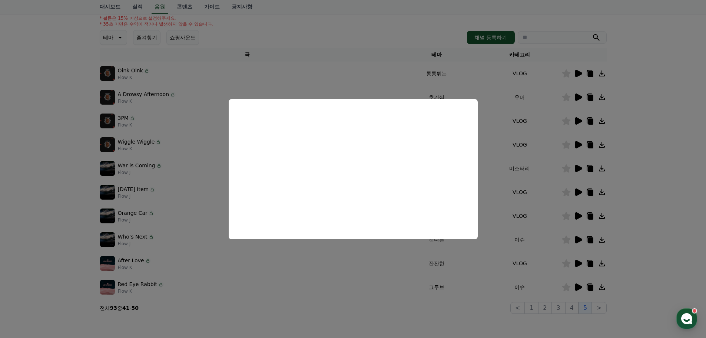
click at [579, 134] on button "close modal" at bounding box center [353, 169] width 706 height 338
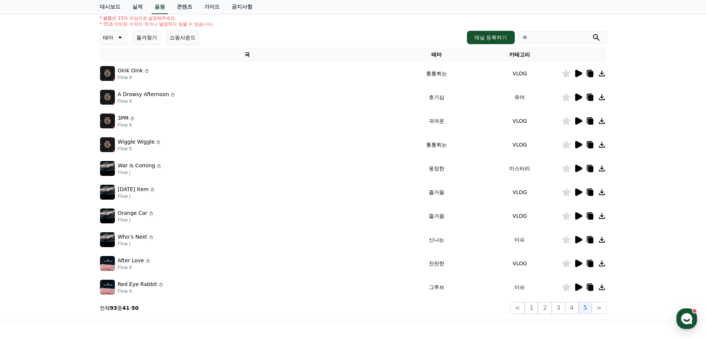
click at [575, 142] on icon at bounding box center [578, 144] width 7 height 7
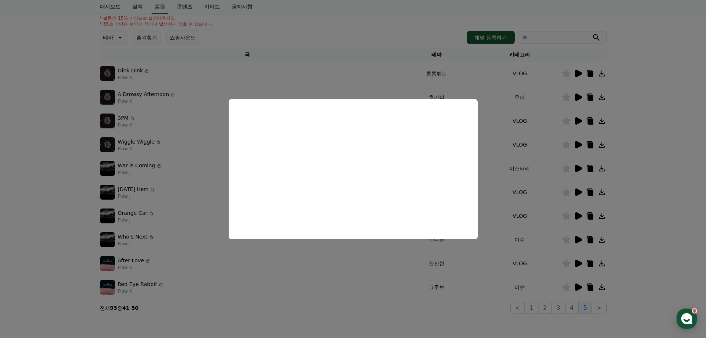
click at [646, 152] on button "close modal" at bounding box center [353, 169] width 706 height 338
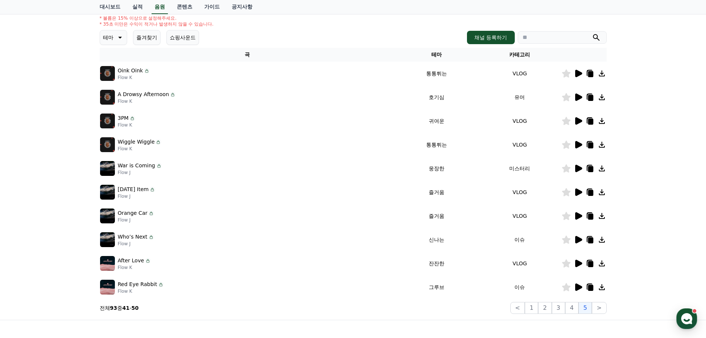
click at [588, 147] on icon at bounding box center [590, 145] width 5 height 6
click at [576, 210] on td at bounding box center [583, 216] width 45 height 24
click at [576, 215] on icon at bounding box center [578, 215] width 7 height 7
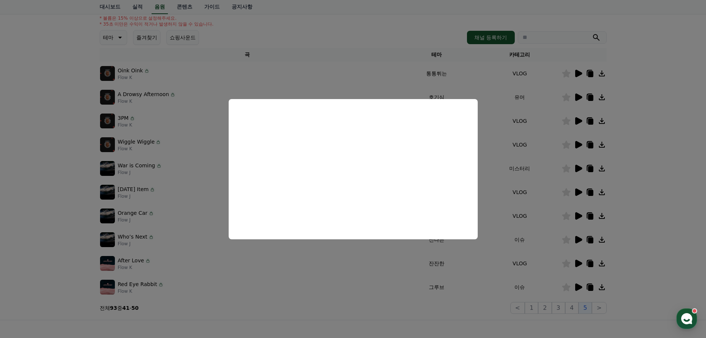
click at [579, 195] on button "close modal" at bounding box center [353, 169] width 706 height 338
click at [578, 187] on td at bounding box center [583, 192] width 45 height 24
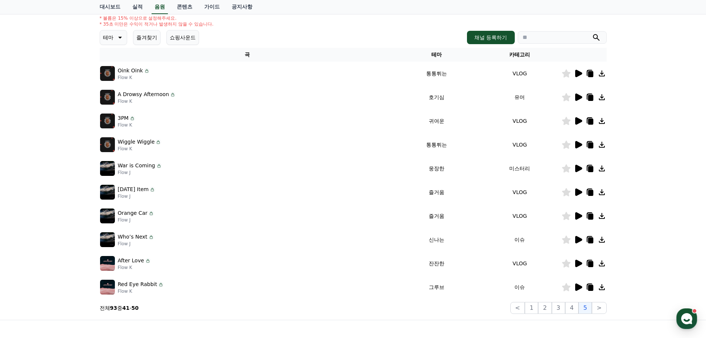
click at [577, 189] on icon at bounding box center [578, 191] width 7 height 7
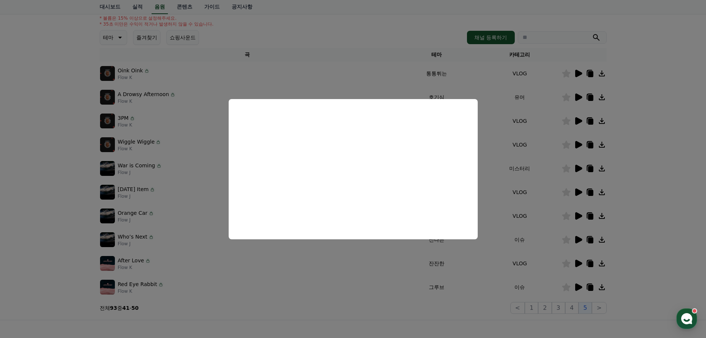
drag, startPoint x: 639, startPoint y: 175, endPoint x: 583, endPoint y: 172, distance: 55.7
click at [638, 175] on button "close modal" at bounding box center [353, 169] width 706 height 338
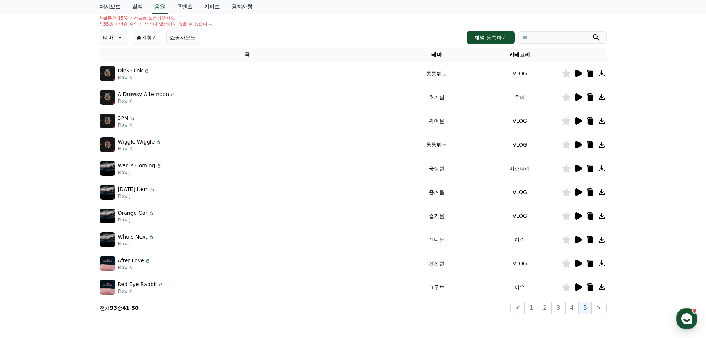
click at [578, 170] on icon at bounding box center [578, 168] width 7 height 7
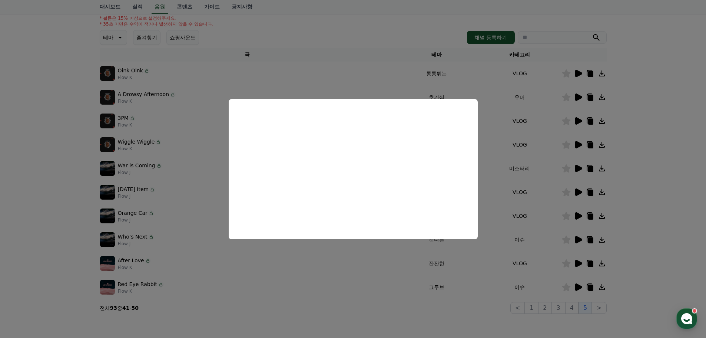
click at [628, 158] on button "close modal" at bounding box center [353, 169] width 706 height 338
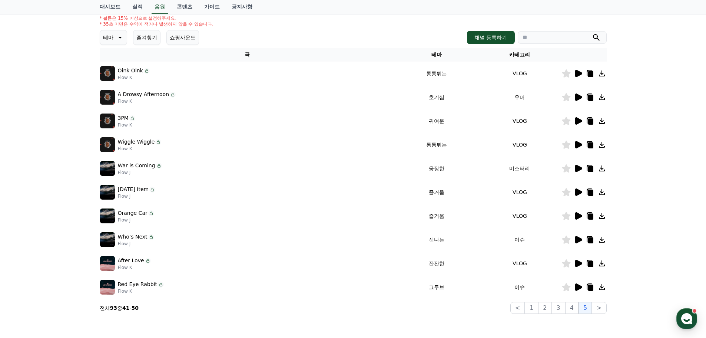
click at [582, 148] on icon at bounding box center [578, 144] width 9 height 9
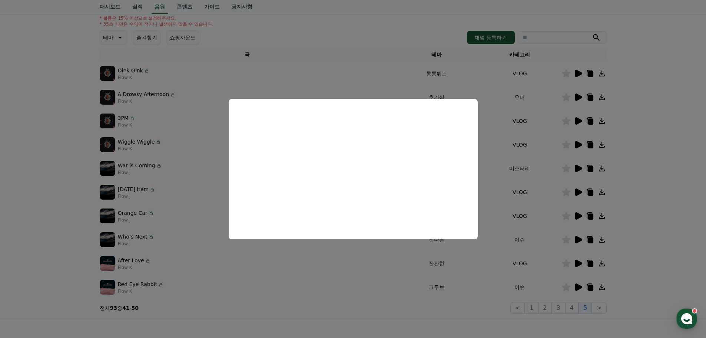
click at [648, 195] on button "close modal" at bounding box center [353, 169] width 706 height 338
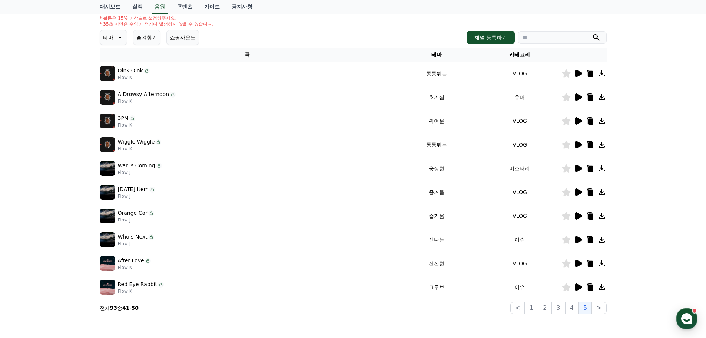
click at [575, 266] on icon at bounding box center [578, 263] width 9 height 9
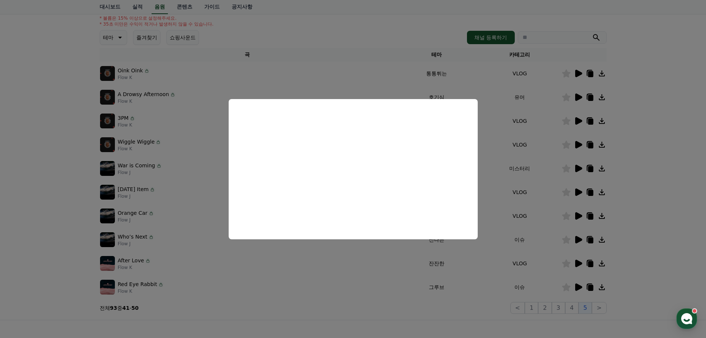
click at [632, 270] on button "close modal" at bounding box center [353, 169] width 706 height 338
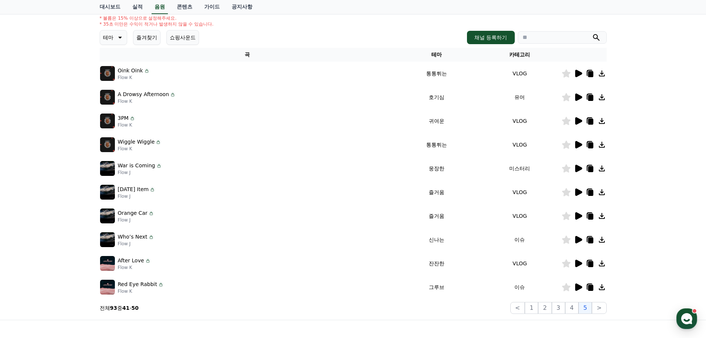
click at [575, 289] on icon at bounding box center [578, 286] width 7 height 7
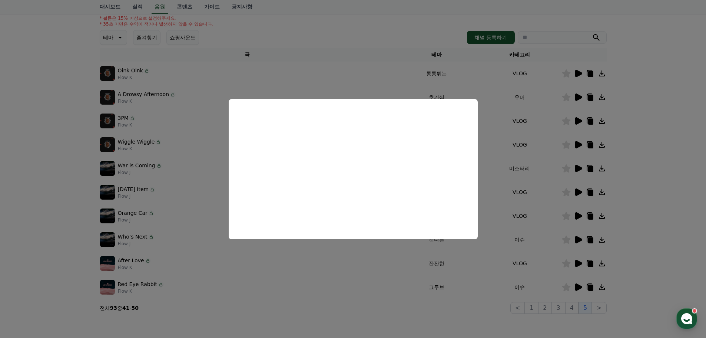
click at [625, 299] on button "close modal" at bounding box center [353, 169] width 706 height 338
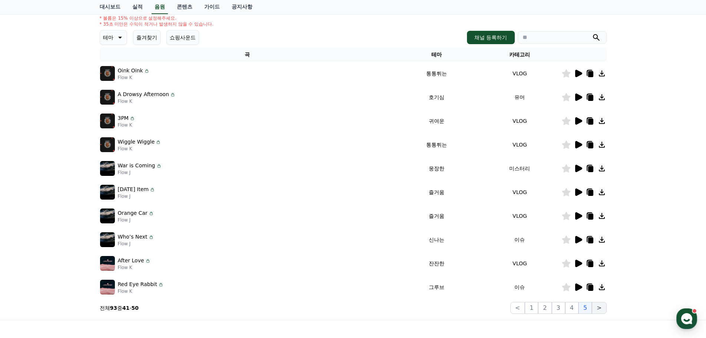
click at [603, 305] on button ">" at bounding box center [599, 308] width 14 height 12
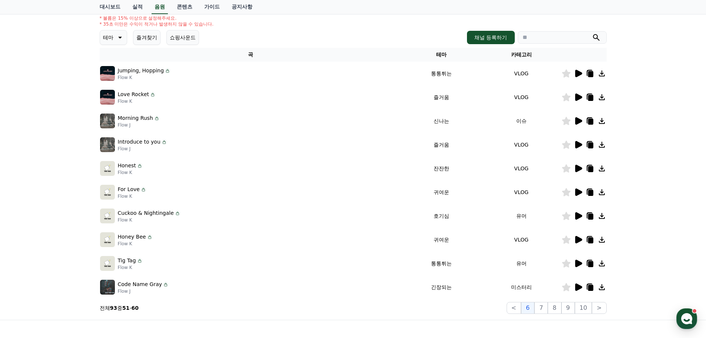
click at [581, 72] on icon at bounding box center [578, 73] width 9 height 9
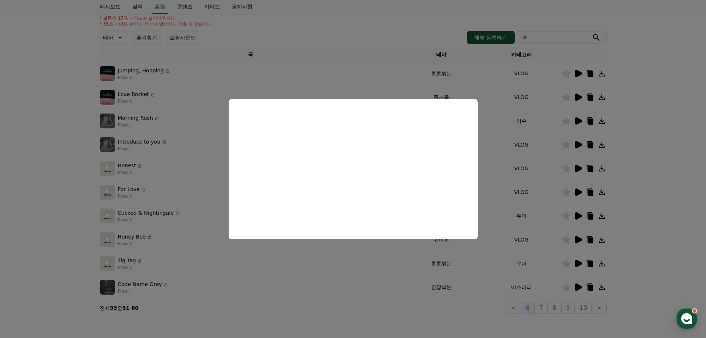
click at [618, 92] on button "close modal" at bounding box center [353, 169] width 706 height 338
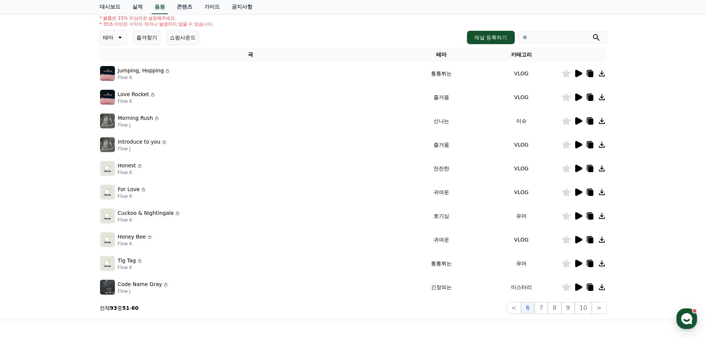
click at [590, 75] on icon at bounding box center [590, 74] width 5 height 6
click at [574, 74] on icon at bounding box center [578, 73] width 9 height 9
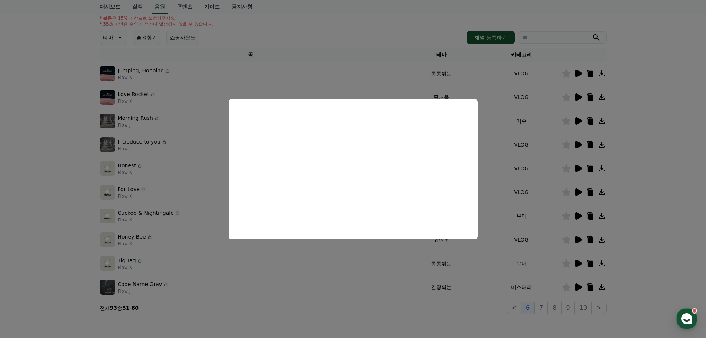
click at [654, 187] on button "close modal" at bounding box center [353, 169] width 706 height 338
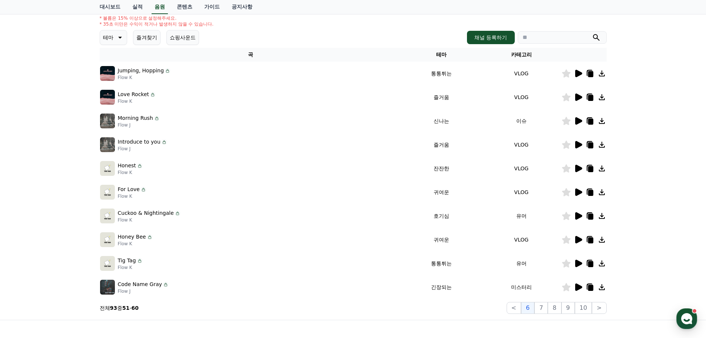
click at [576, 166] on icon at bounding box center [578, 168] width 7 height 7
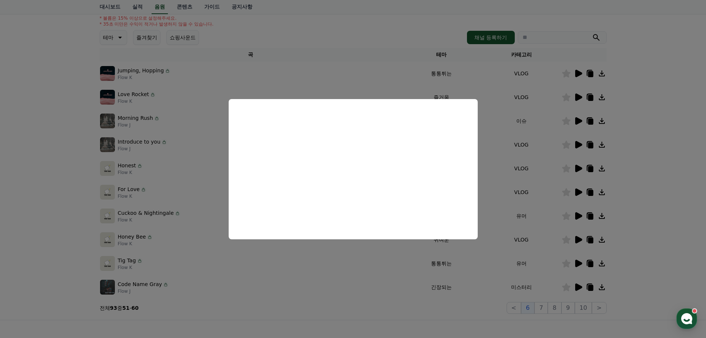
click at [635, 163] on button "close modal" at bounding box center [353, 169] width 706 height 338
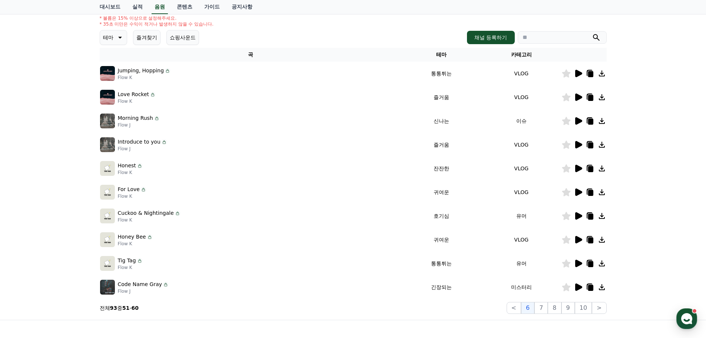
click at [579, 148] on icon at bounding box center [578, 144] width 9 height 9
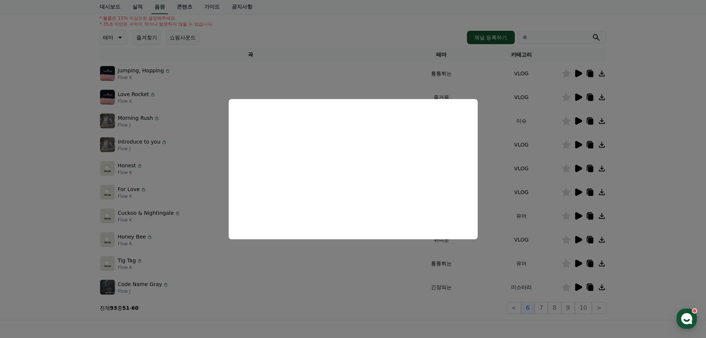
drag, startPoint x: 634, startPoint y: 175, endPoint x: 587, endPoint y: 170, distance: 46.5
click at [631, 175] on button "close modal" at bounding box center [353, 169] width 706 height 338
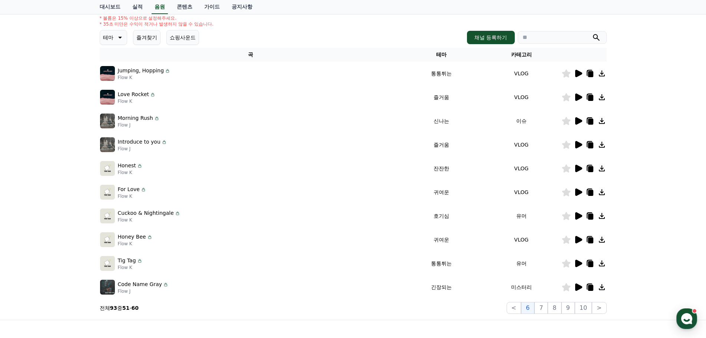
click at [575, 168] on icon at bounding box center [578, 168] width 7 height 7
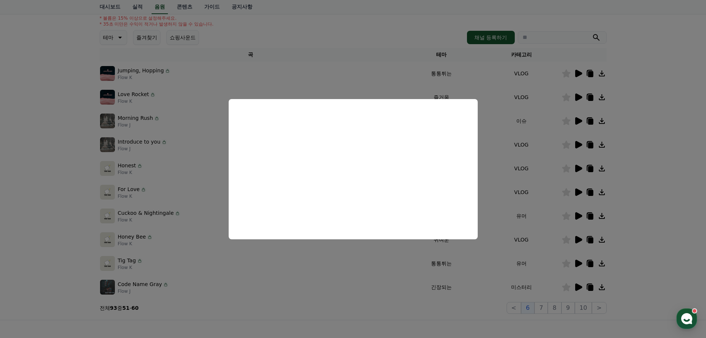
click at [657, 176] on button "close modal" at bounding box center [353, 169] width 706 height 338
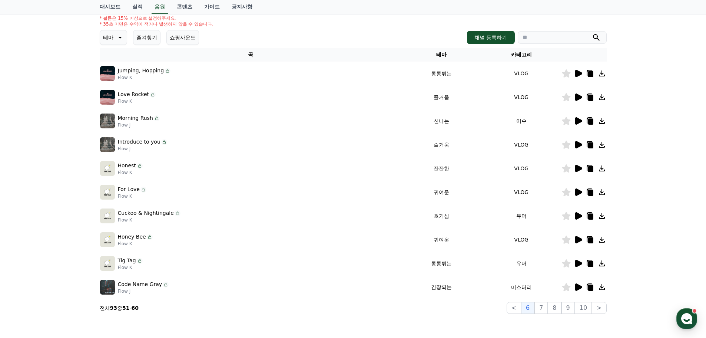
click at [588, 166] on icon at bounding box center [589, 168] width 9 height 9
click at [577, 215] on icon at bounding box center [578, 215] width 7 height 7
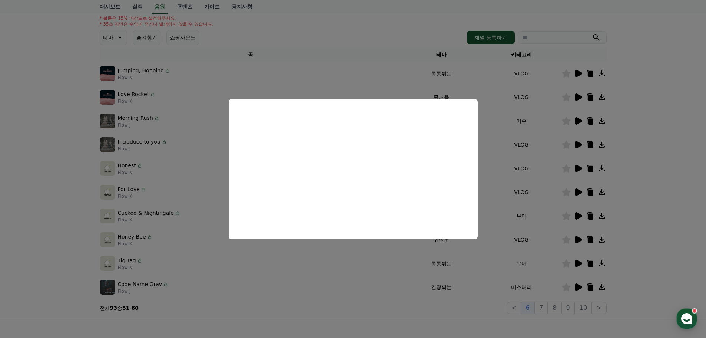
drag, startPoint x: 644, startPoint y: 242, endPoint x: 640, endPoint y: 243, distance: 3.9
click at [643, 242] on button "close modal" at bounding box center [353, 169] width 706 height 338
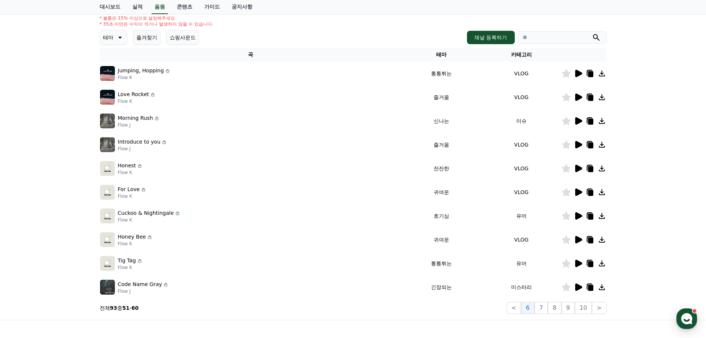
click at [592, 260] on icon at bounding box center [589, 263] width 9 height 9
click at [579, 241] on icon at bounding box center [578, 239] width 7 height 7
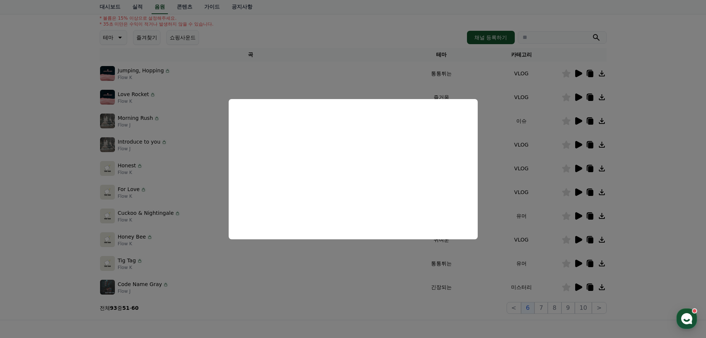
click at [632, 219] on button "close modal" at bounding box center [353, 169] width 706 height 338
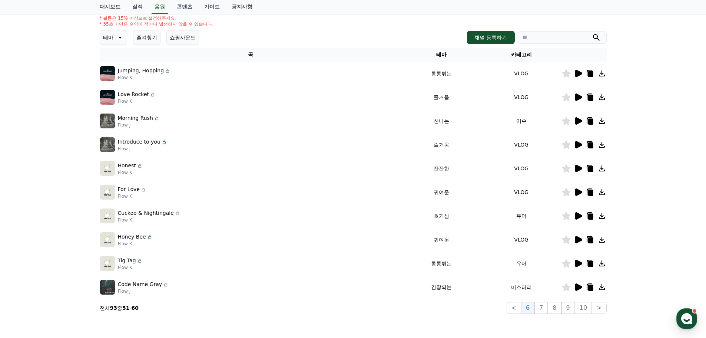
click at [590, 214] on icon at bounding box center [590, 216] width 5 height 6
click at [579, 240] on icon at bounding box center [578, 239] width 7 height 7
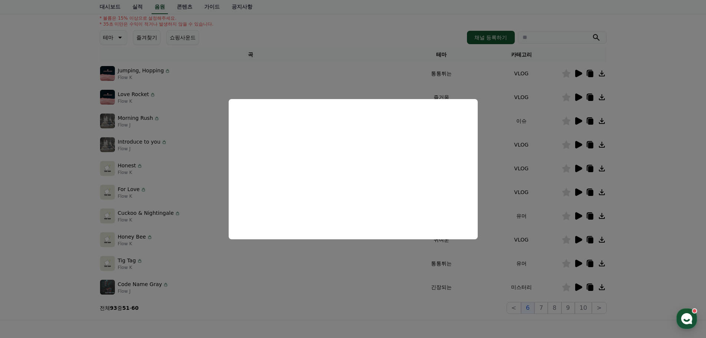
drag, startPoint x: 643, startPoint y: 283, endPoint x: 638, endPoint y: 283, distance: 4.8
click at [643, 283] on button "close modal" at bounding box center [353, 169] width 706 height 338
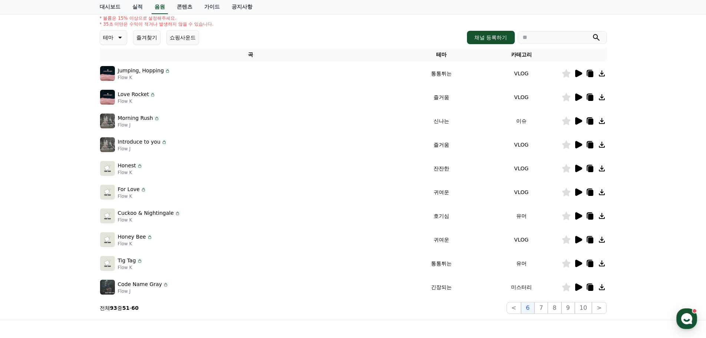
click at [579, 290] on icon at bounding box center [578, 286] width 9 height 9
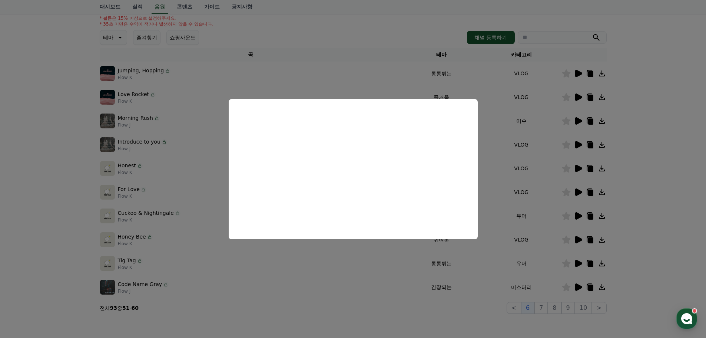
drag, startPoint x: 624, startPoint y: 255, endPoint x: 599, endPoint y: 259, distance: 25.5
click at [622, 255] on button "close modal" at bounding box center [353, 169] width 706 height 338
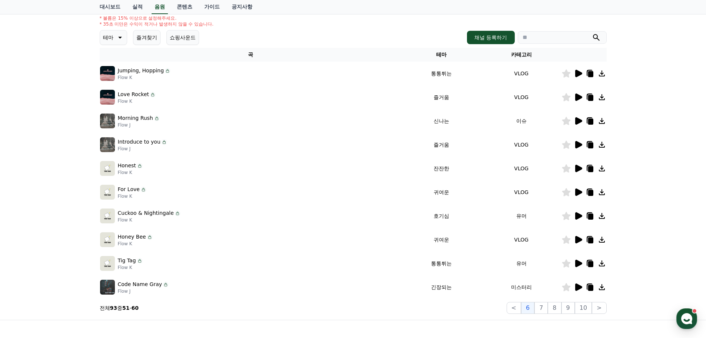
click at [577, 263] on icon at bounding box center [578, 262] width 7 height 7
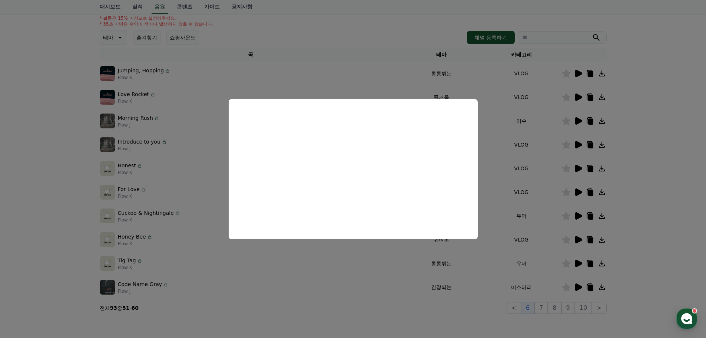
click at [506, 318] on button "close modal" at bounding box center [353, 169] width 706 height 338
click at [541, 308] on button "7" at bounding box center [540, 308] width 13 height 12
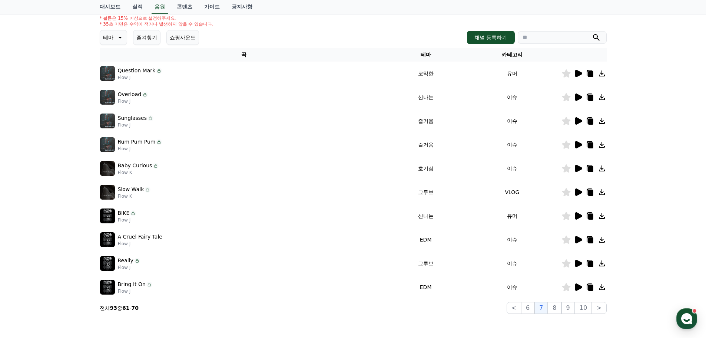
click at [577, 76] on icon at bounding box center [578, 73] width 7 height 7
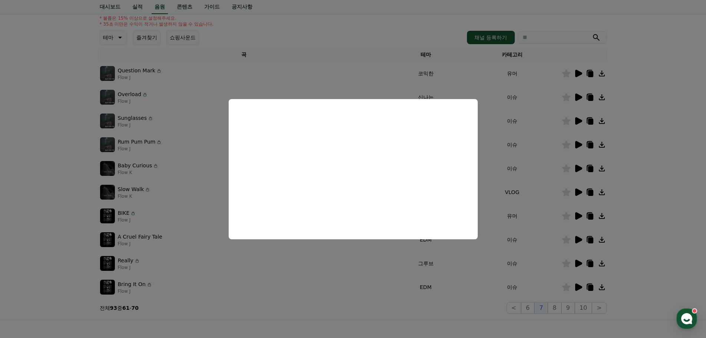
click at [634, 100] on button "close modal" at bounding box center [353, 169] width 706 height 338
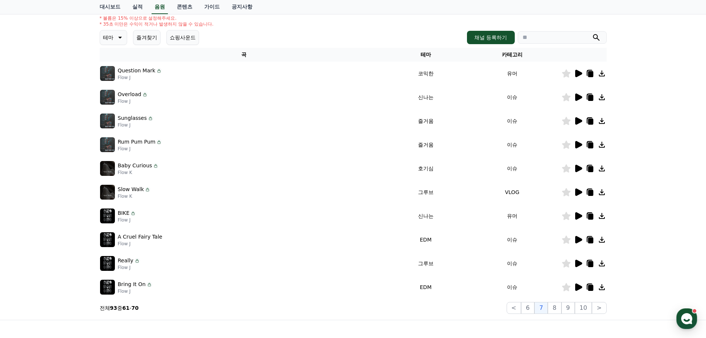
click at [576, 95] on icon at bounding box center [578, 96] width 7 height 7
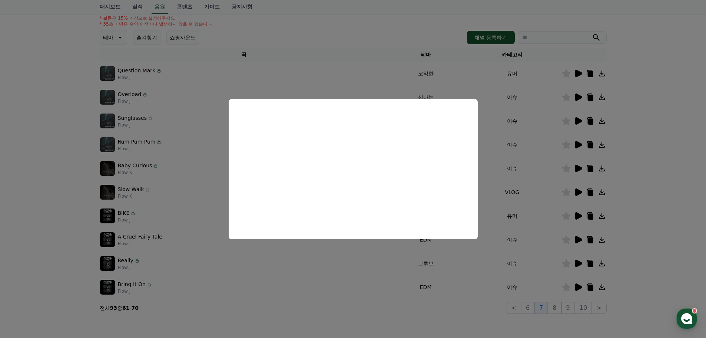
click at [631, 133] on button "close modal" at bounding box center [353, 169] width 706 height 338
click at [581, 122] on icon at bounding box center [578, 120] width 7 height 7
click at [636, 160] on button "close modal" at bounding box center [353, 169] width 706 height 338
click at [581, 169] on icon at bounding box center [578, 168] width 7 height 7
click at [620, 204] on button "close modal" at bounding box center [353, 169] width 706 height 338
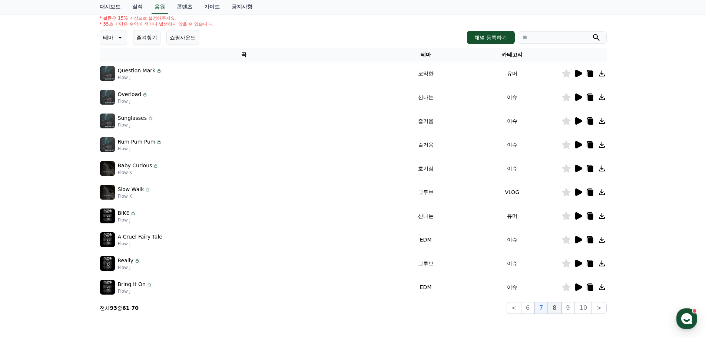
click at [558, 306] on button "8" at bounding box center [554, 308] width 13 height 12
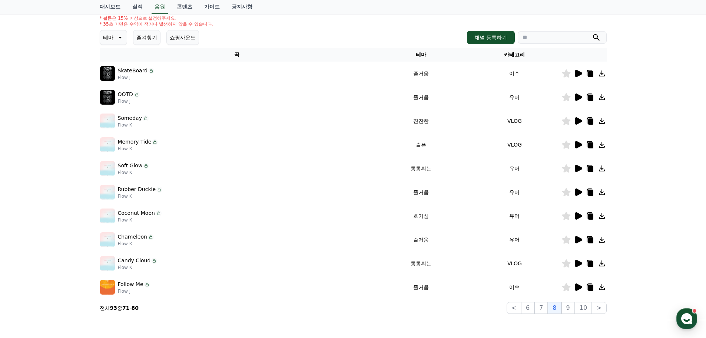
click at [575, 120] on icon at bounding box center [578, 120] width 7 height 7
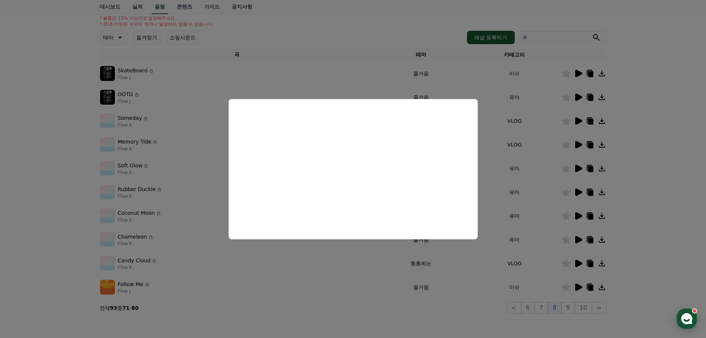
click at [682, 183] on button "close modal" at bounding box center [353, 169] width 706 height 338
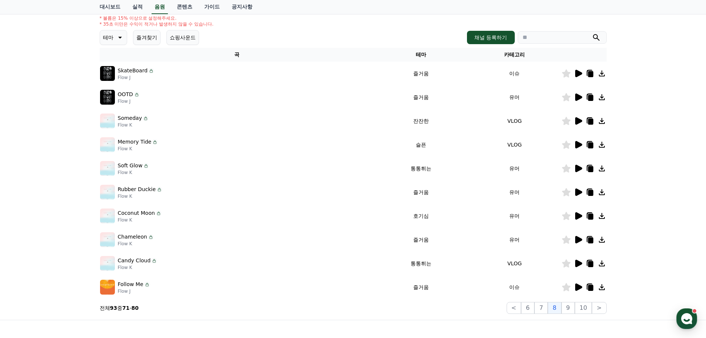
click at [574, 168] on icon at bounding box center [578, 168] width 9 height 9
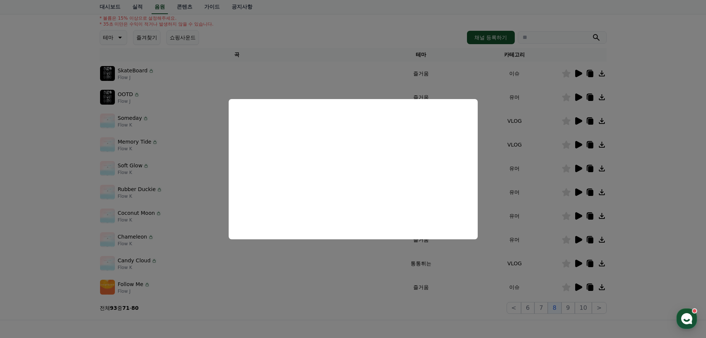
click at [645, 186] on button "close modal" at bounding box center [353, 169] width 706 height 338
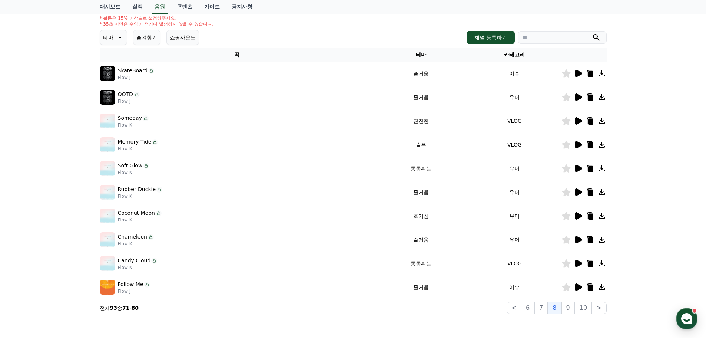
click at [579, 266] on icon at bounding box center [578, 263] width 9 height 9
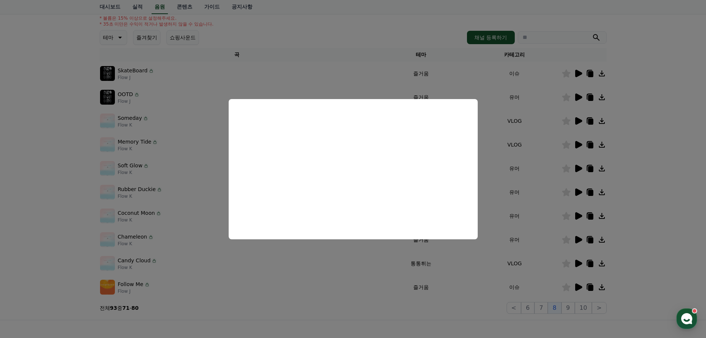
click at [635, 254] on button "close modal" at bounding box center [353, 169] width 706 height 338
click at [590, 263] on icon at bounding box center [590, 264] width 5 height 6
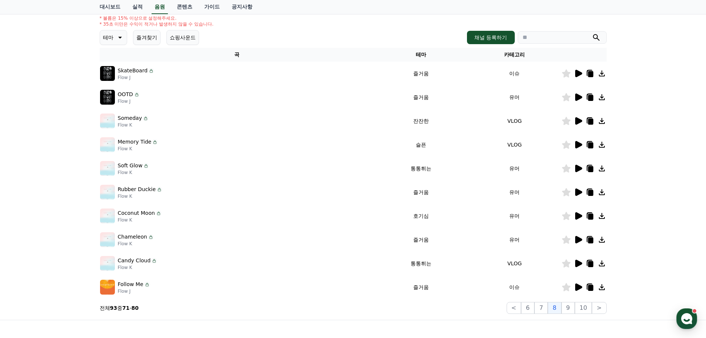
click at [566, 263] on icon at bounding box center [566, 263] width 9 height 8
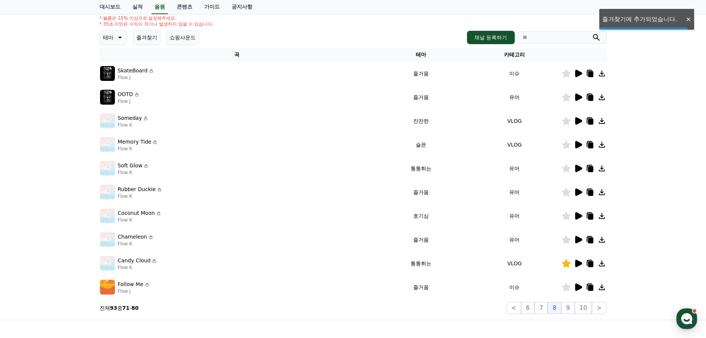
click at [577, 264] on icon at bounding box center [578, 262] width 7 height 7
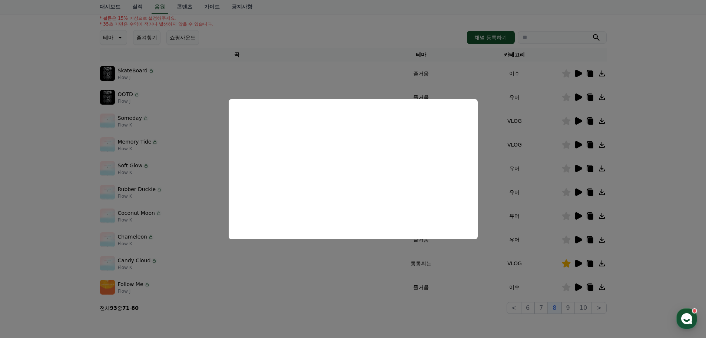
click at [633, 237] on button "close modal" at bounding box center [353, 169] width 706 height 338
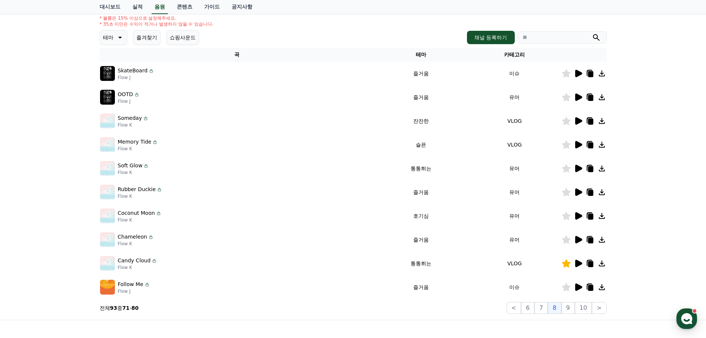
click at [582, 285] on icon at bounding box center [578, 286] width 9 height 9
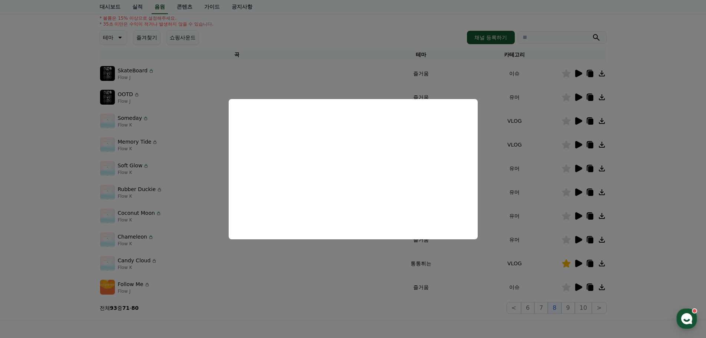
drag, startPoint x: 522, startPoint y: 314, endPoint x: 527, endPoint y: 315, distance: 4.5
click at [523, 314] on button "close modal" at bounding box center [353, 169] width 706 height 338
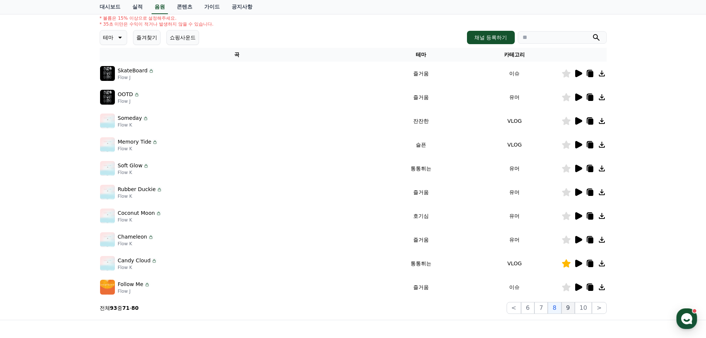
click at [571, 309] on button "9" at bounding box center [567, 308] width 13 height 12
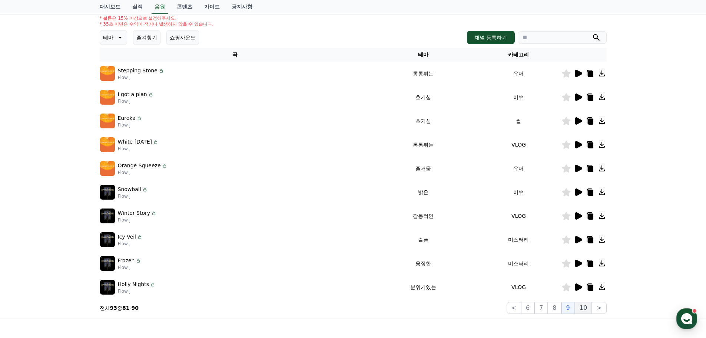
click at [581, 309] on button "10" at bounding box center [583, 308] width 17 height 12
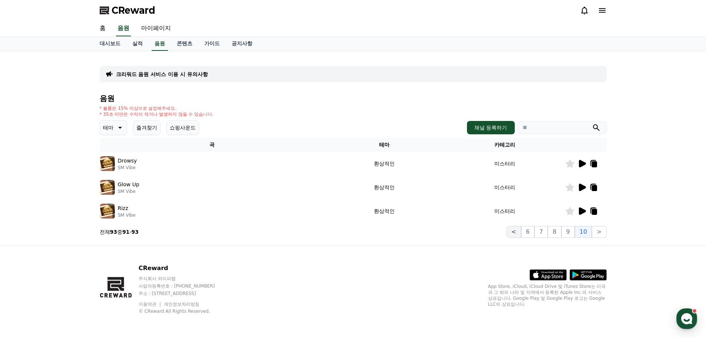
click at [521, 231] on button "<" at bounding box center [513, 232] width 14 height 12
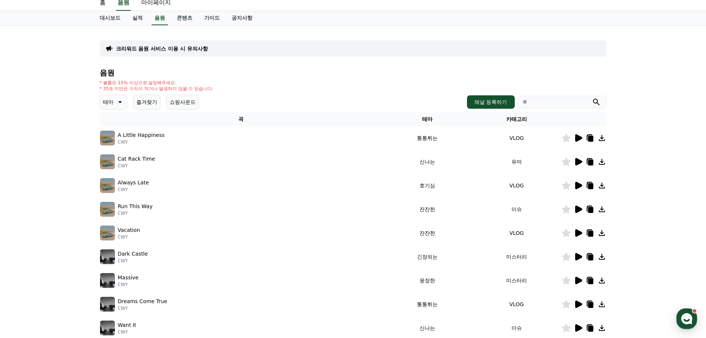
scroll to position [37, 0]
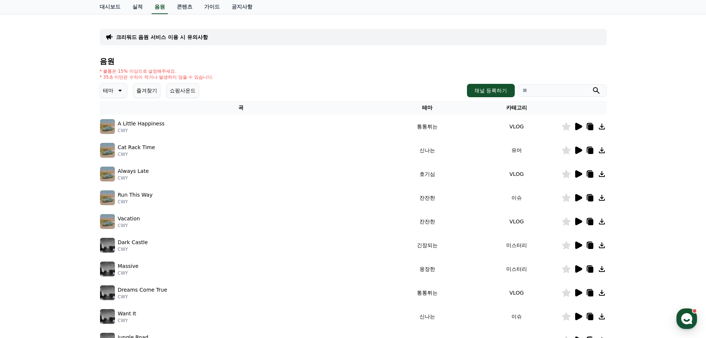
click at [565, 128] on icon at bounding box center [566, 126] width 9 height 8
drag, startPoint x: 565, startPoint y: 150, endPoint x: 551, endPoint y: 153, distance: 13.6
click at [565, 150] on icon at bounding box center [566, 150] width 9 height 8
click at [563, 221] on icon at bounding box center [566, 221] width 9 height 8
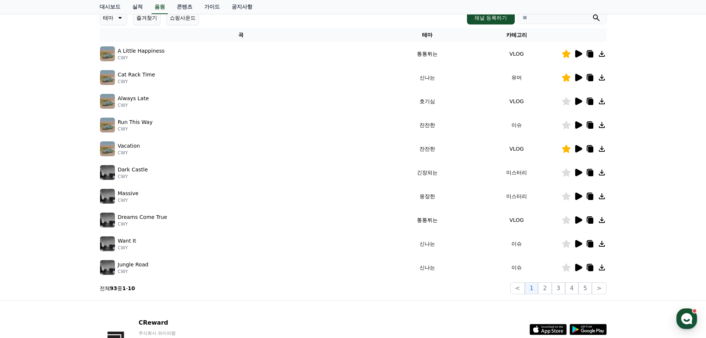
scroll to position [164, 0]
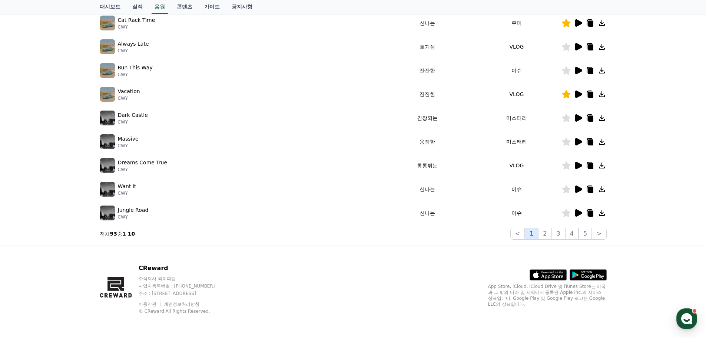
click at [534, 232] on button "1" at bounding box center [531, 233] width 13 height 12
click at [546, 232] on button "2" at bounding box center [544, 233] width 13 height 12
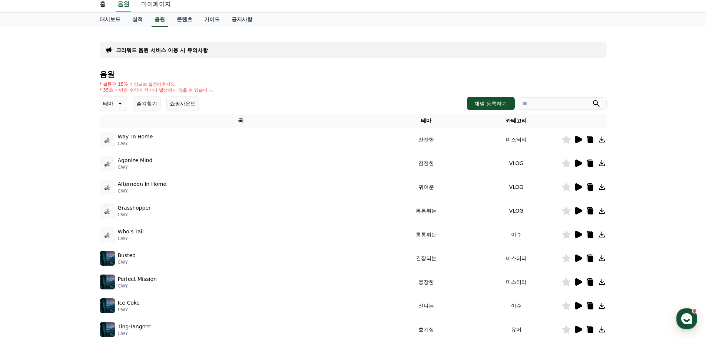
scroll to position [16, 0]
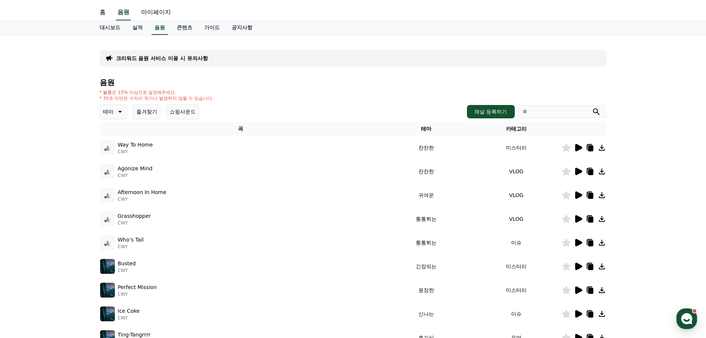
click at [568, 197] on icon at bounding box center [566, 195] width 9 height 8
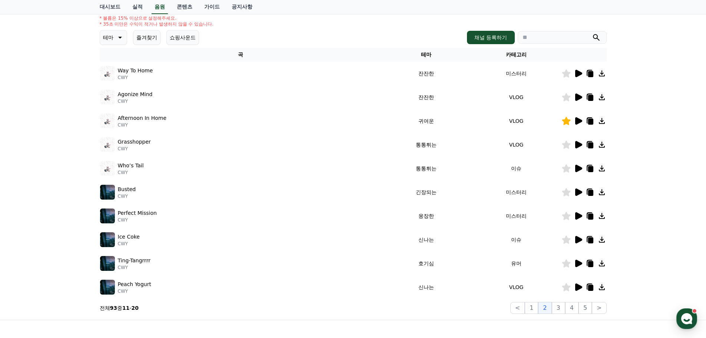
scroll to position [127, 0]
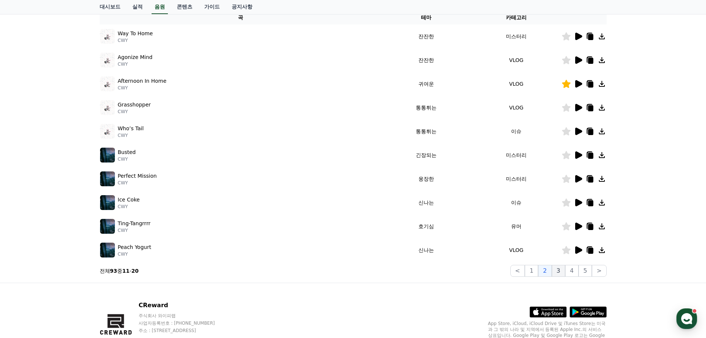
click at [560, 269] on button "3" at bounding box center [558, 271] width 13 height 12
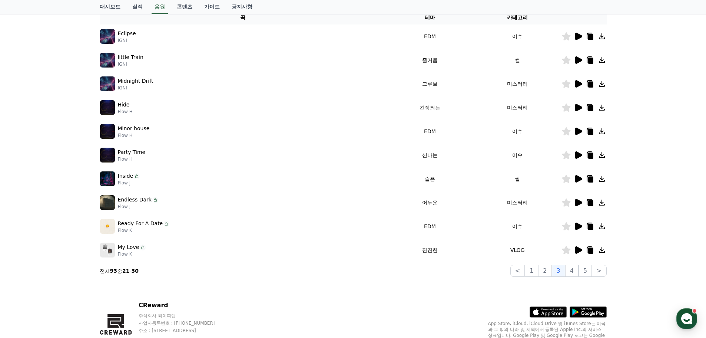
click at [566, 60] on icon at bounding box center [566, 60] width 9 height 8
click at [570, 270] on button "4" at bounding box center [571, 271] width 13 height 12
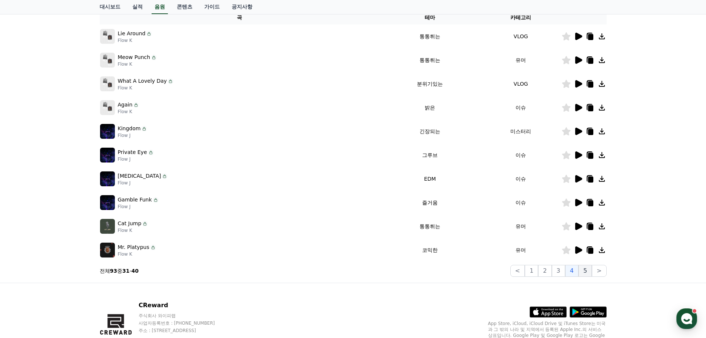
click at [585, 269] on button "5" at bounding box center [584, 271] width 13 height 12
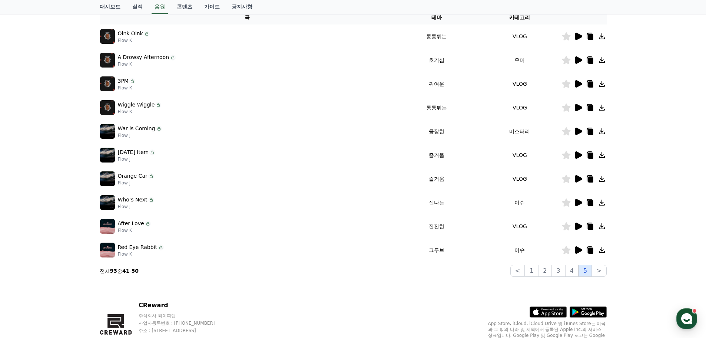
click at [592, 269] on button "5" at bounding box center [584, 271] width 13 height 12
click at [600, 269] on button ">" at bounding box center [599, 271] width 14 height 12
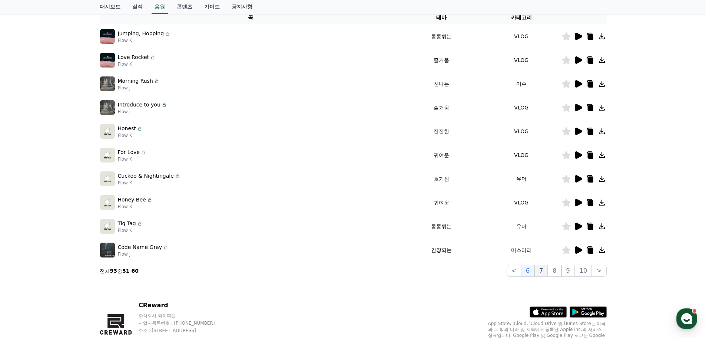
click at [547, 270] on button "7" at bounding box center [540, 271] width 13 height 12
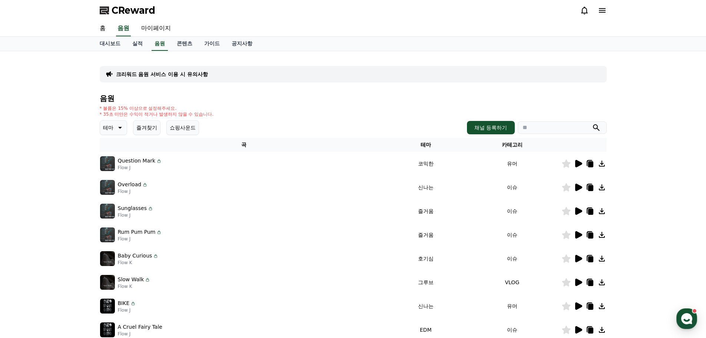
click at [562, 126] on input "search" at bounding box center [562, 127] width 89 height 13
click at [592, 123] on button "submit" at bounding box center [596, 127] width 9 height 9
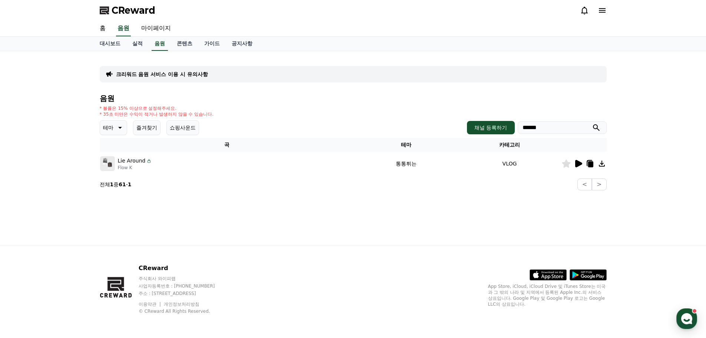
click at [562, 163] on icon at bounding box center [566, 163] width 9 height 8
click at [556, 127] on input "******" at bounding box center [562, 127] width 89 height 13
click at [592, 123] on button "submit" at bounding box center [596, 127] width 9 height 9
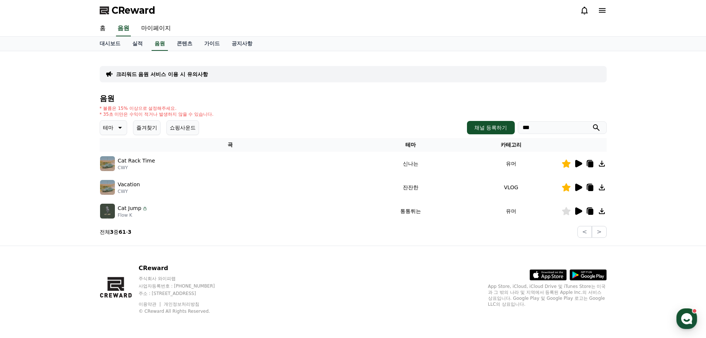
click at [565, 211] on icon at bounding box center [566, 211] width 9 height 8
click at [537, 133] on input "***" at bounding box center [562, 127] width 89 height 13
click at [592, 123] on button "submit" at bounding box center [596, 127] width 9 height 9
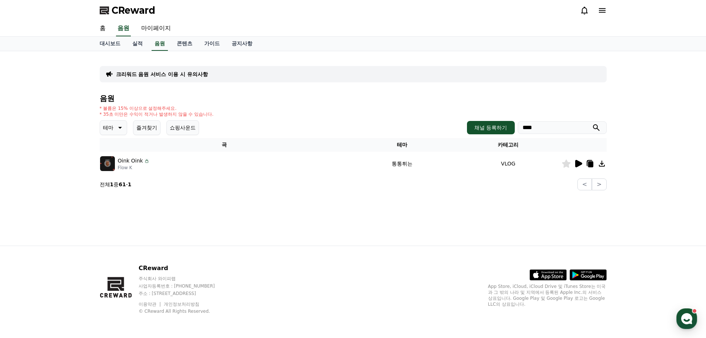
click at [567, 163] on icon at bounding box center [566, 163] width 9 height 8
click at [554, 125] on input "****" at bounding box center [562, 127] width 89 height 13
click at [592, 123] on button "submit" at bounding box center [596, 127] width 9 height 9
click at [560, 163] on td "VLOG" at bounding box center [514, 164] width 94 height 24
click at [563, 162] on icon at bounding box center [566, 163] width 9 height 8
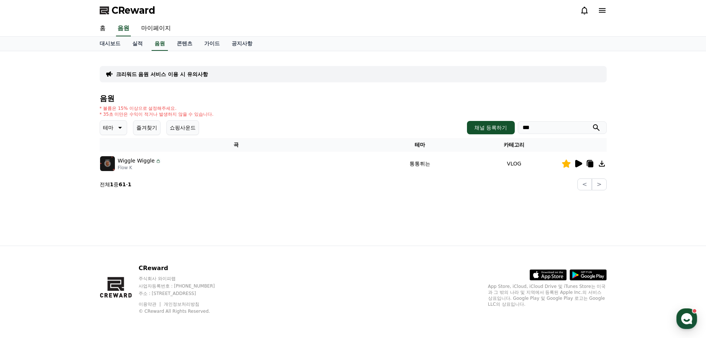
drag, startPoint x: 548, startPoint y: 125, endPoint x: 420, endPoint y: 129, distance: 127.9
click at [420, 129] on div "테마 즐겨찾기 쇼핑사운드 채널 등록하기 ***" at bounding box center [353, 127] width 507 height 15
type input "*"
click at [592, 123] on button "submit" at bounding box center [596, 127] width 9 height 9
click at [558, 164] on td "유머" at bounding box center [519, 164] width 83 height 24
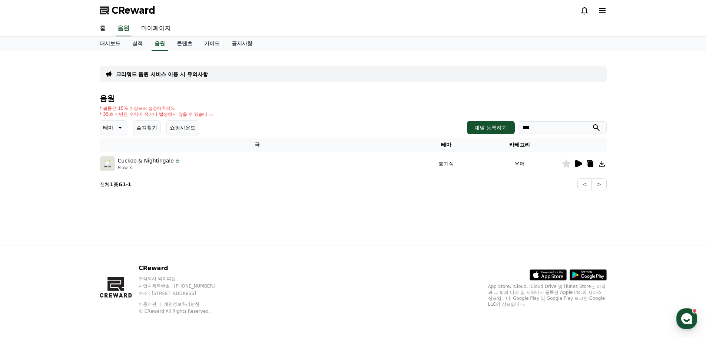
click at [565, 164] on icon at bounding box center [566, 163] width 9 height 8
drag, startPoint x: 553, startPoint y: 128, endPoint x: 428, endPoint y: 153, distance: 127.2
click at [432, 151] on div "음원 * 볼륨은 15% 이상으로 설정해주세요. * 35초 미만은 수익이 적거나 발생하지 않을 수 있습니다. 테마 즐겨찾기 쇼핑사운드 채널 등록…" at bounding box center [353, 142] width 507 height 96
click at [592, 123] on button "submit" at bounding box center [596, 127] width 9 height 9
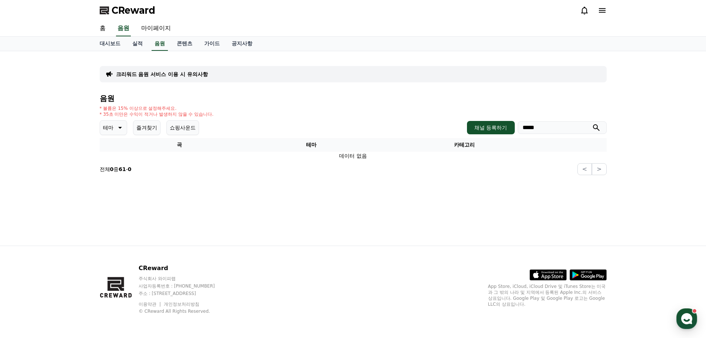
click at [592, 123] on button "submit" at bounding box center [596, 127] width 9 height 9
click at [563, 162] on icon at bounding box center [566, 163] width 9 height 8
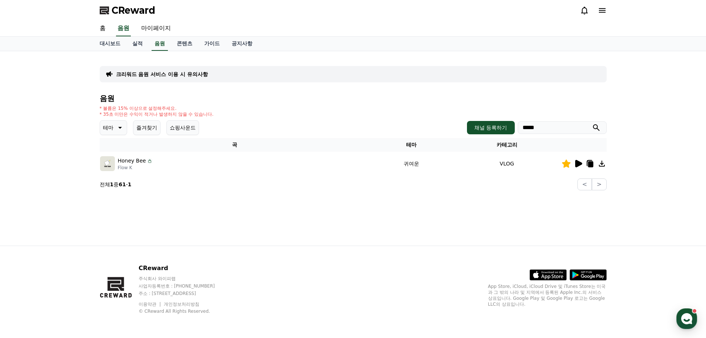
drag, startPoint x: 548, startPoint y: 124, endPoint x: 394, endPoint y: 118, distance: 154.2
click at [394, 118] on div "음원 * 볼륨은 15% 이상으로 설정해주세요. * 35초 미만은 수익이 적거나 발생하지 않을 수 있습니다. 테마 즐겨찾기 쇼핑사운드 채널 등록…" at bounding box center [353, 142] width 507 height 96
click at [592, 123] on button "submit" at bounding box center [596, 127] width 9 height 9
click at [483, 202] on div "크리워드 음원 서비스 이용 시 유의사항 음원 * 볼륨은 15% 이상으로 설정해주세요. * 35초 미만은 수익이 적거나 발생하지 않을 수 있습니…" at bounding box center [353, 148] width 519 height 194
click at [142, 126] on button "즐겨찾기" at bounding box center [146, 127] width 27 height 15
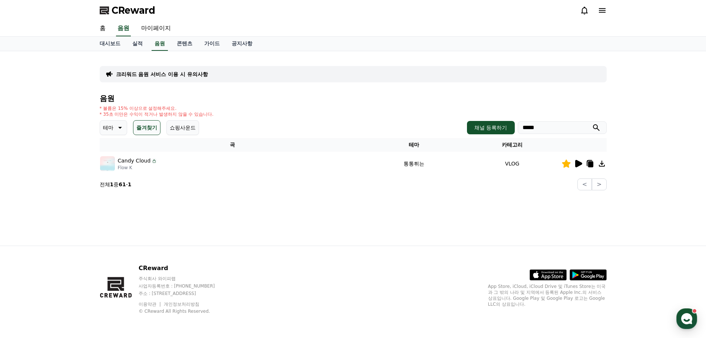
click at [567, 126] on input "*****" at bounding box center [562, 127] width 89 height 13
type input "*"
click at [592, 123] on button "submit" at bounding box center [596, 127] width 9 height 9
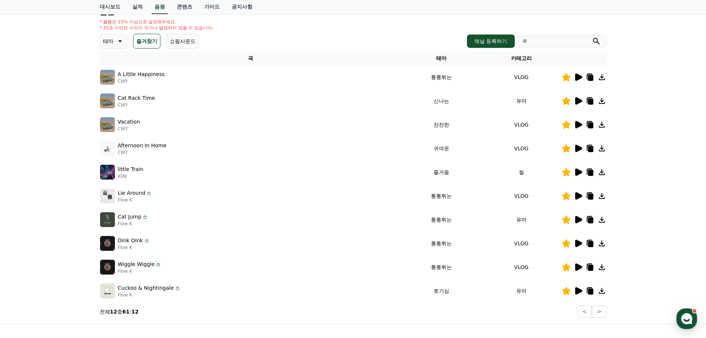
scroll to position [16, 0]
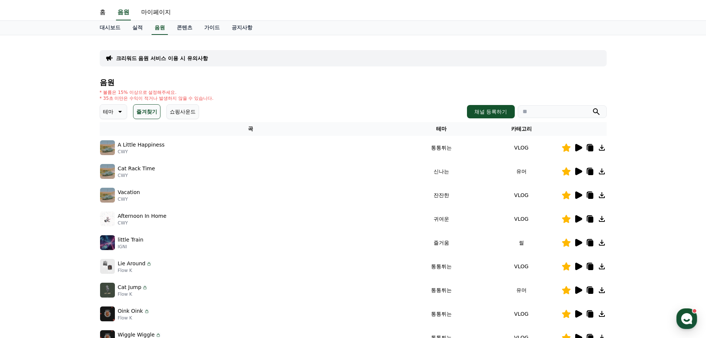
click at [189, 119] on div "음원 * 볼륨은 15% 이상으로 설정해주세요. * 35초 미만은 수익이 적거나 발생하지 않을 수 있습니다. 테마 즐겨찾기 쇼핑사운드 채널 등록…" at bounding box center [353, 232] width 507 height 309
click at [190, 112] on button "쇼핑사운드" at bounding box center [182, 111] width 33 height 15
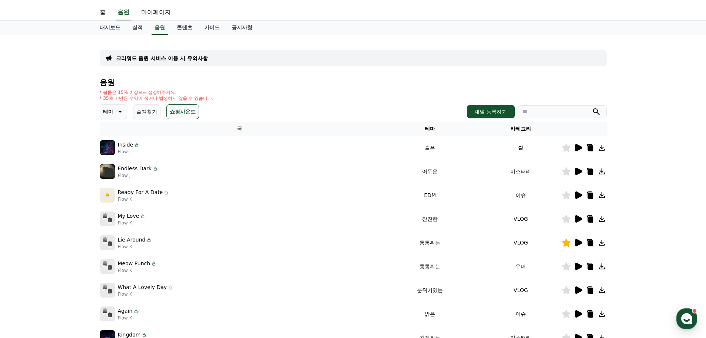
click at [150, 114] on button "즐겨찾기" at bounding box center [146, 111] width 27 height 15
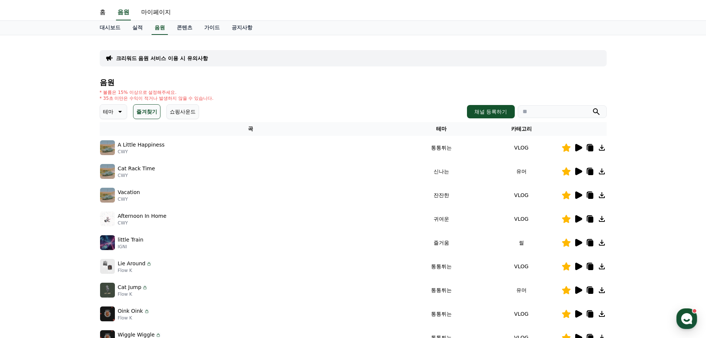
click at [548, 118] on div "테마 즐겨찾기 쇼핑사운드 채널 등록하기" at bounding box center [353, 111] width 507 height 15
click at [562, 109] on input "search" at bounding box center [562, 111] width 89 height 13
type input "****"
click at [592, 107] on button "submit" at bounding box center [596, 111] width 9 height 9
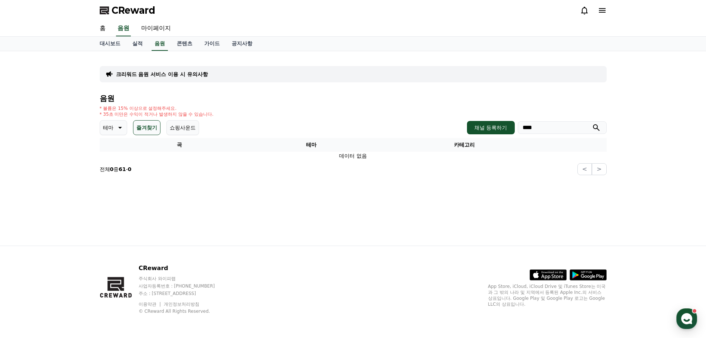
click at [592, 123] on button "submit" at bounding box center [596, 127] width 9 height 9
type input "*"
type input "***"
click at [592, 123] on button "submit" at bounding box center [596, 127] width 9 height 9
click at [597, 132] on input "***" at bounding box center [562, 127] width 89 height 13
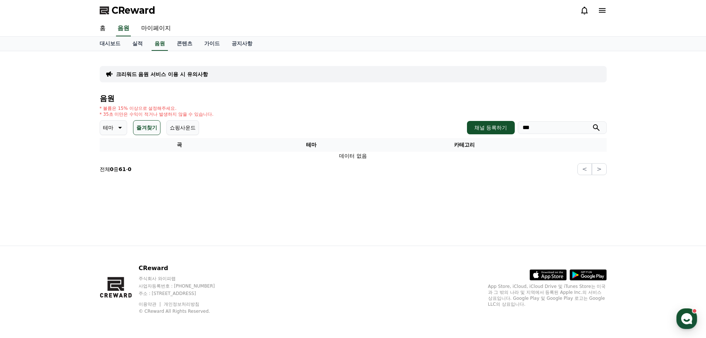
click at [597, 128] on icon "submit" at bounding box center [596, 127] width 7 height 7
click at [107, 122] on p "테마" at bounding box center [108, 127] width 10 height 10
click at [113, 151] on button "전체" at bounding box center [109, 147] width 16 height 16
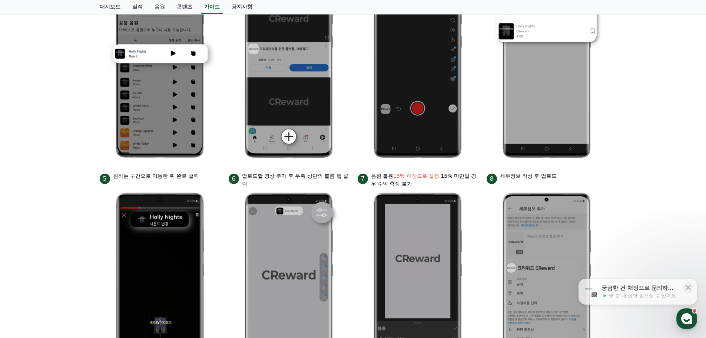
scroll to position [111, 0]
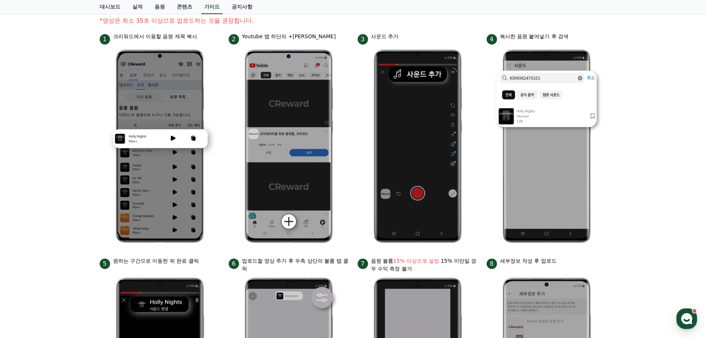
click at [617, 143] on div "안드로이드 아이폰 PC 유튜브 영상만 사용 가능합니다. 진행방법 *영상은 최소 35초 이상으로 업로드하는 것을 권장합니다. 1 크리워드에서 이…" at bounding box center [353, 211] width 706 height 542
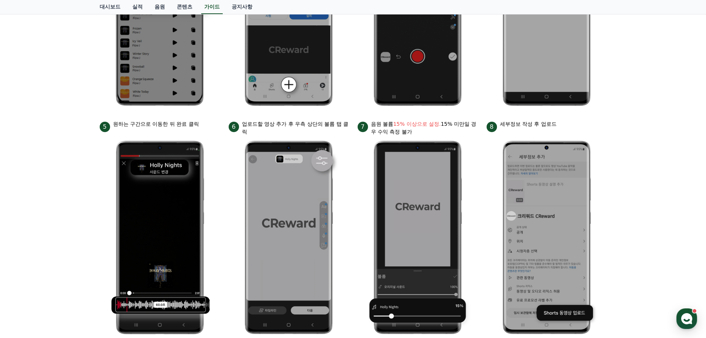
scroll to position [259, 0]
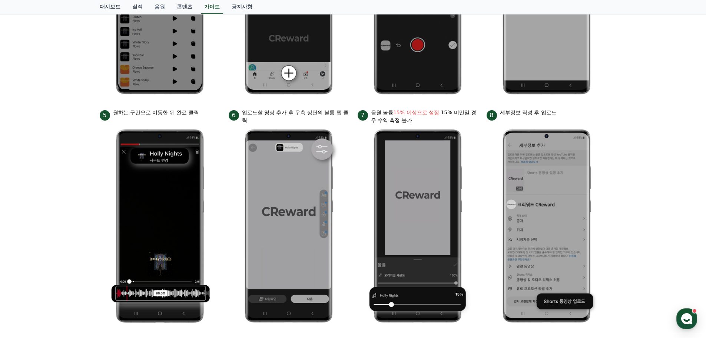
click at [80, 226] on div "안드로이드 아이폰 PC 유튜브 영상만 사용 가능합니다. 진행방법 *영상은 최소 35초 이상으로 업로드하는 것을 권장합니다. 1 크리워드에서 이…" at bounding box center [353, 63] width 706 height 542
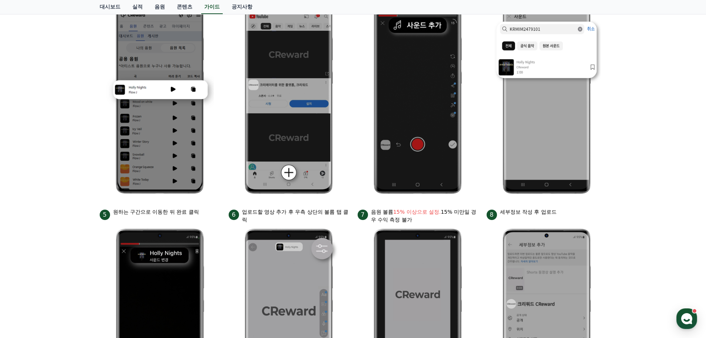
scroll to position [0, 0]
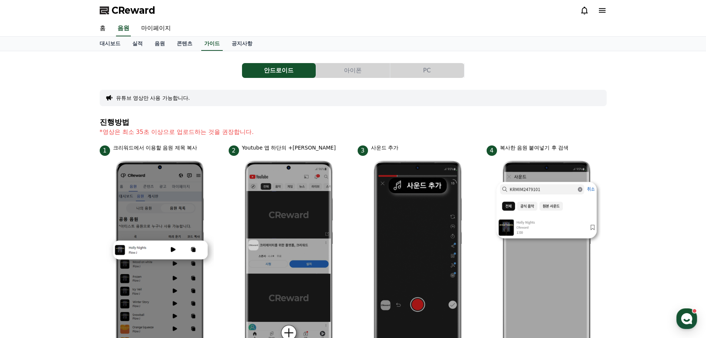
click at [348, 68] on button "아이폰" at bounding box center [353, 70] width 74 height 15
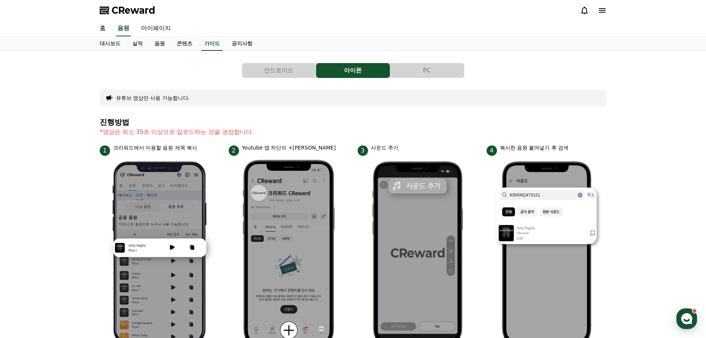
click at [436, 69] on button "PC" at bounding box center [427, 70] width 74 height 15
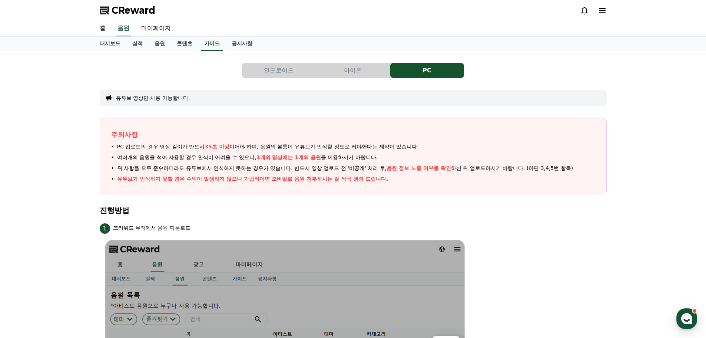
click at [353, 72] on button "아이폰" at bounding box center [353, 70] width 74 height 15
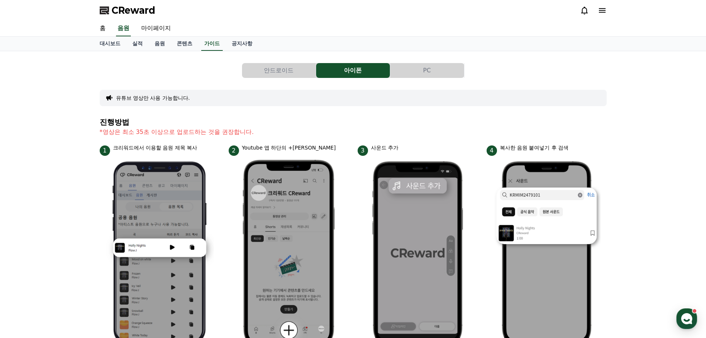
drag, startPoint x: 288, startPoint y: 71, endPoint x: 367, endPoint y: 72, distance: 78.9
click at [288, 71] on button "안드로이드" at bounding box center [279, 70] width 74 height 15
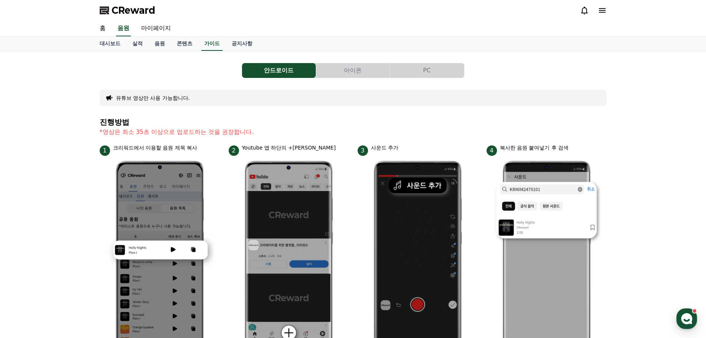
click at [367, 72] on button "아이폰" at bounding box center [353, 70] width 74 height 15
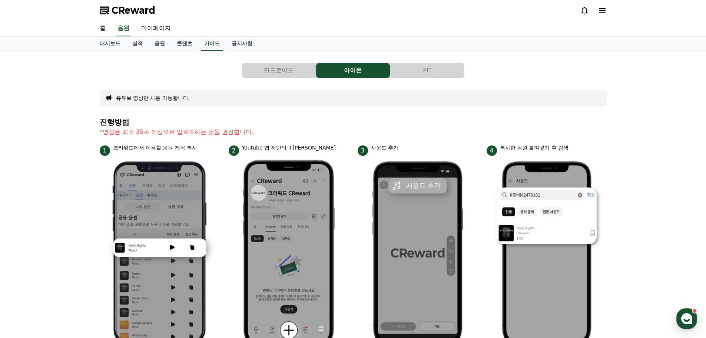
click at [412, 69] on button "PC" at bounding box center [427, 70] width 74 height 15
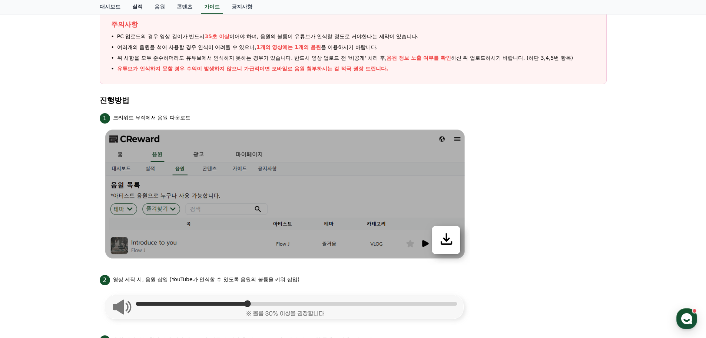
scroll to position [185, 0]
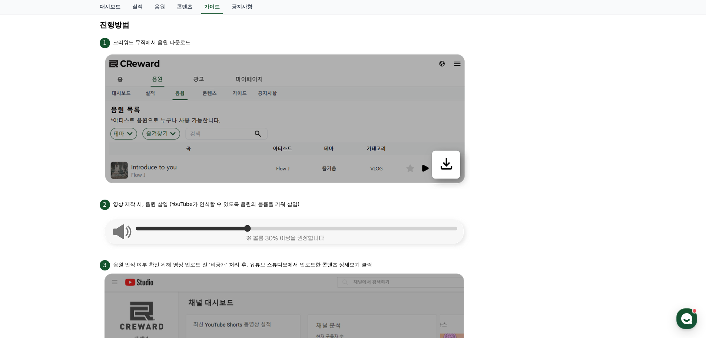
click at [93, 68] on div "안드로이드 아이폰 PC 유튜브 영상만 사용 가능합니다. 주의사항 PC 업로드의 경우 영상 길이가 반드시 35초 이상 이어야 하며, 음원의 볼륨…" at bounding box center [353, 303] width 706 height 874
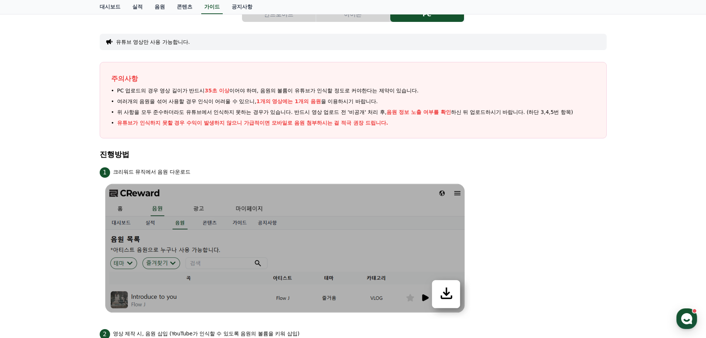
scroll to position [37, 0]
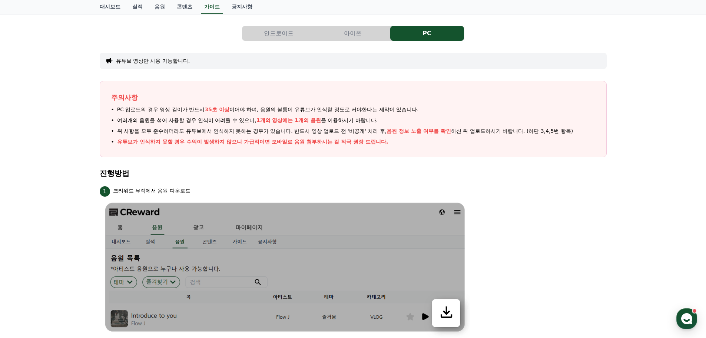
click at [317, 26] on button "아이폰" at bounding box center [353, 33] width 74 height 15
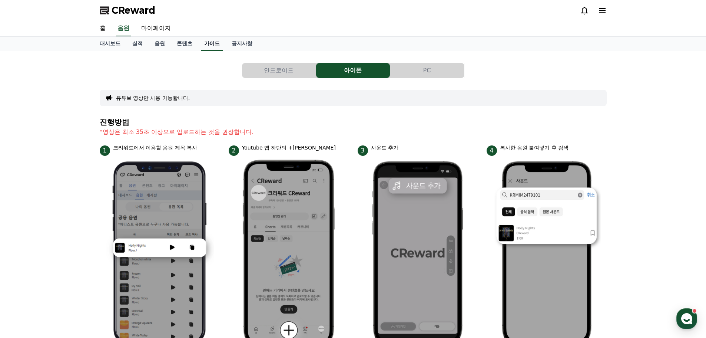
click at [213, 44] on link "가이드" at bounding box center [211, 44] width 21 height 14
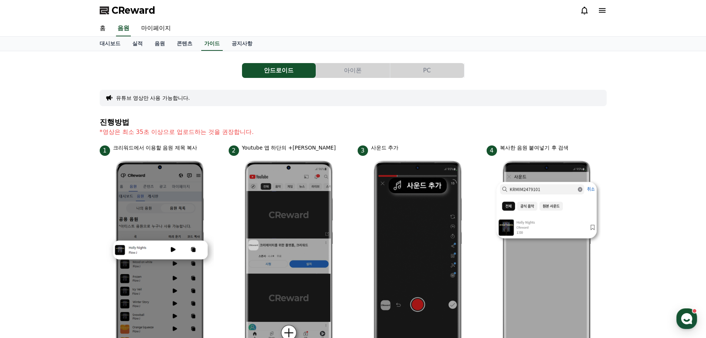
click at [43, 218] on div "안드로이드 아이폰 PC 유튜브 영상만 사용 가능합니다. 진행방법 *영상은 최소 35초 이상으로 업로드하는 것을 권장합니다. 1 크리워드에서 이…" at bounding box center [353, 322] width 706 height 542
click at [122, 7] on span "CReward" at bounding box center [134, 10] width 44 height 12
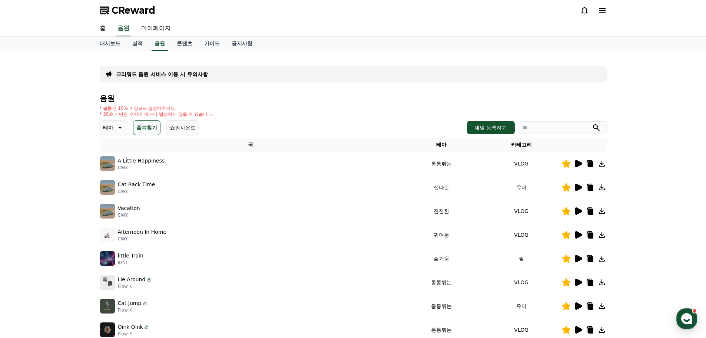
click at [560, 124] on input "search" at bounding box center [562, 127] width 89 height 13
type input "*"
type input "***"
click at [592, 123] on button "submit" at bounding box center [596, 127] width 9 height 9
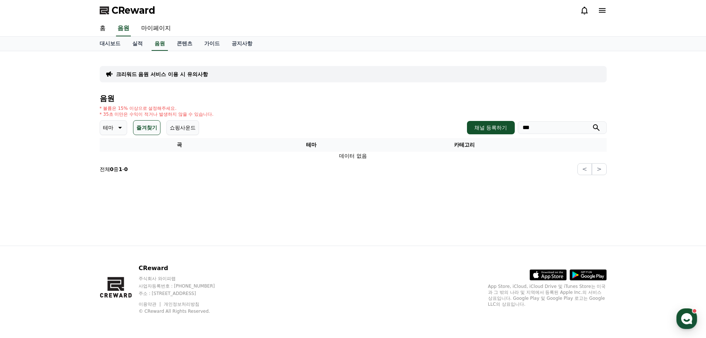
click at [120, 128] on icon at bounding box center [120, 128] width 4 height 2
click at [116, 148] on button "전체" at bounding box center [109, 147] width 16 height 16
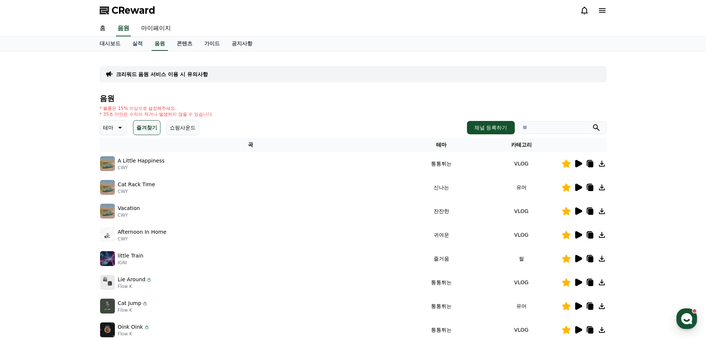
click at [146, 122] on button "즐겨찾기" at bounding box center [146, 127] width 27 height 15
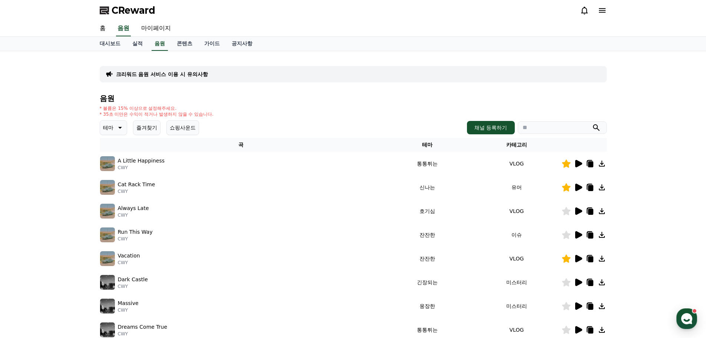
click at [562, 130] on input "search" at bounding box center [562, 127] width 89 height 13
type input "*"
click at [592, 123] on button "submit" at bounding box center [596, 127] width 9 height 9
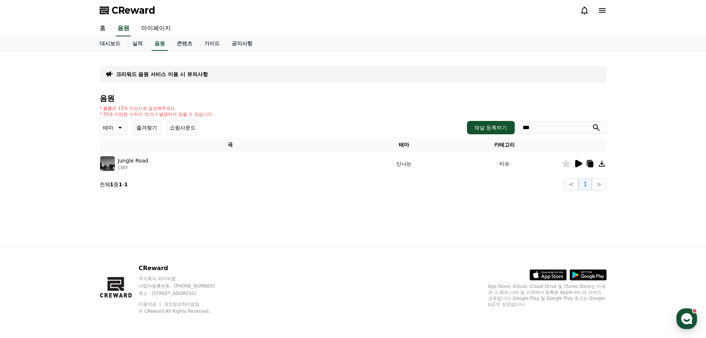
click at [568, 166] on icon at bounding box center [566, 163] width 9 height 8
drag, startPoint x: 543, startPoint y: 122, endPoint x: 498, endPoint y: 122, distance: 45.6
click at [498, 122] on div "채널 등록하기 ***" at bounding box center [536, 127] width 139 height 13
click at [592, 123] on button "submit" at bounding box center [596, 127] width 9 height 9
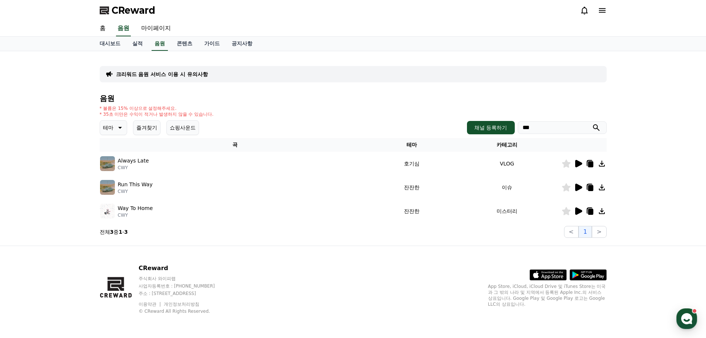
click at [565, 209] on icon at bounding box center [566, 211] width 9 height 8
drag, startPoint x: 556, startPoint y: 126, endPoint x: 458, endPoint y: 130, distance: 97.5
click at [462, 130] on div "테마 즐겨찾기 쇼핑사운드 채널 등록하기 ***" at bounding box center [353, 127] width 507 height 15
paste input "**********"
click at [554, 130] on input "***" at bounding box center [562, 127] width 89 height 13
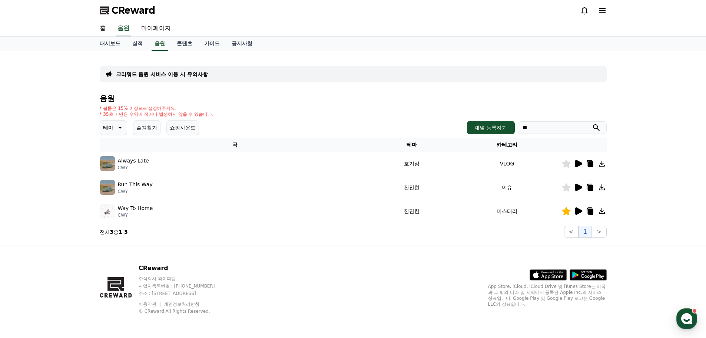
click at [592, 123] on button "submit" at bounding box center [596, 127] width 9 height 9
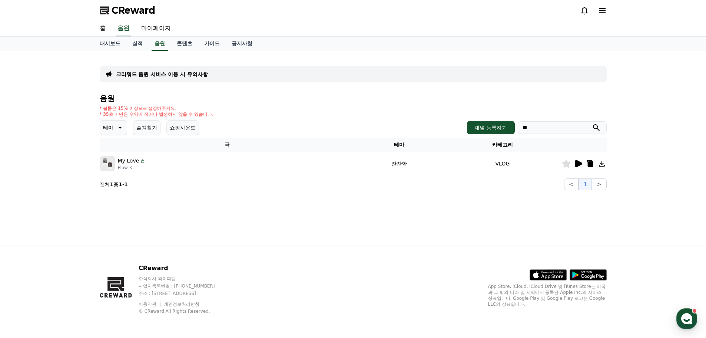
click at [565, 161] on icon at bounding box center [566, 163] width 9 height 8
click at [563, 125] on input "**" at bounding box center [562, 127] width 89 height 13
click at [592, 123] on button "submit" at bounding box center [596, 127] width 9 height 9
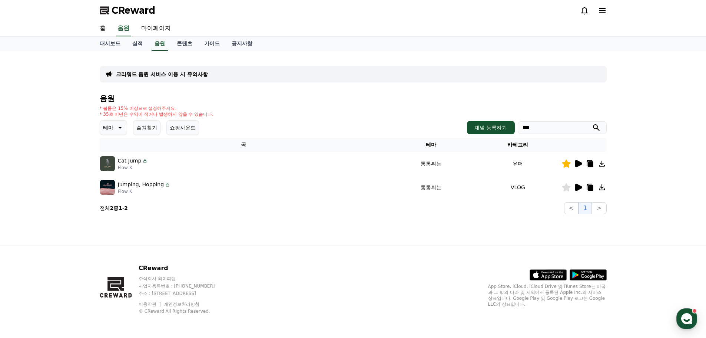
click at [565, 186] on icon at bounding box center [566, 187] width 9 height 8
drag, startPoint x: 555, startPoint y: 130, endPoint x: 411, endPoint y: 129, distance: 144.1
click at [412, 129] on div "테마 즐겨찾기 쇼핑사운드 채널 등록하기 ***" at bounding box center [353, 127] width 507 height 15
type input "***"
click at [592, 123] on button "submit" at bounding box center [596, 127] width 9 height 9
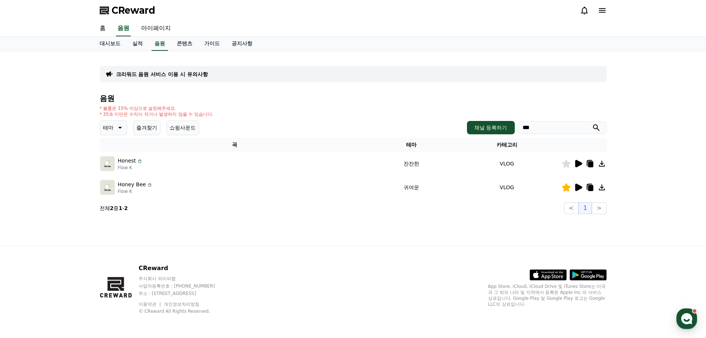
click at [567, 163] on icon at bounding box center [566, 163] width 9 height 8
drag, startPoint x: 558, startPoint y: 130, endPoint x: 470, endPoint y: 132, distance: 88.2
click at [470, 132] on div "채널 등록하기 ***" at bounding box center [536, 127] width 139 height 13
type input "***"
click at [592, 123] on button "submit" at bounding box center [596, 127] width 9 height 9
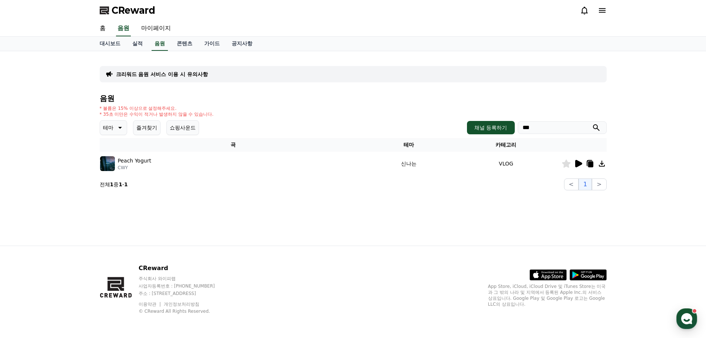
click at [566, 162] on icon at bounding box center [566, 163] width 9 height 8
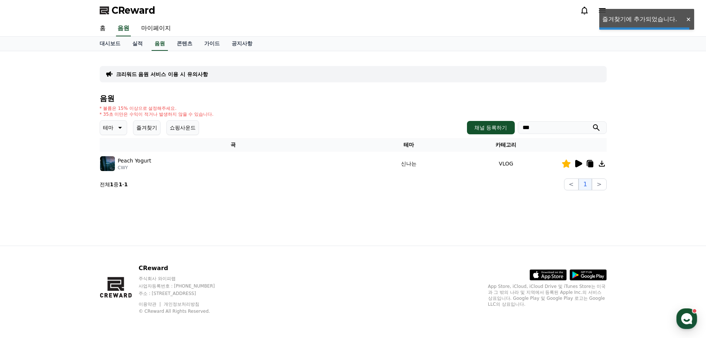
click at [468, 213] on div "크리워드 음원 서비스 이용 시 유의사항 음원 * 볼륨은 15% 이상으로 설정해주세요. * 35초 미만은 수익이 적거나 발생하지 않을 수 있습니…" at bounding box center [353, 148] width 519 height 194
click at [333, 246] on div "CReward 주식회사 와이피랩 사업자등록번호 : 655-81-03655 주소 : 경기도 김포시 양촌읍 양곡로 495, 3층 305-비이16호…" at bounding box center [353, 292] width 519 height 92
